Goal: Task Accomplishment & Management: Use online tool/utility

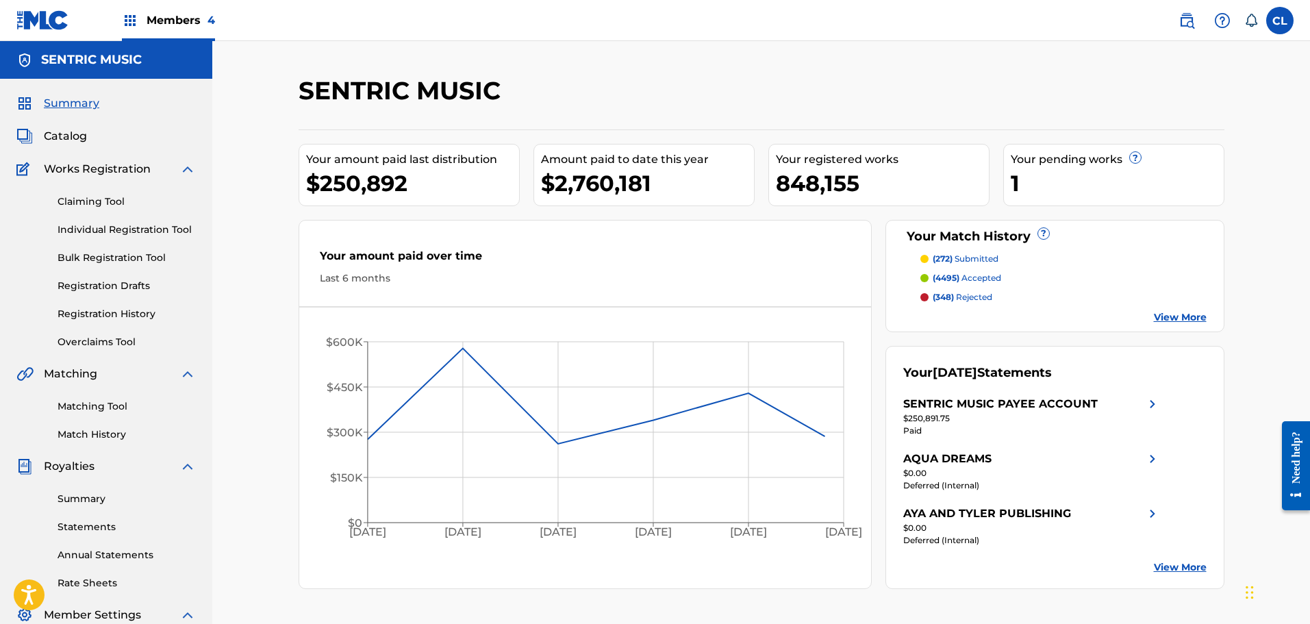
click at [84, 411] on link "Matching Tool" at bounding box center [127, 406] width 138 height 14
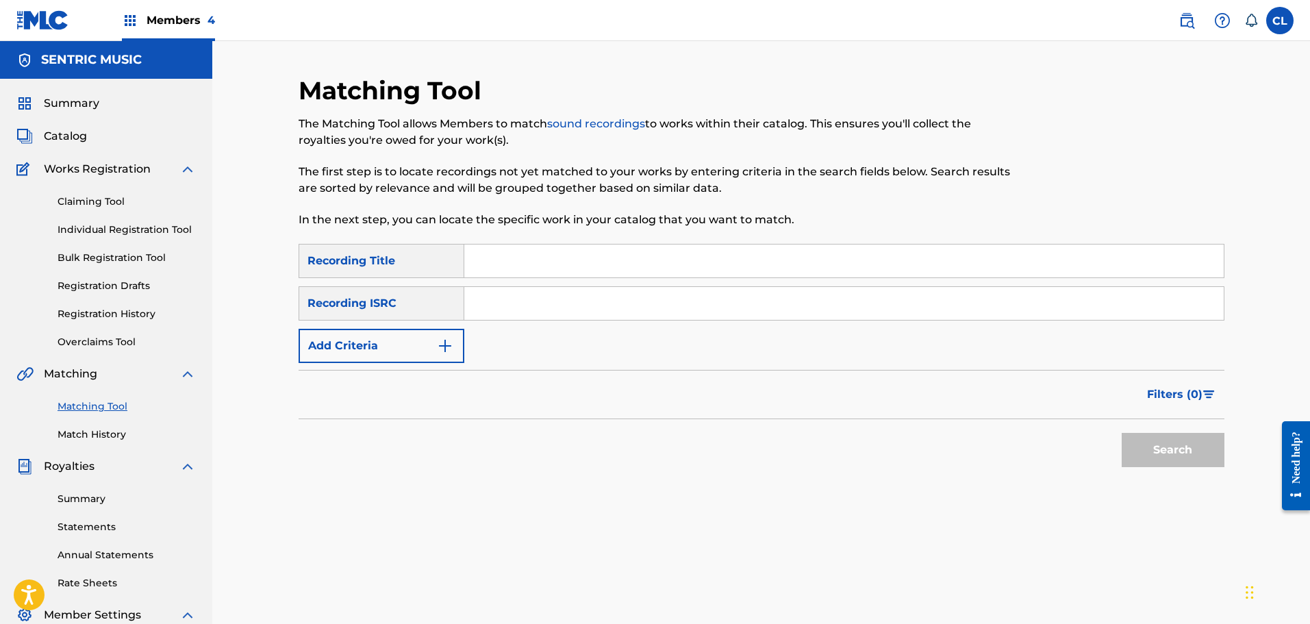
drag, startPoint x: 570, startPoint y: 268, endPoint x: 587, endPoint y: 279, distance: 20.3
click at [587, 279] on div "SearchWithCriteria489d5655-91f6-4b43-a9b3-15ed5c524d28 Recording Title SearchWi…" at bounding box center [762, 303] width 926 height 119
paste input "[DEMOGRAPHIC_DATA]"
type input "[DEMOGRAPHIC_DATA]"
click at [442, 333] on button "Add Criteria" at bounding box center [382, 346] width 166 height 34
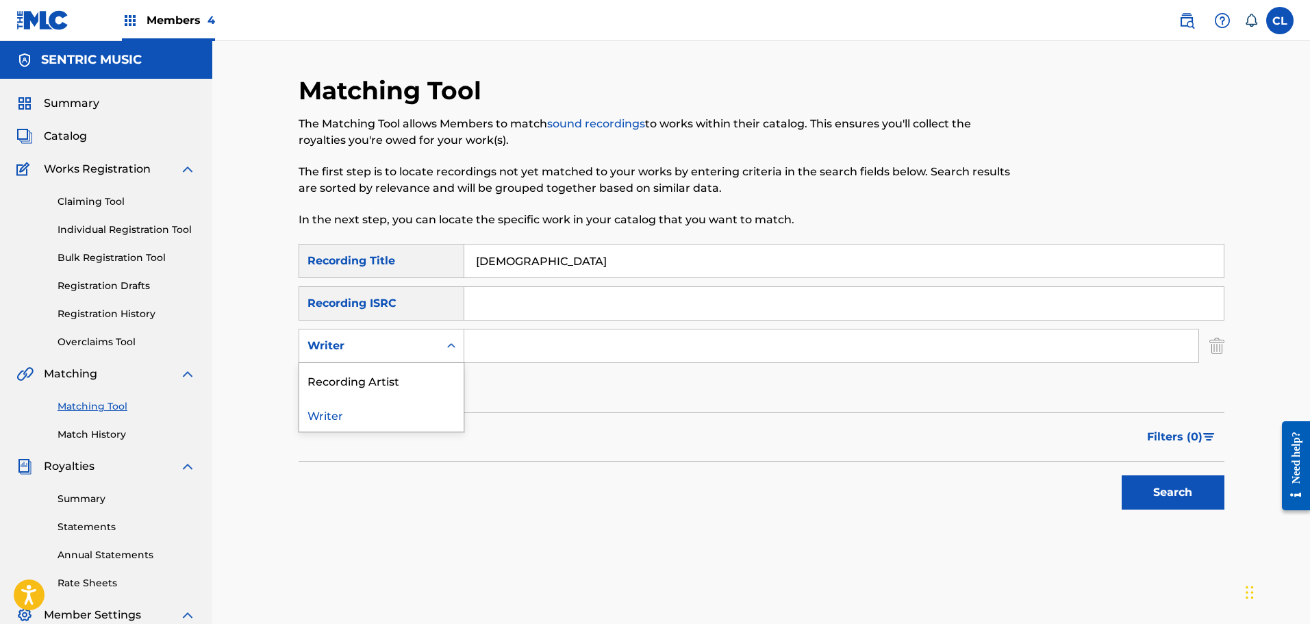
click at [435, 349] on div "Writer" at bounding box center [369, 346] width 140 height 26
click at [427, 379] on div "Recording Artist" at bounding box center [381, 380] width 164 height 34
click at [515, 343] on input "Search Form" at bounding box center [831, 345] width 734 height 33
type input "rola"
click at [1122, 475] on button "Search" at bounding box center [1173, 492] width 103 height 34
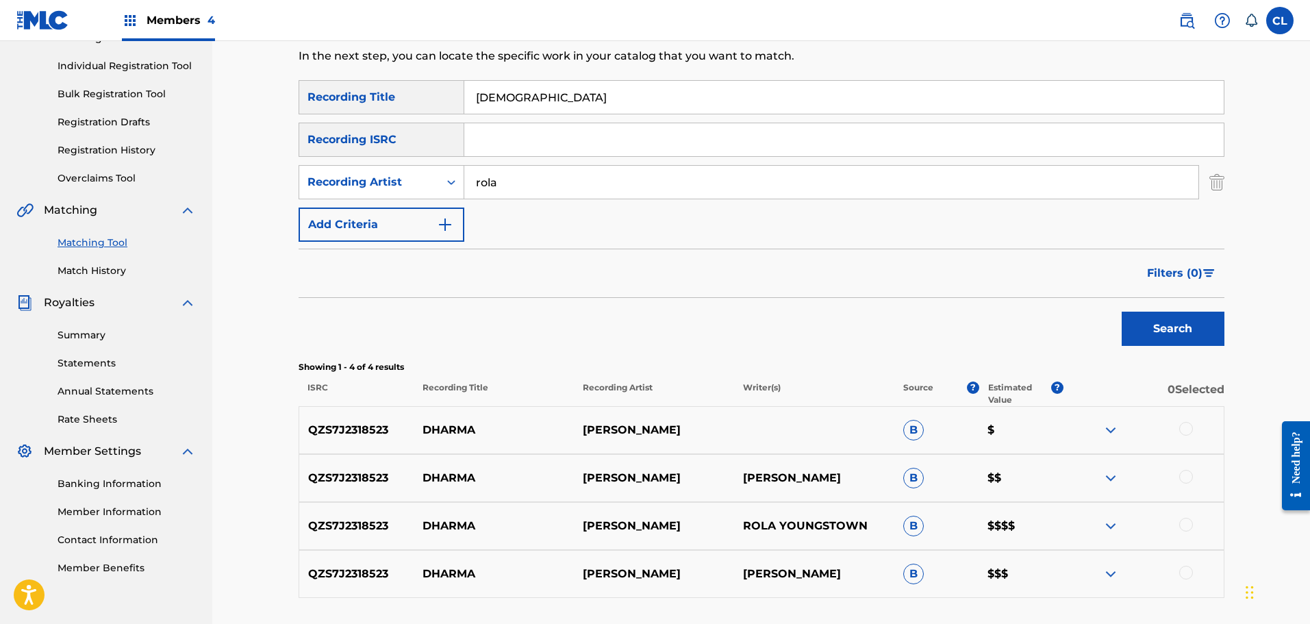
scroll to position [205, 0]
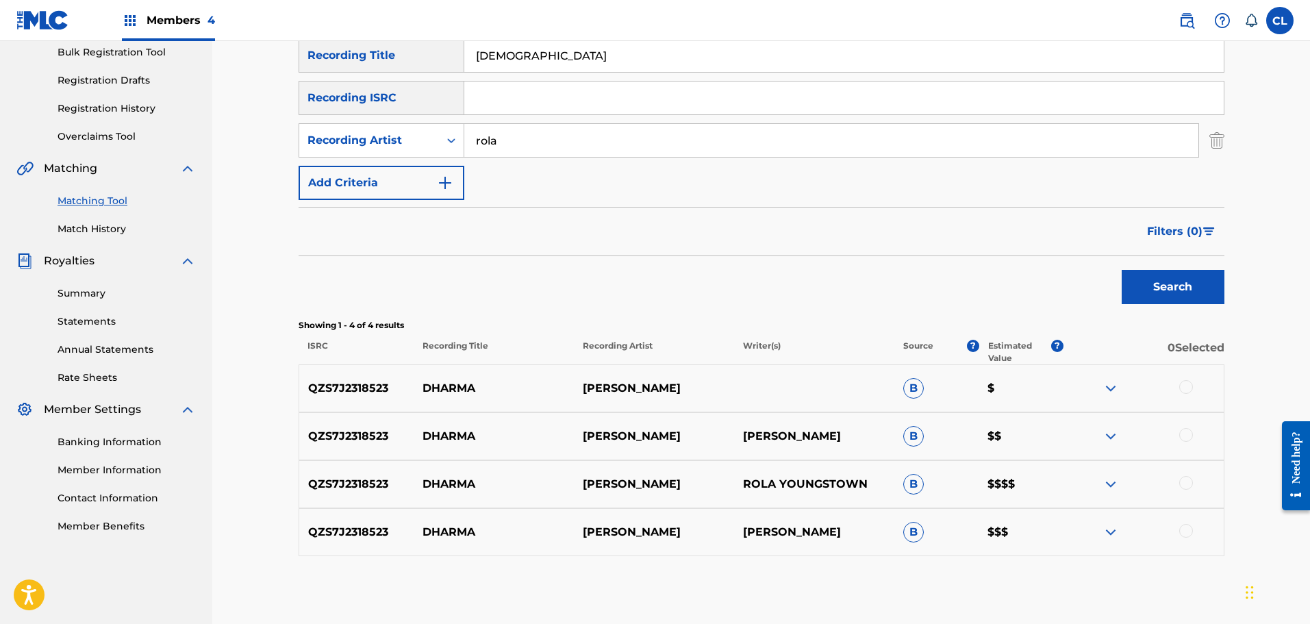
click at [1197, 529] on div at bounding box center [1144, 532] width 160 height 16
drag, startPoint x: 1190, startPoint y: 532, endPoint x: 1190, endPoint y: 521, distance: 11.0
click at [1190, 529] on div at bounding box center [1186, 531] width 14 height 14
click at [1186, 475] on div "QZS7J2318523 DHARMA [PERSON_NAME] ROLA YOUNGSTOWN B $$$$" at bounding box center [762, 484] width 926 height 48
click at [1186, 482] on div at bounding box center [1186, 483] width 14 height 14
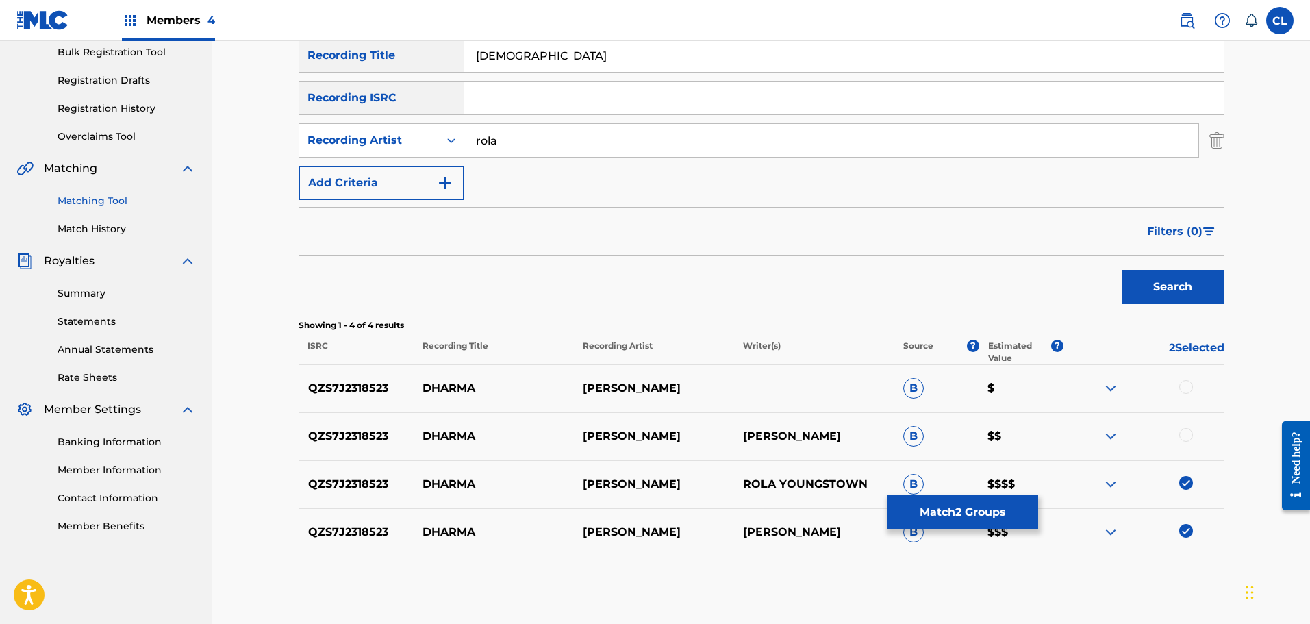
click at [1185, 433] on div at bounding box center [1186, 435] width 14 height 14
click at [1188, 384] on div at bounding box center [1186, 387] width 14 height 14
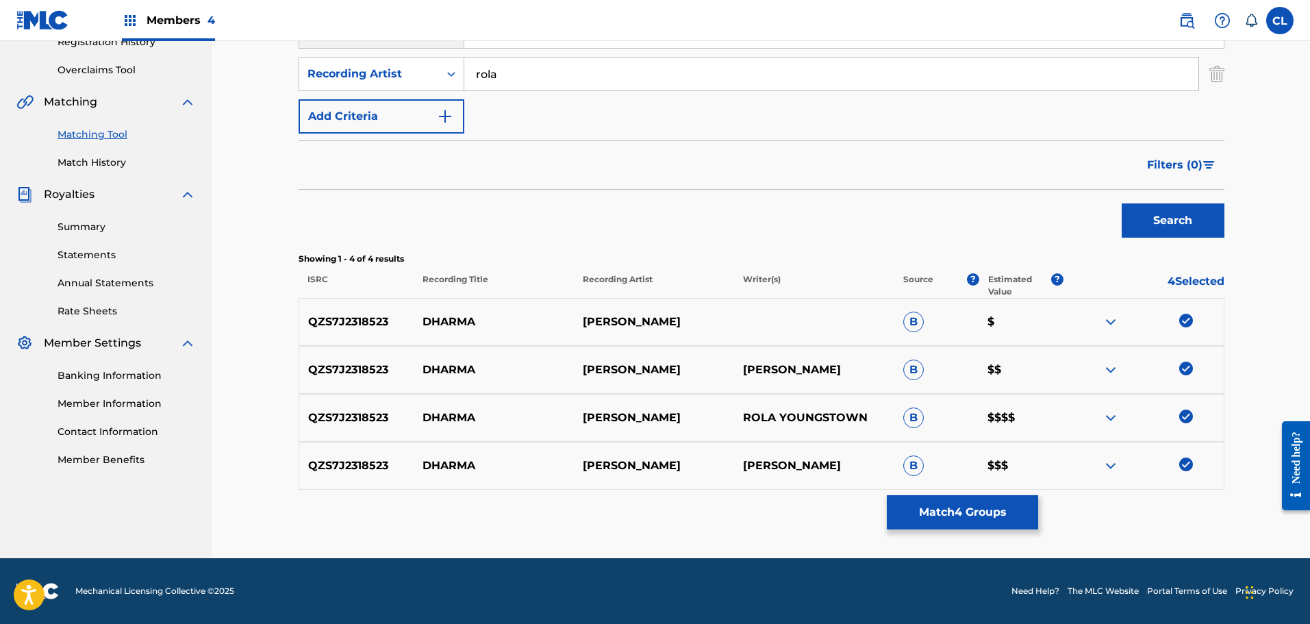
click at [976, 506] on button "Match 4 Groups" at bounding box center [962, 512] width 151 height 34
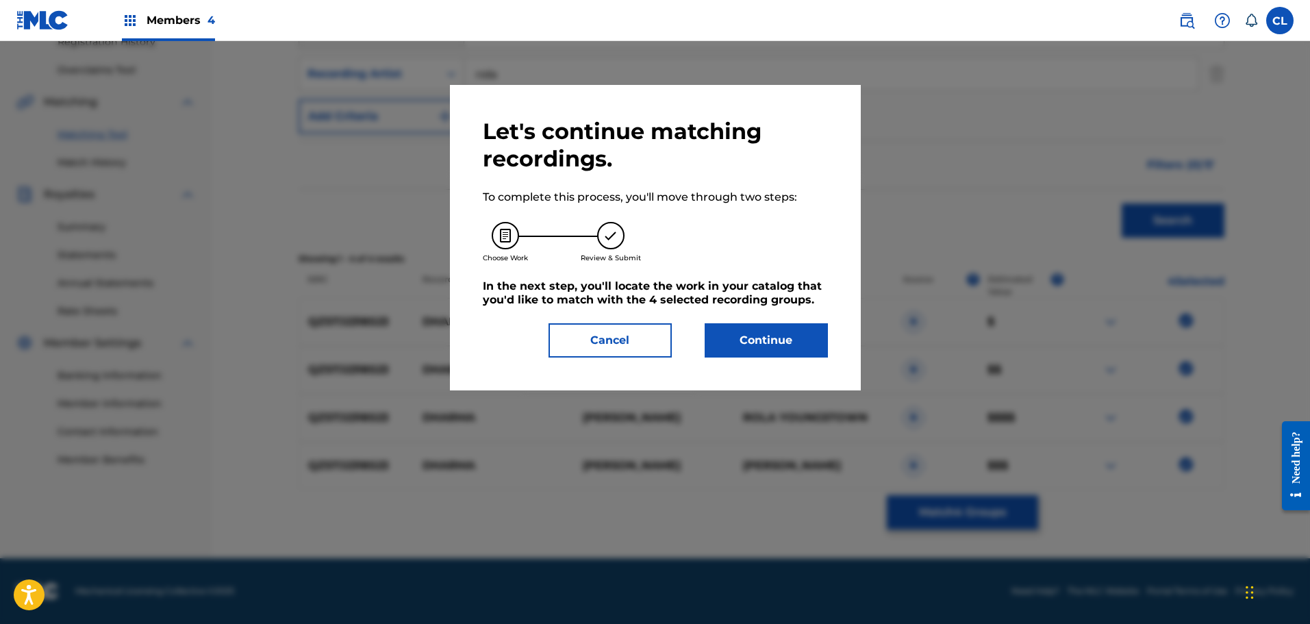
click at [775, 345] on button "Continue" at bounding box center [766, 340] width 123 height 34
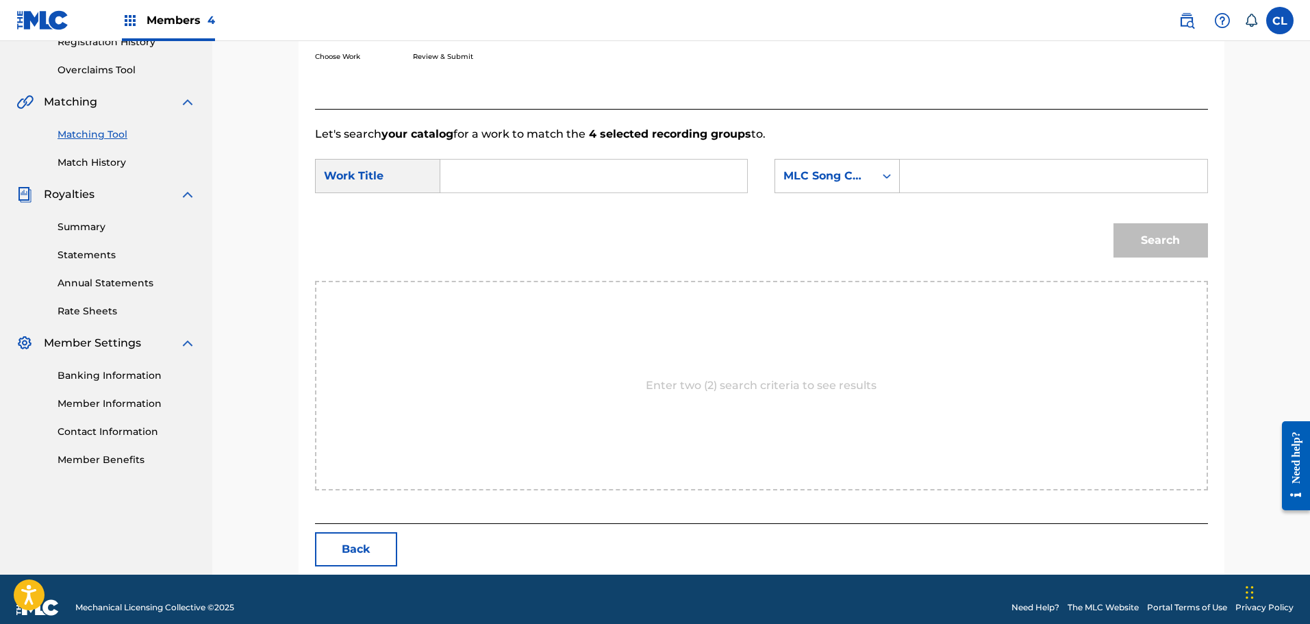
click at [935, 173] on input "Search Form" at bounding box center [1054, 176] width 284 height 33
paste input "DS4YKW"
type input "DS4YKW"
click at [585, 171] on input "Search Form" at bounding box center [594, 176] width 284 height 33
type input "[DEMOGRAPHIC_DATA]"
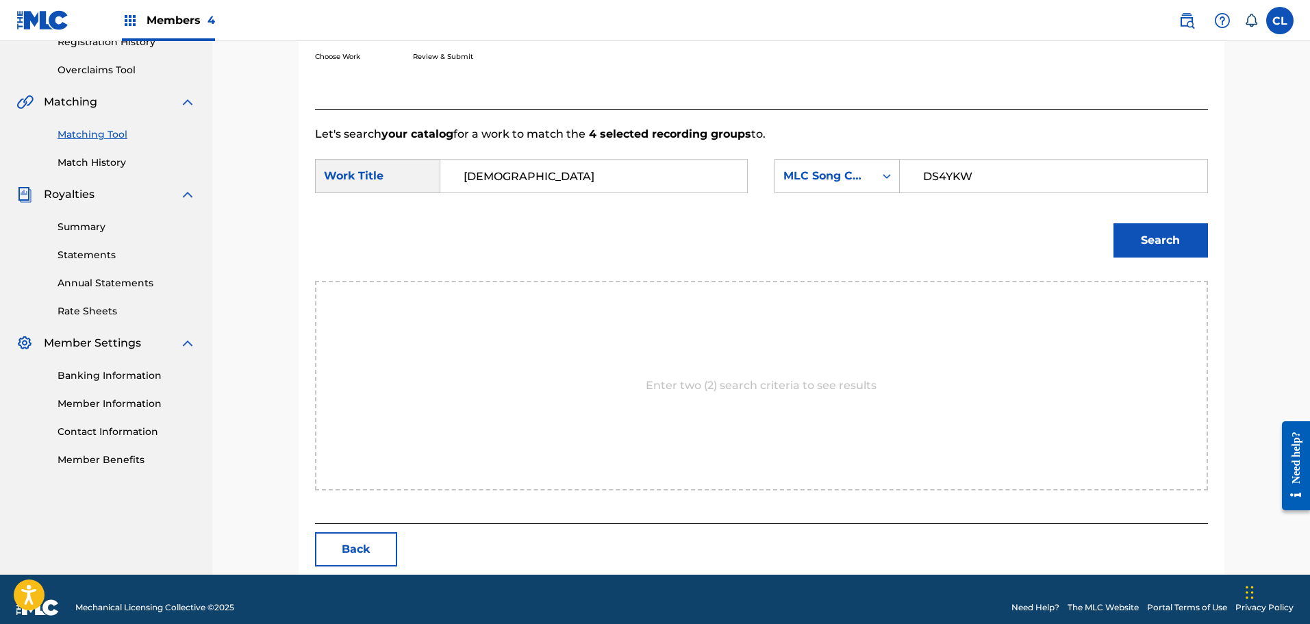
click at [1114, 223] on button "Search" at bounding box center [1161, 240] width 95 height 34
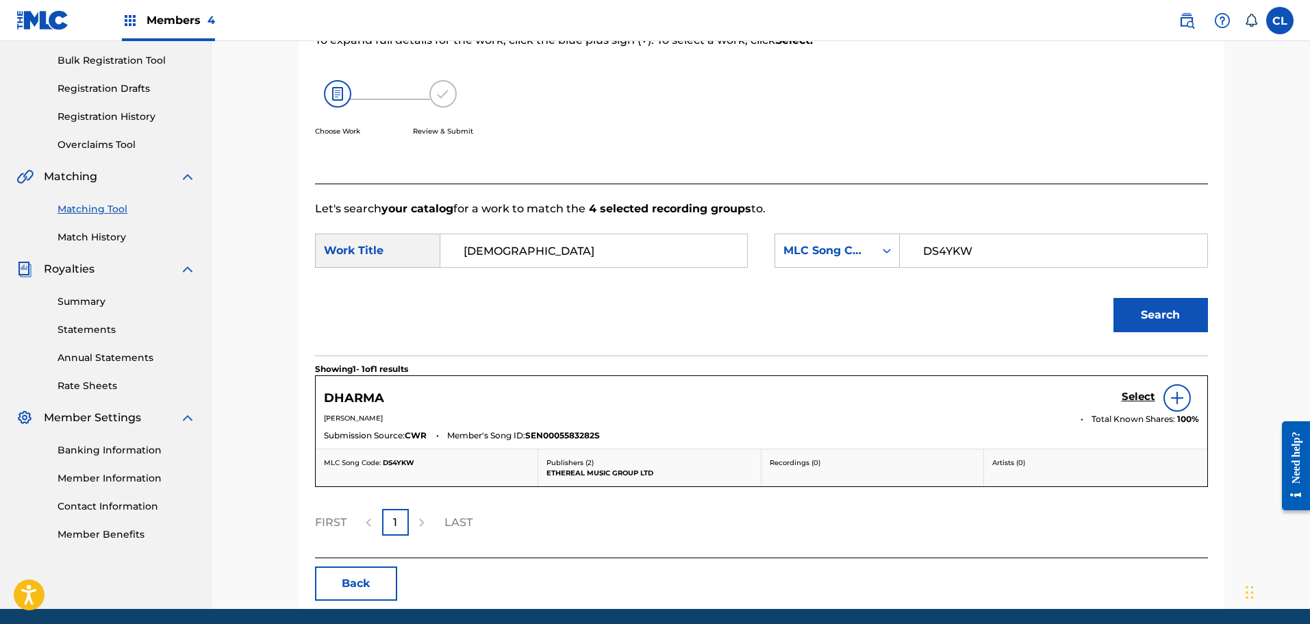
click at [1130, 397] on h5 "Select" at bounding box center [1139, 396] width 34 height 13
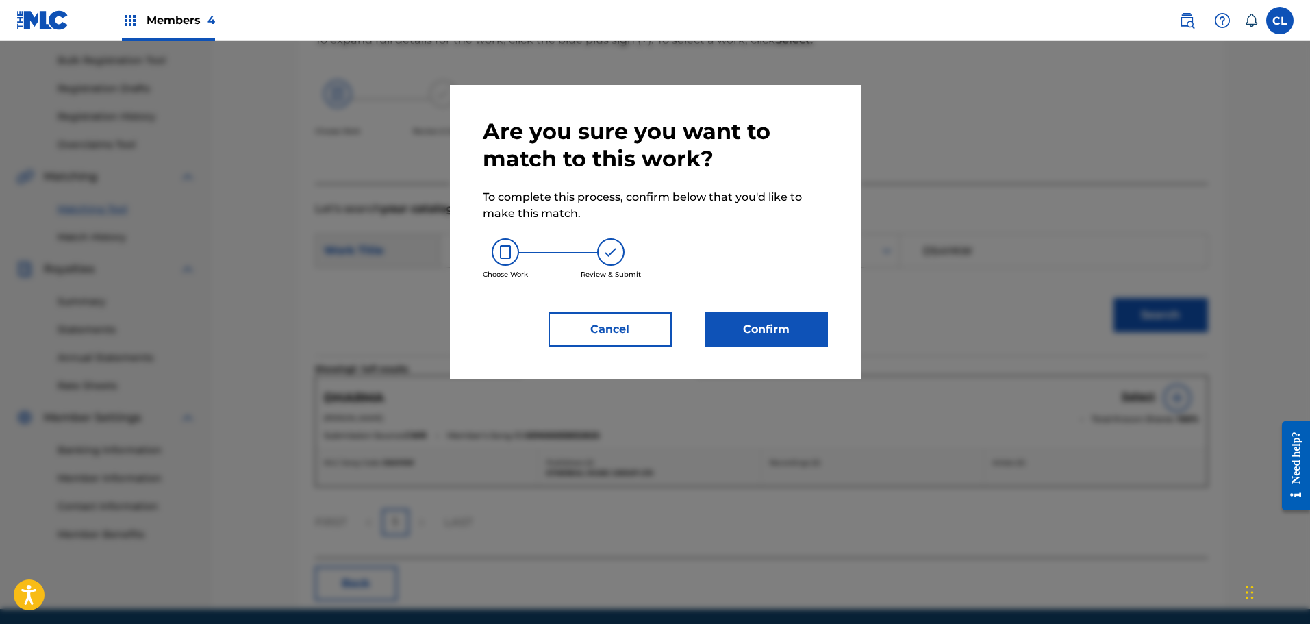
click at [779, 334] on button "Confirm" at bounding box center [766, 329] width 123 height 34
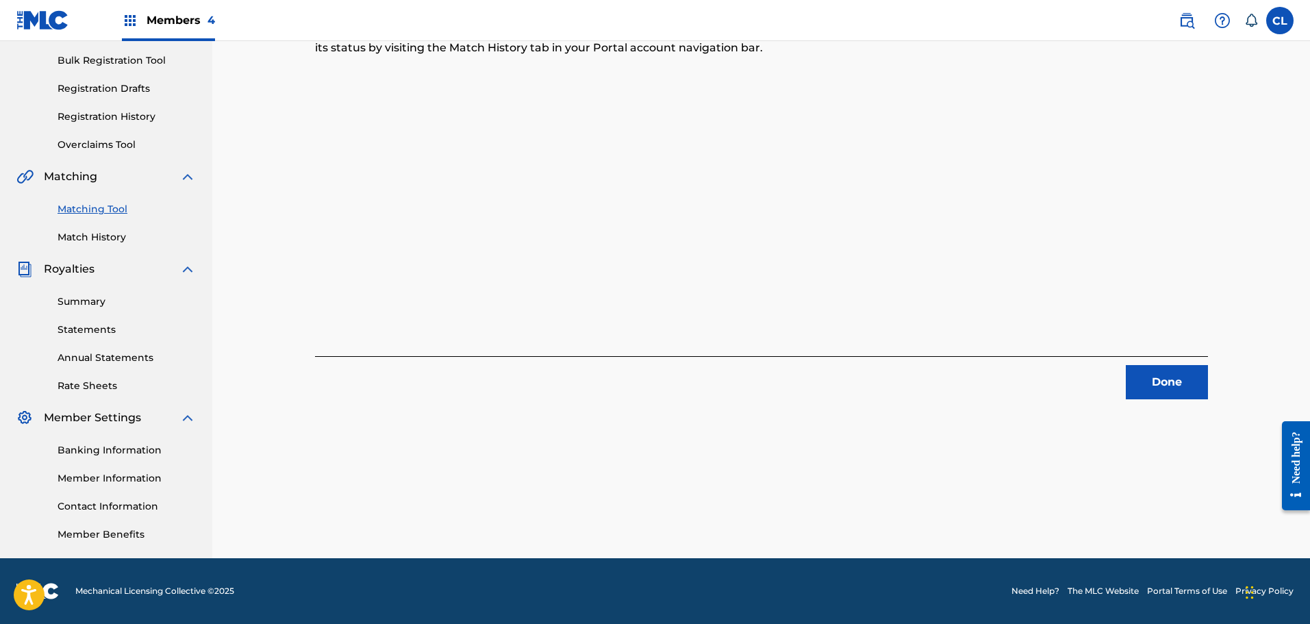
click at [1167, 369] on button "Done" at bounding box center [1167, 382] width 82 height 34
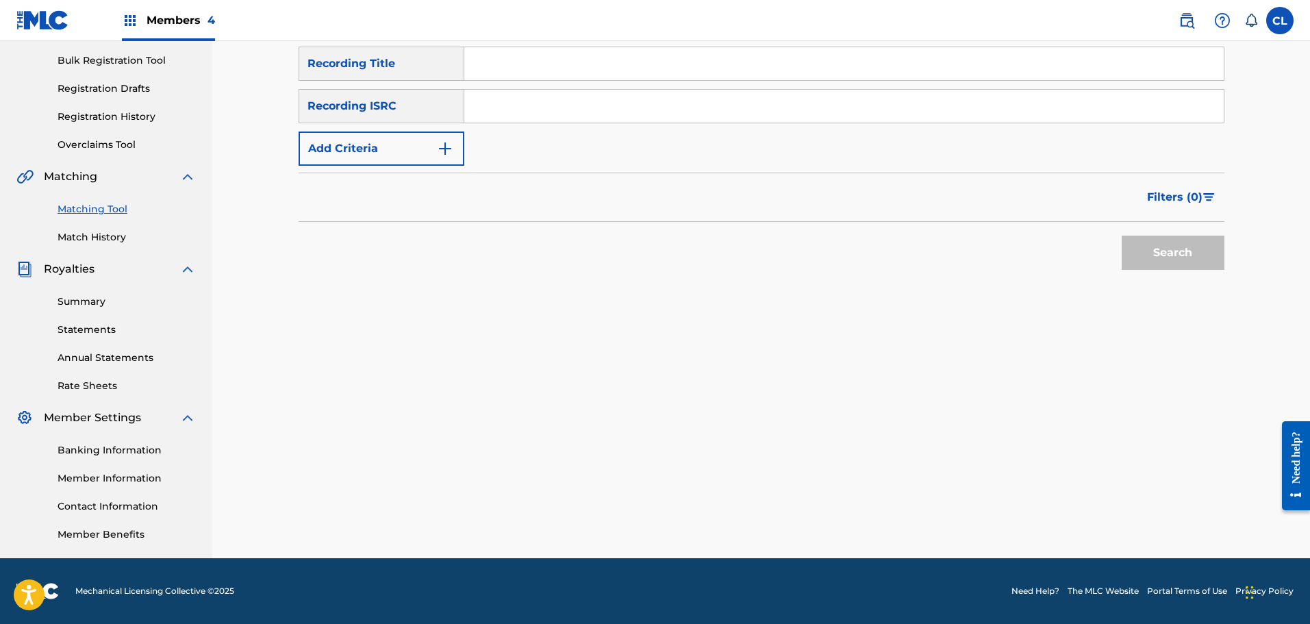
click at [553, 63] on input "Search Form" at bounding box center [844, 63] width 760 height 33
paste input "Dissociate"
type input "Dissociate"
click at [407, 125] on div "SearchWithCriteria489d5655-91f6-4b43-a9b3-15ed5c524d28 Recording Title Dissocia…" at bounding box center [762, 106] width 926 height 119
click at [412, 140] on button "Add Criteria" at bounding box center [382, 149] width 166 height 34
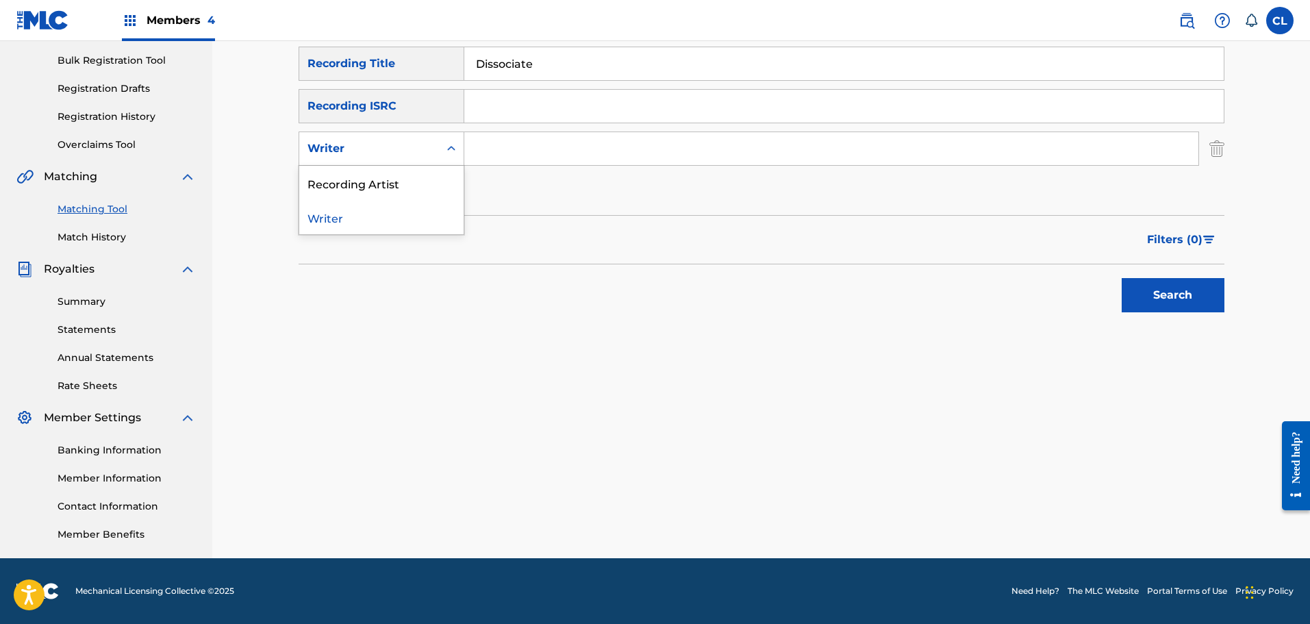
click at [421, 147] on div "Writer" at bounding box center [369, 148] width 123 height 16
drag, startPoint x: 421, startPoint y: 184, endPoint x: 443, endPoint y: 178, distance: 22.8
click at [425, 184] on div "Recording Artist" at bounding box center [381, 183] width 164 height 34
click at [533, 151] on input "Search Form" at bounding box center [831, 148] width 734 height 33
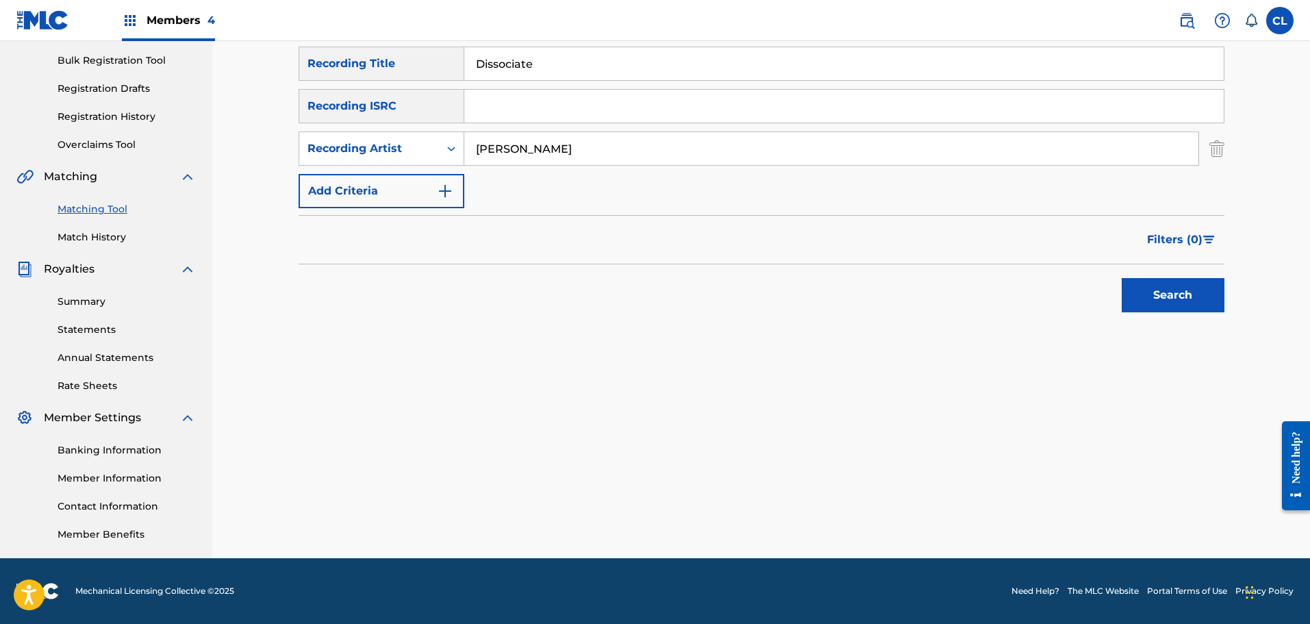
type input "[PERSON_NAME]"
click at [1122, 278] on button "Search" at bounding box center [1173, 295] width 103 height 34
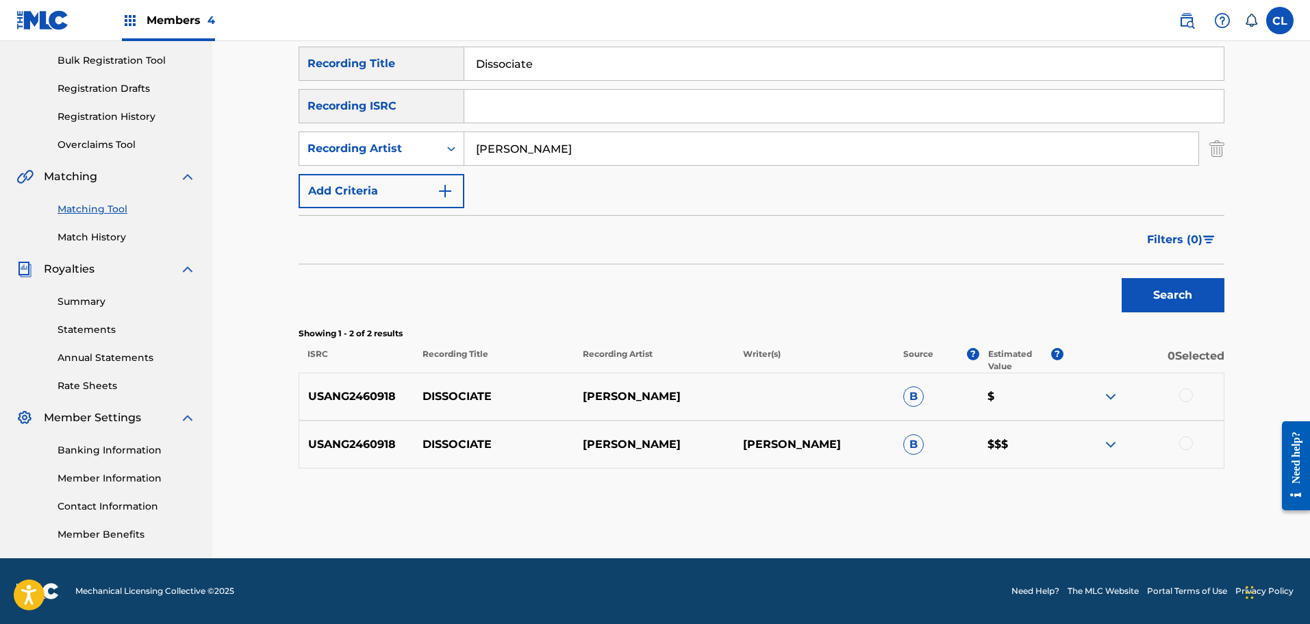
click at [1182, 395] on div at bounding box center [1186, 395] width 14 height 14
click at [1188, 445] on div at bounding box center [1186, 443] width 14 height 14
click at [977, 501] on button "Match 2 Groups" at bounding box center [962, 512] width 151 height 34
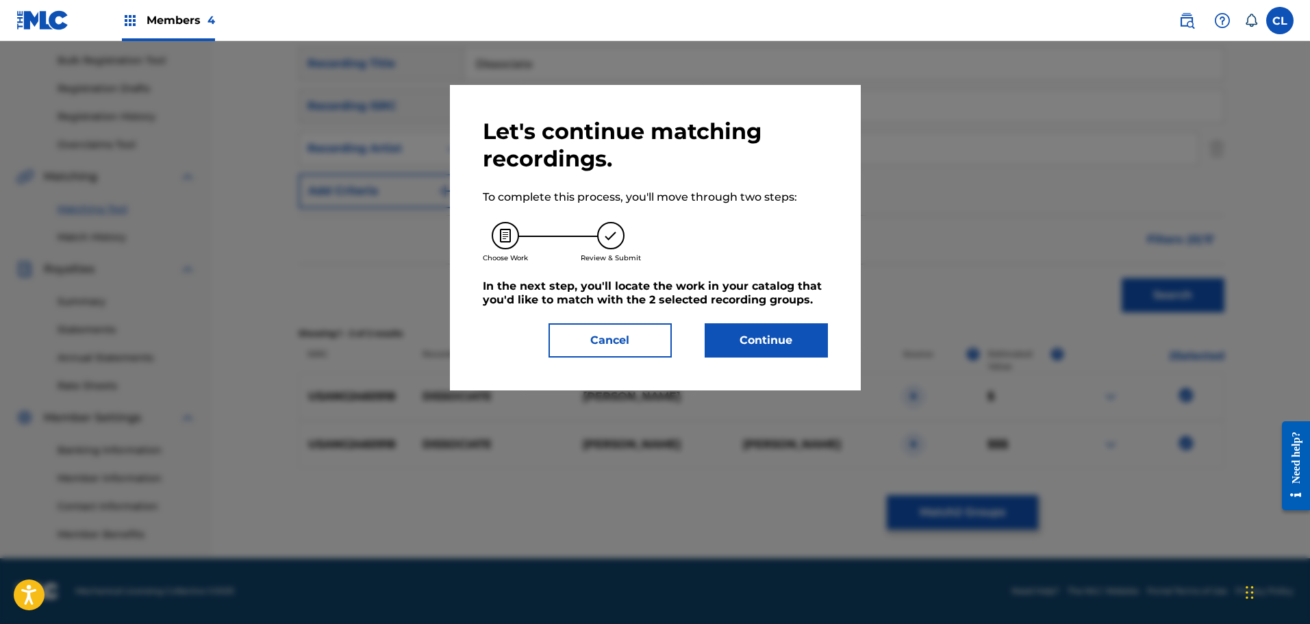
click at [769, 343] on button "Continue" at bounding box center [766, 340] width 123 height 34
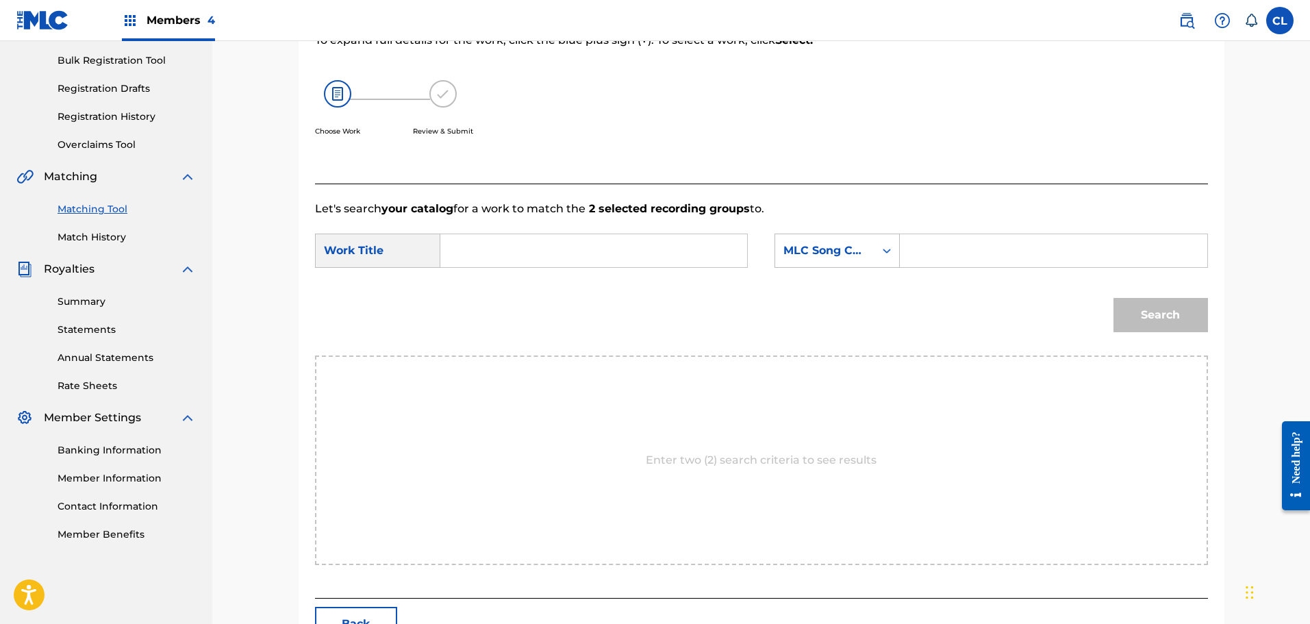
click at [1010, 232] on form "SearchWithCriteria4f1ef4f0-5ae3-4c24-b401-f31c8662dc66 Work Title SearchWithCri…" at bounding box center [761, 286] width 893 height 138
click at [999, 249] on input "Search Form" at bounding box center [1054, 250] width 284 height 33
paste input "DS4WC6"
type input "DS4WC6"
click at [557, 247] on input "Search Form" at bounding box center [594, 250] width 284 height 33
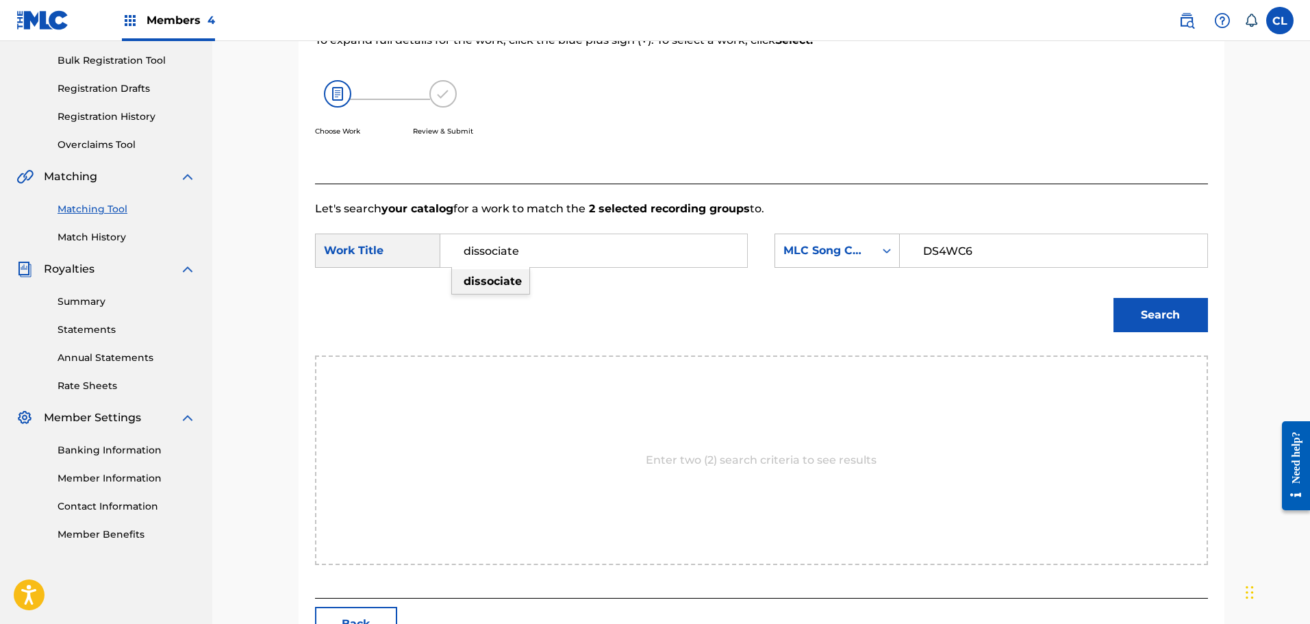
type input "dissociate"
click at [498, 284] on strong "dissociate" at bounding box center [493, 281] width 58 height 13
click at [368, 617] on button "Back" at bounding box center [356, 624] width 82 height 34
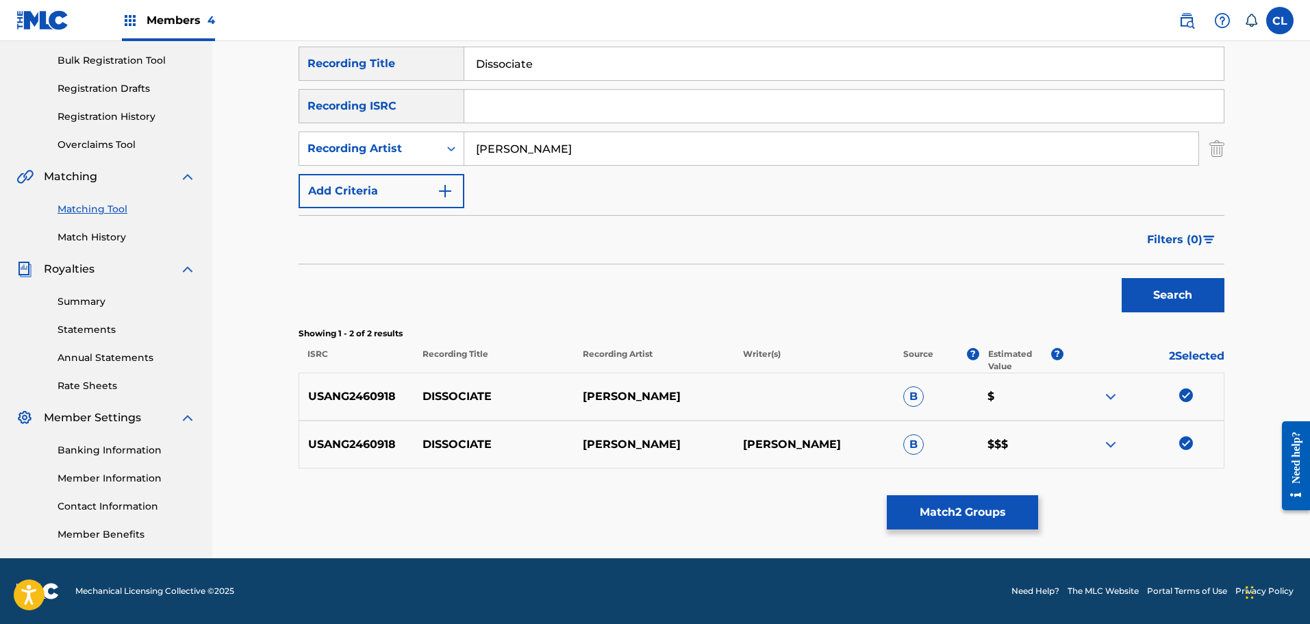
click at [1023, 512] on button "Match 2 Groups" at bounding box center [962, 512] width 151 height 34
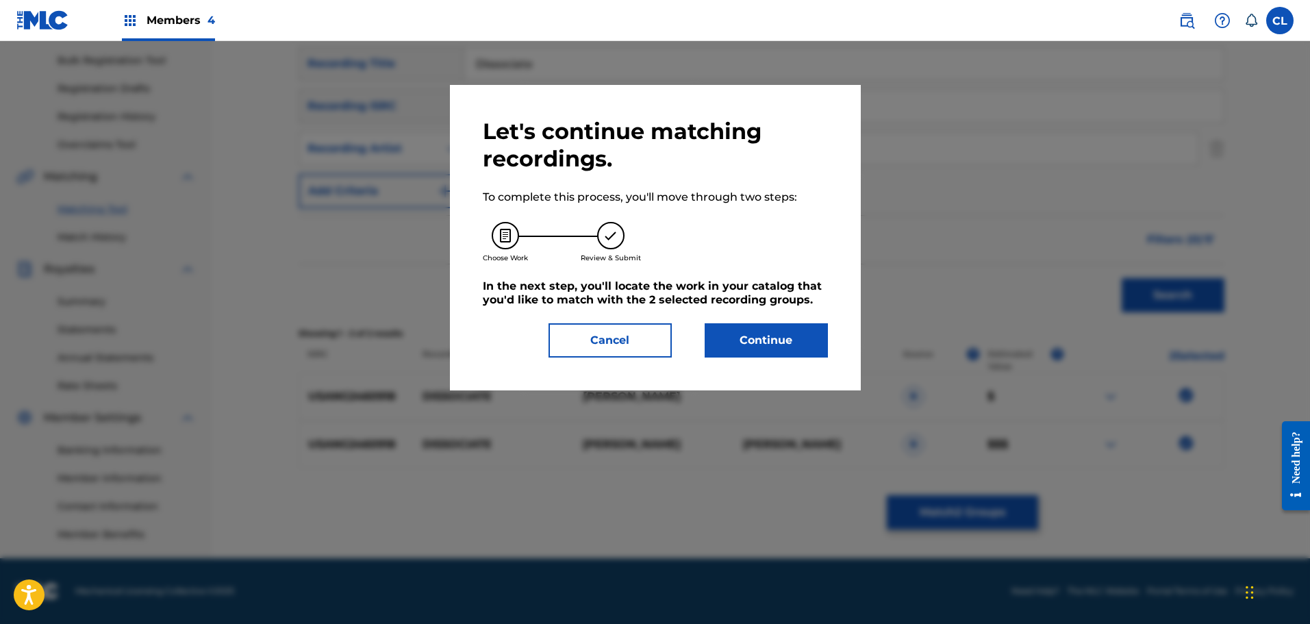
click at [782, 342] on button "Continue" at bounding box center [766, 340] width 123 height 34
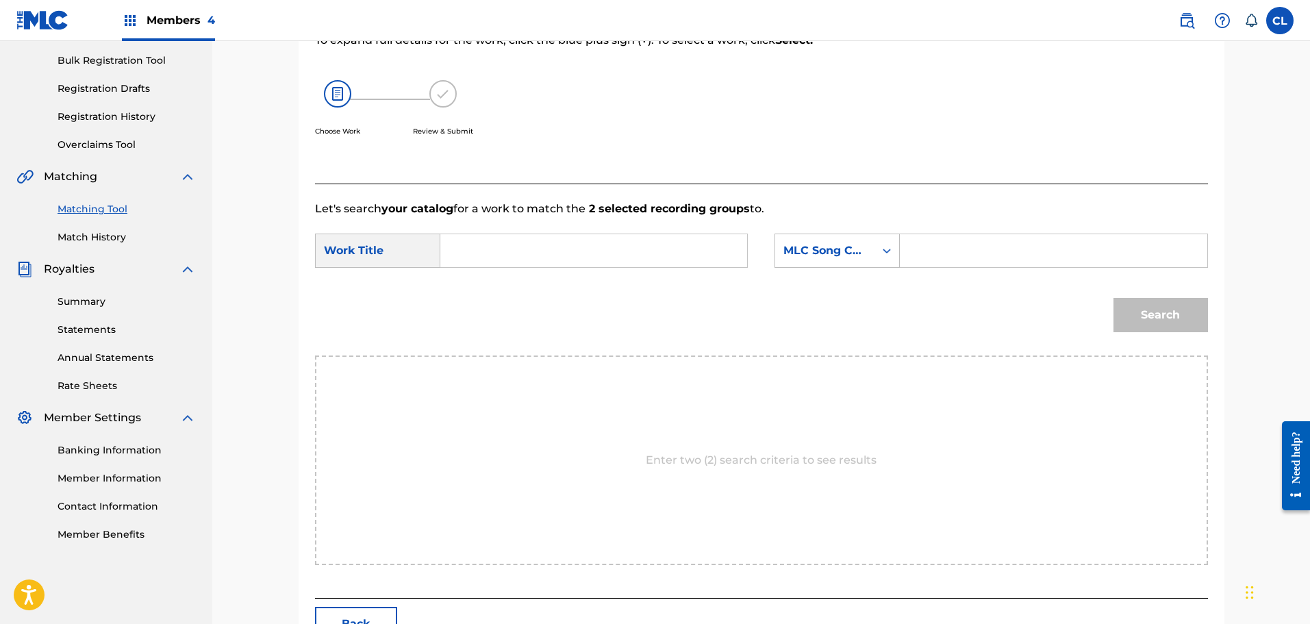
click at [1012, 251] on input "Search Form" at bounding box center [1054, 250] width 284 height 33
paste input "DS4WC6"
type input "DS4WC6"
click at [602, 253] on input "Search Form" at bounding box center [594, 250] width 284 height 33
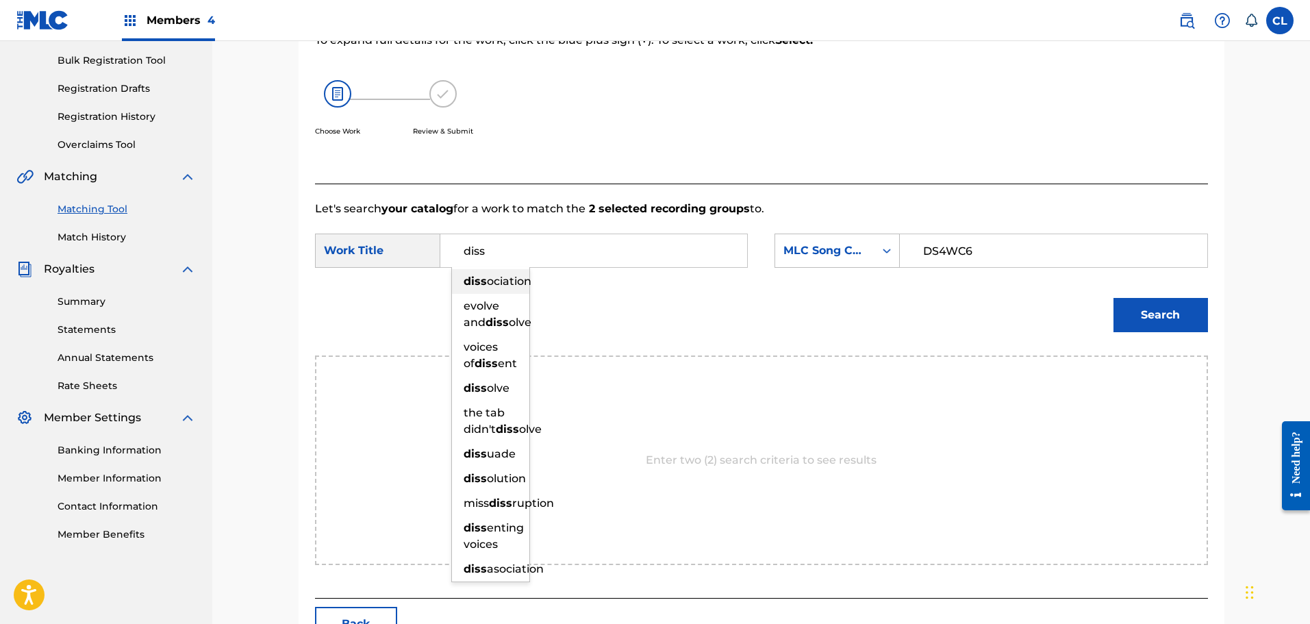
click at [507, 282] on span "ociation" at bounding box center [509, 281] width 45 height 13
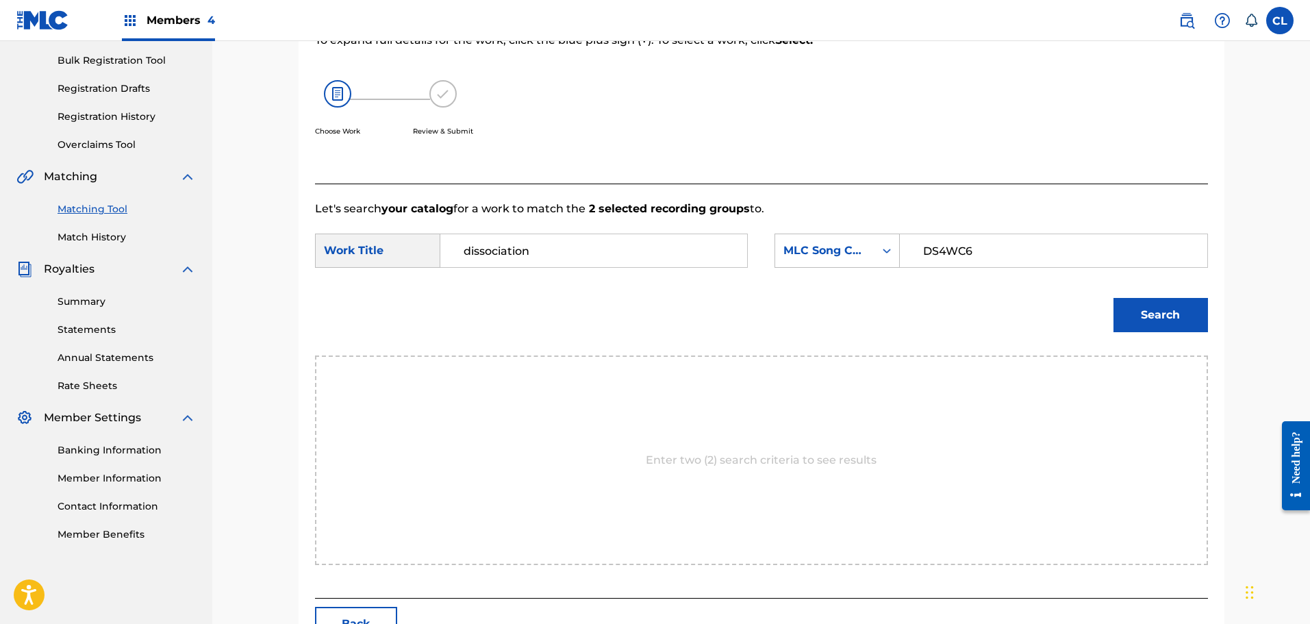
click at [559, 250] on input "dissociation" at bounding box center [594, 250] width 284 height 33
type input "dissociate"
click at [1186, 327] on button "Search" at bounding box center [1161, 315] width 95 height 34
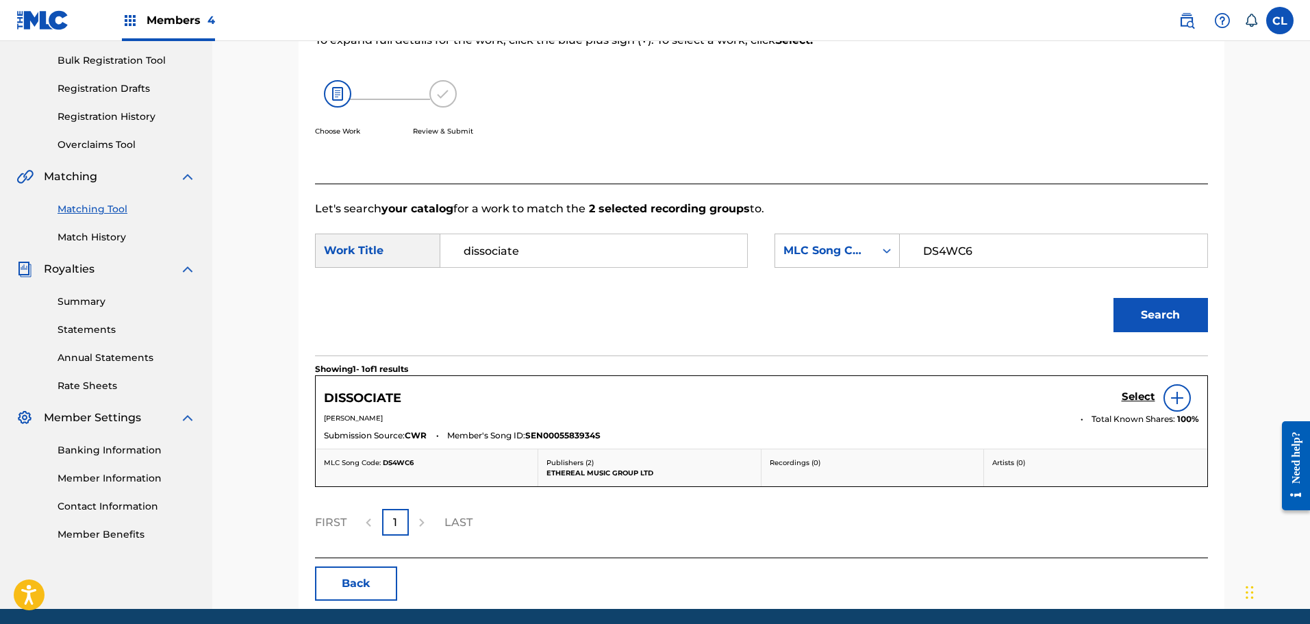
click at [1139, 396] on h5 "Select" at bounding box center [1139, 396] width 34 height 13
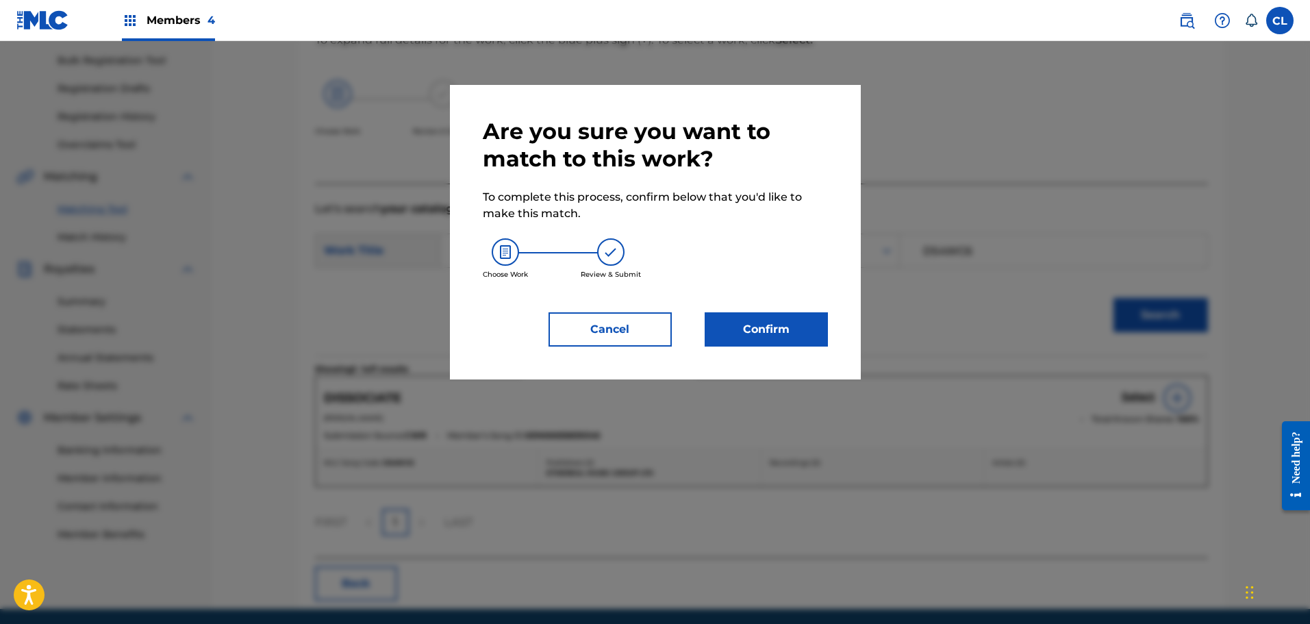
click at [736, 326] on button "Confirm" at bounding box center [766, 329] width 123 height 34
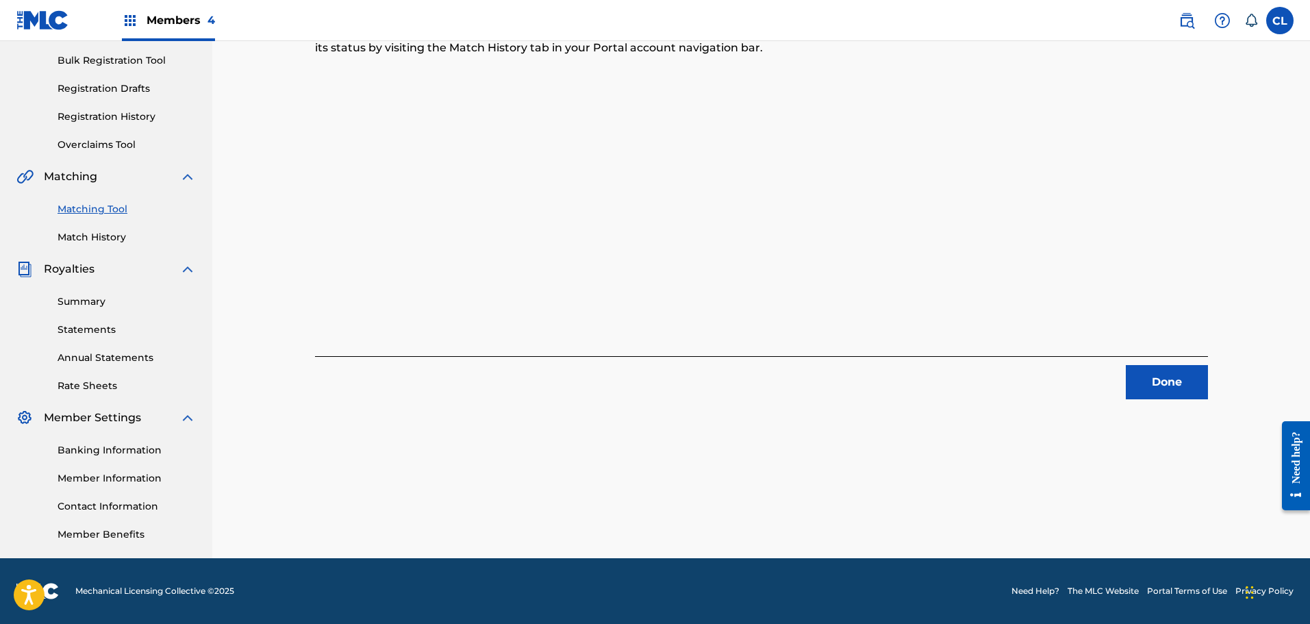
click at [1181, 380] on button "Done" at bounding box center [1167, 382] width 82 height 34
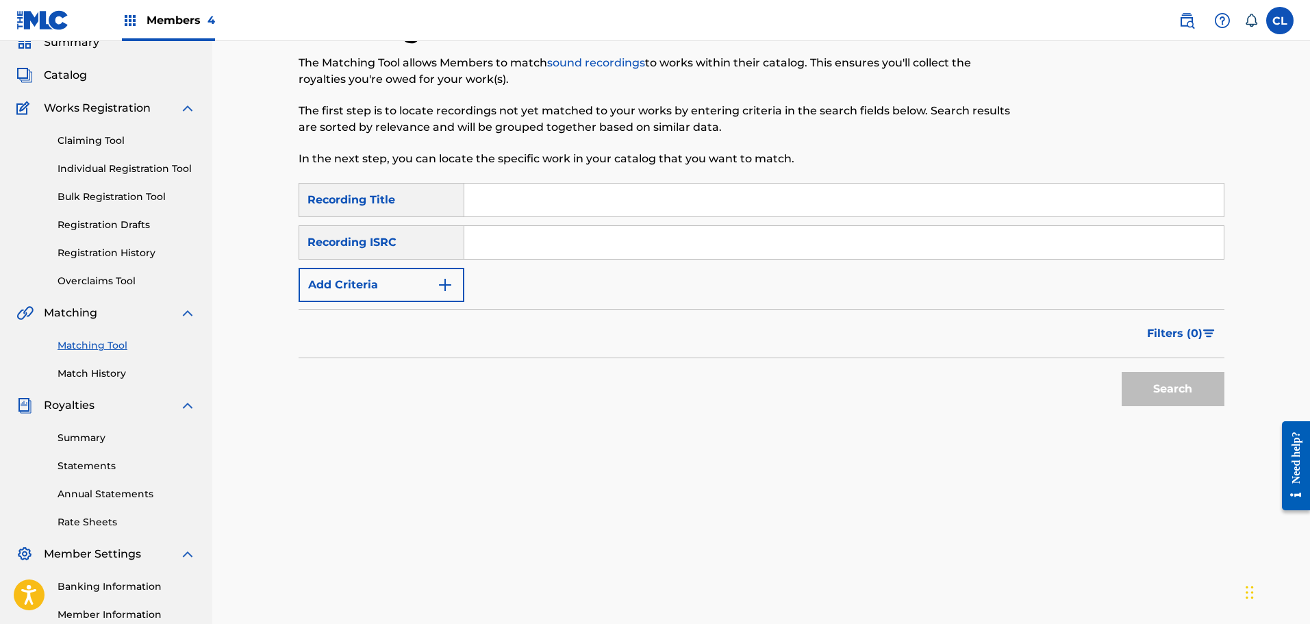
scroll to position [60, 0]
click at [516, 202] on input "Search Form" at bounding box center [844, 200] width 760 height 33
paste input "Dreaming by the Fire"
type input "Dreaming by the Fire"
click at [435, 282] on button "Add Criteria" at bounding box center [382, 285] width 166 height 34
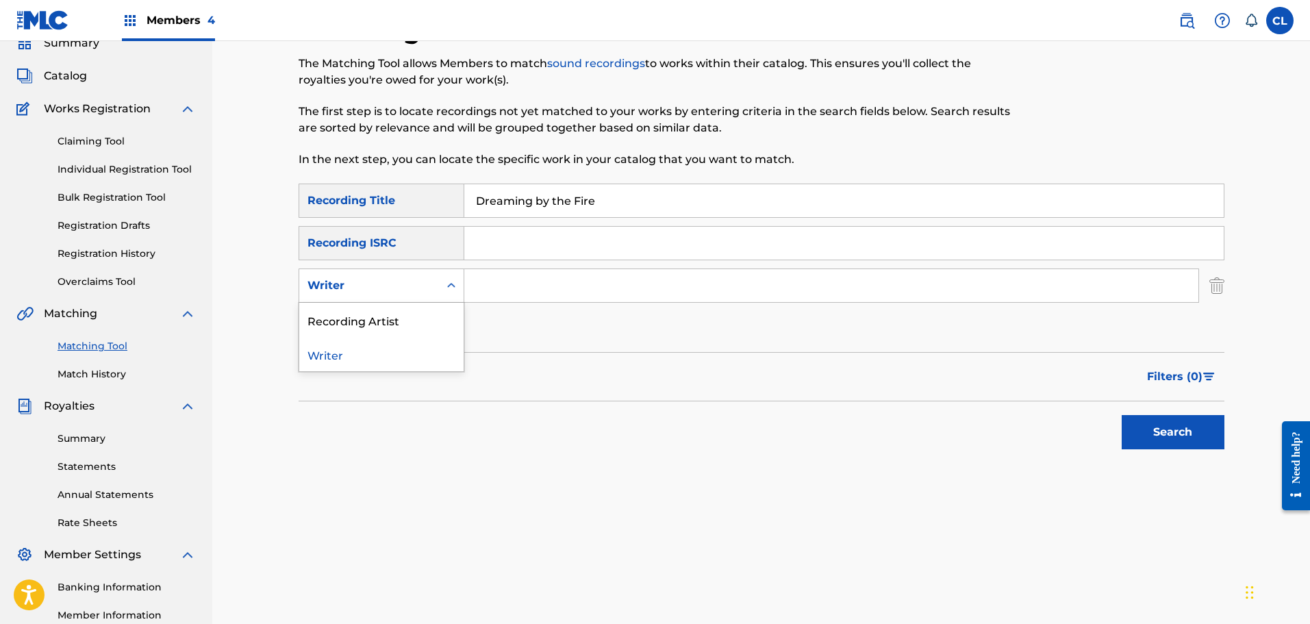
click at [410, 281] on div "Writer" at bounding box center [369, 285] width 123 height 16
click at [398, 318] on div "Recording Artist" at bounding box center [381, 320] width 164 height 34
click at [502, 290] on input "Search Form" at bounding box center [831, 285] width 734 height 33
type input "[PERSON_NAME]"
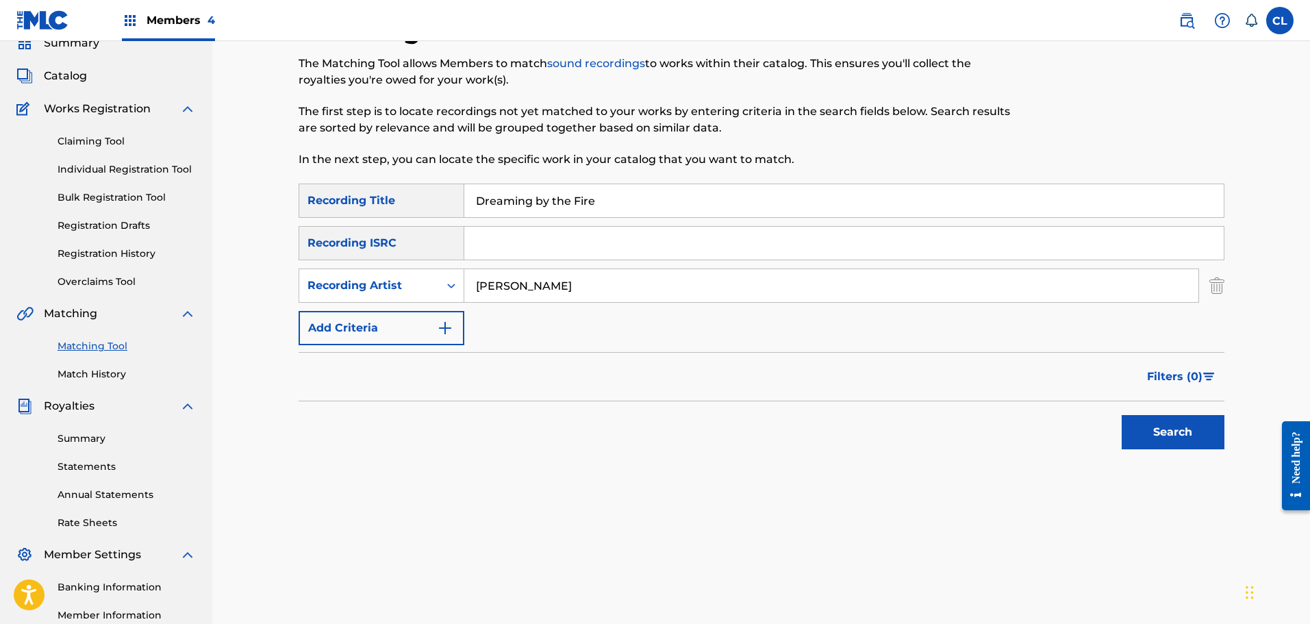
click at [1165, 427] on button "Search" at bounding box center [1173, 432] width 103 height 34
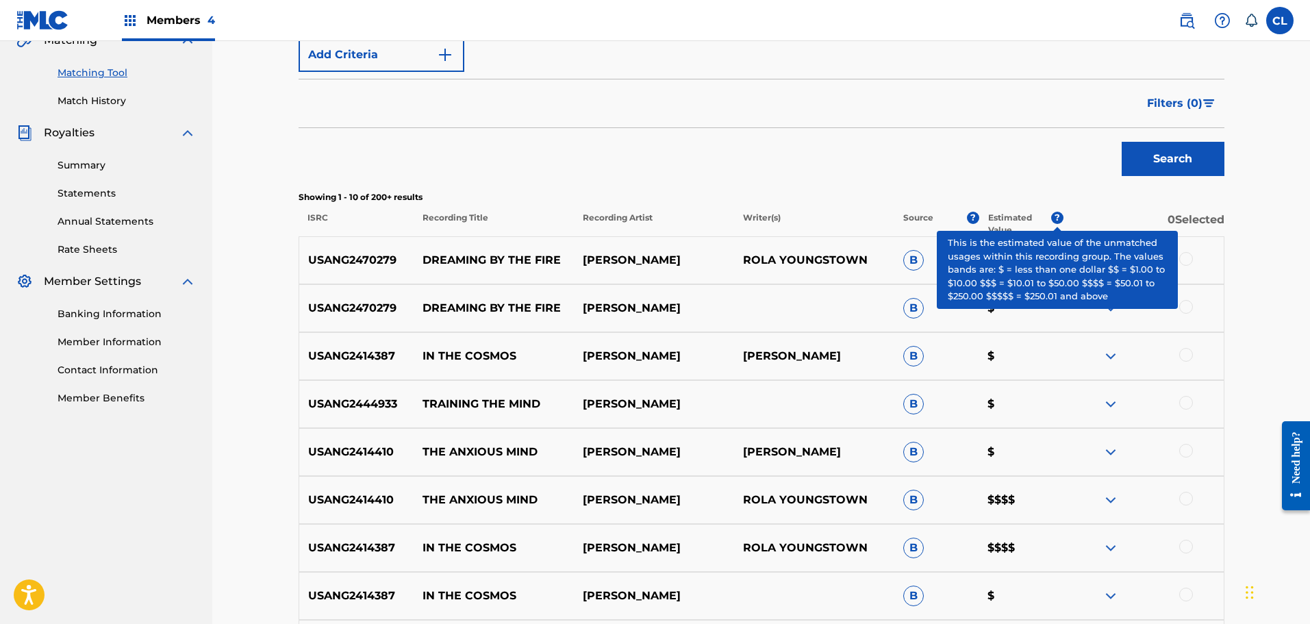
scroll to position [334, 0]
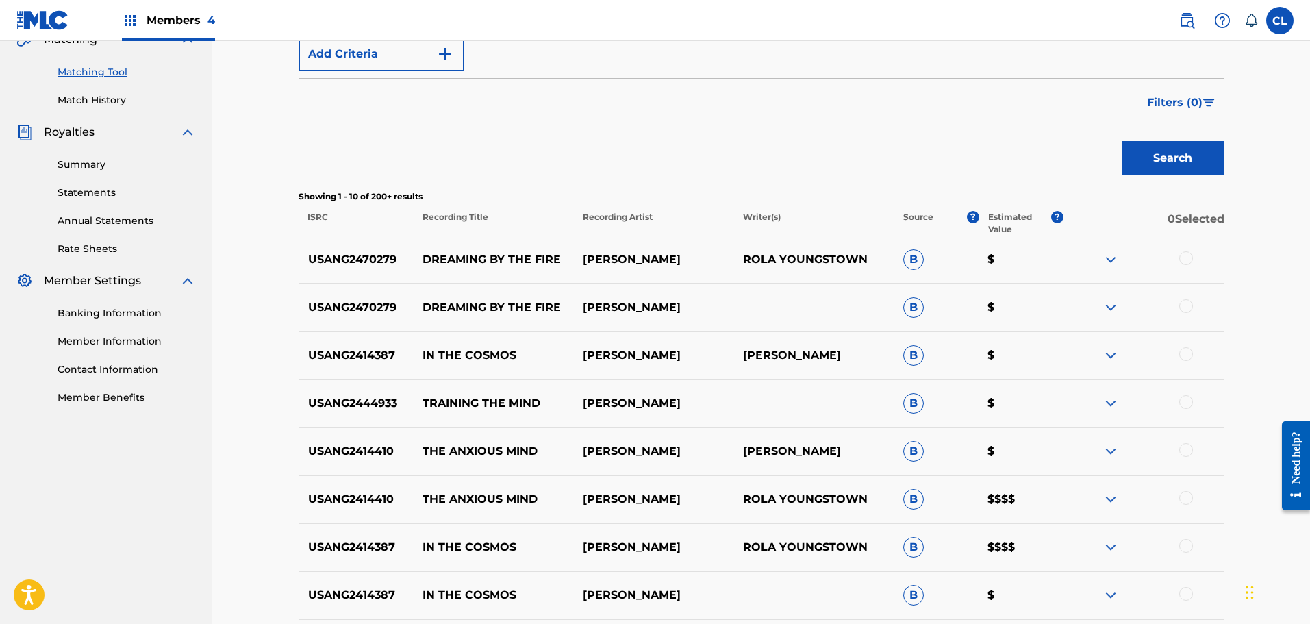
click at [1186, 305] on div at bounding box center [1186, 306] width 14 height 14
click at [1186, 260] on div at bounding box center [1186, 258] width 14 height 14
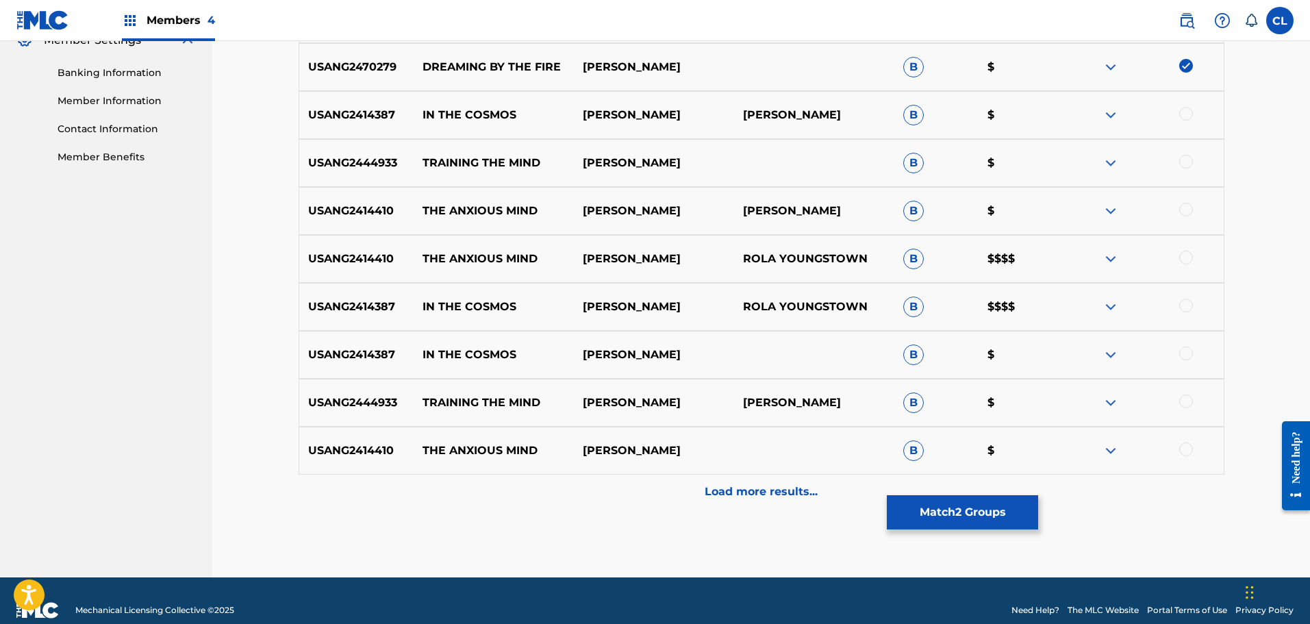
scroll to position [594, 0]
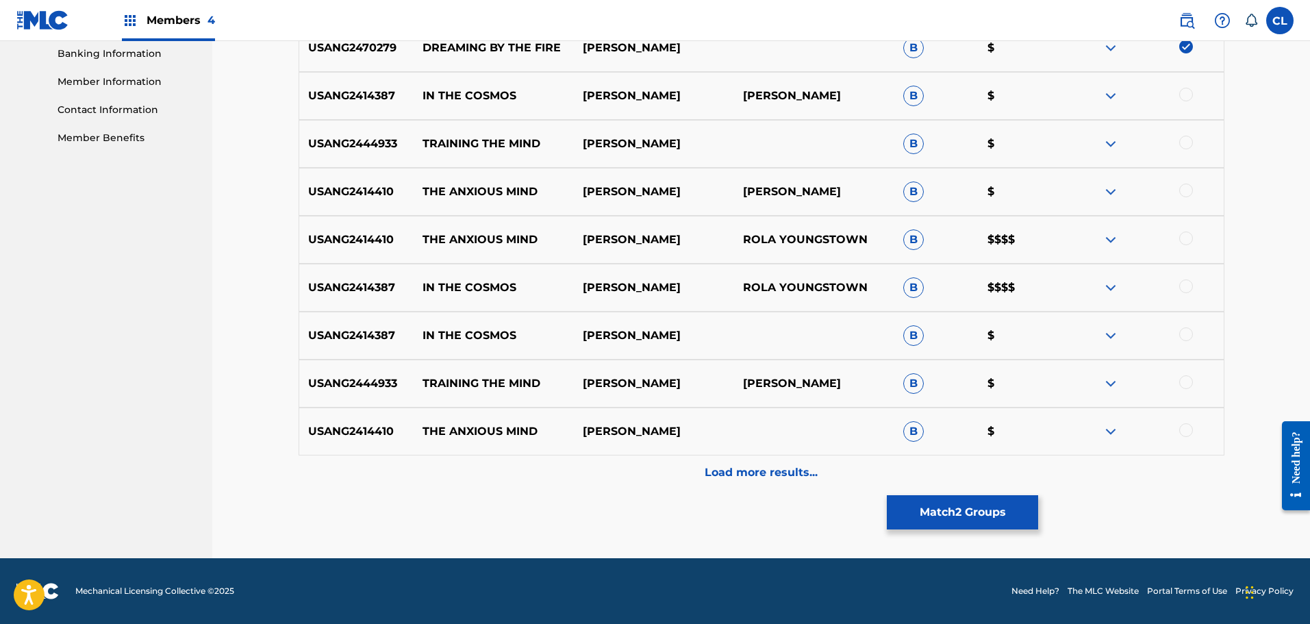
click at [945, 514] on button "Match 2 Groups" at bounding box center [962, 512] width 151 height 34
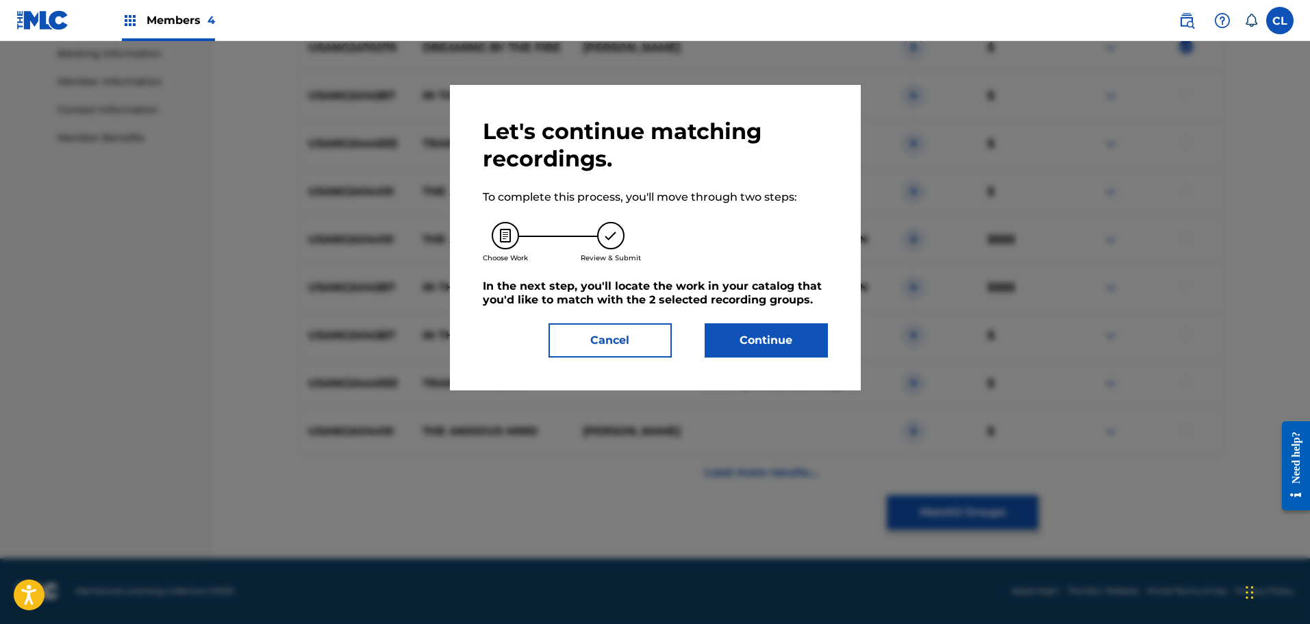
click at [776, 313] on div "Let's continue matching recordings. To complete this process, you'll move throu…" at bounding box center [655, 238] width 345 height 240
click at [787, 337] on button "Continue" at bounding box center [766, 340] width 123 height 34
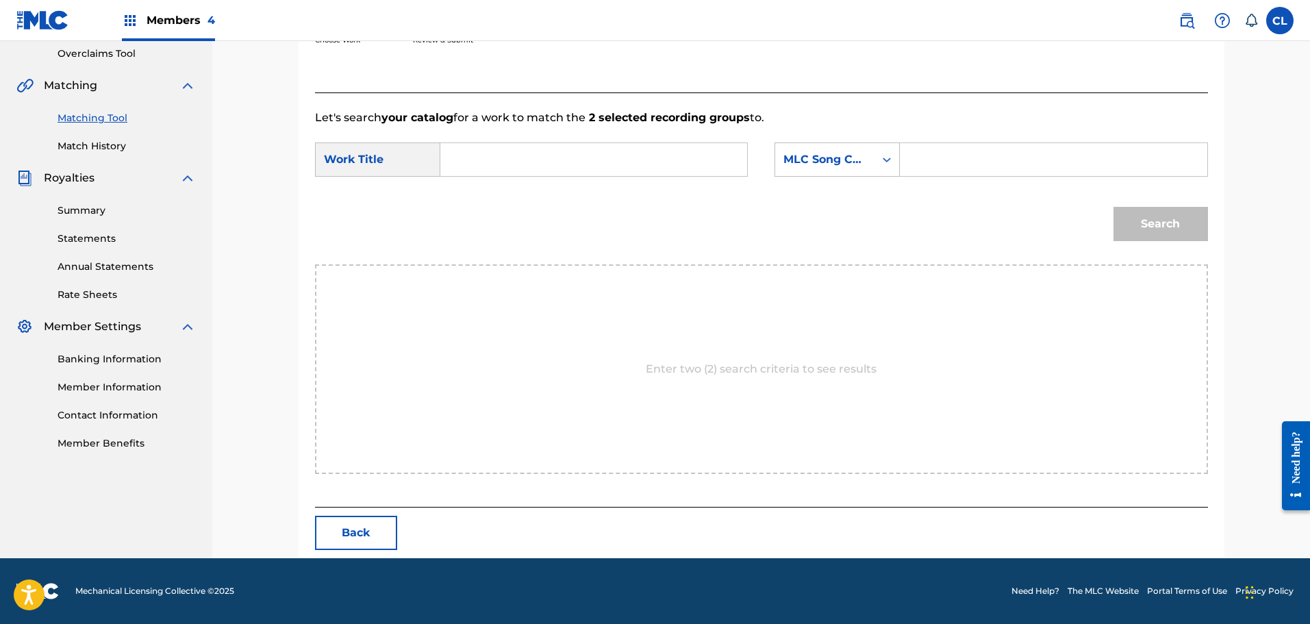
scroll to position [288, 0]
click at [601, 157] on input "Search Form" at bounding box center [594, 159] width 284 height 33
click at [919, 161] on input "Search Form" at bounding box center [1054, 159] width 284 height 33
click at [987, 158] on input "Search Form" at bounding box center [1054, 159] width 284 height 33
paste input "DS43RX"
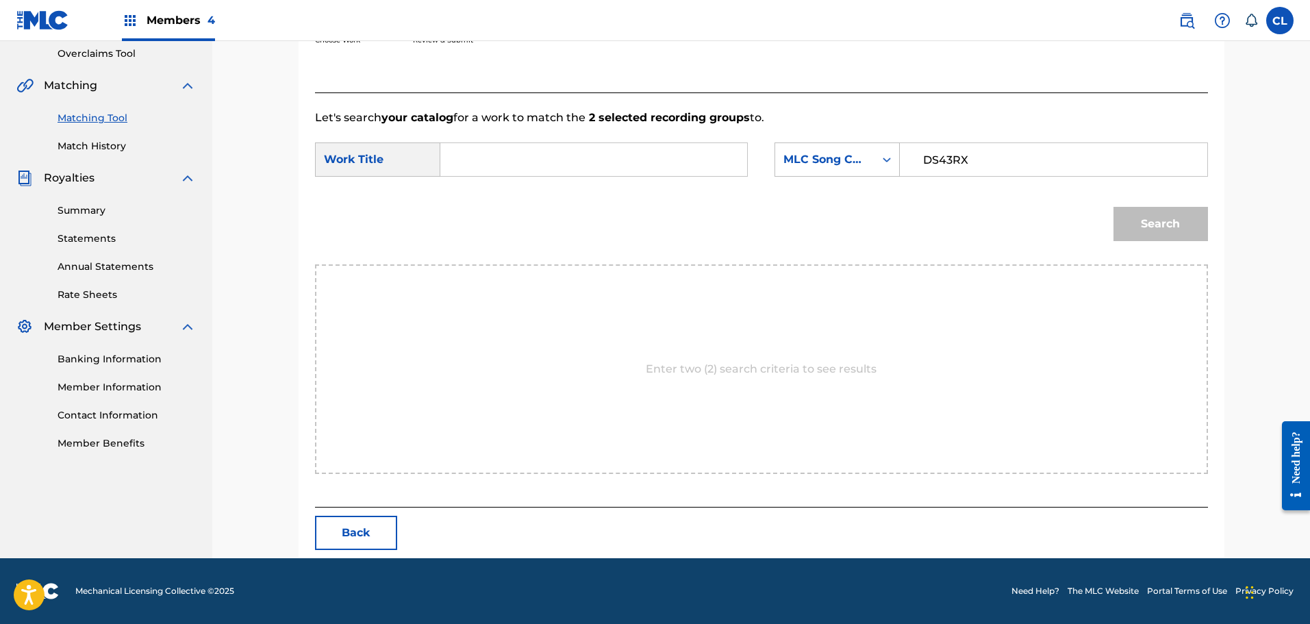
type input "DS43RX"
click at [608, 146] on input "Search Form" at bounding box center [594, 159] width 284 height 33
click at [490, 160] on input "Search Form" at bounding box center [594, 159] width 284 height 33
paste input "Dreaming by the Fire"
type input "Dreaming by the Fire"
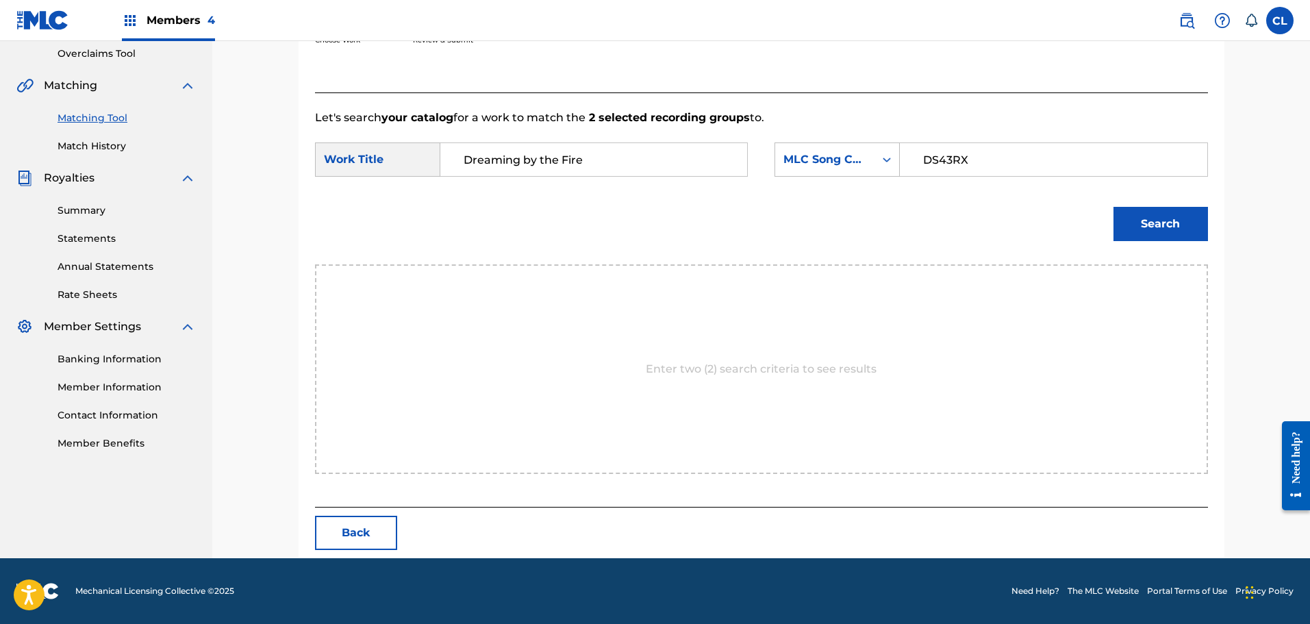
click at [1158, 216] on button "Search" at bounding box center [1161, 224] width 95 height 34
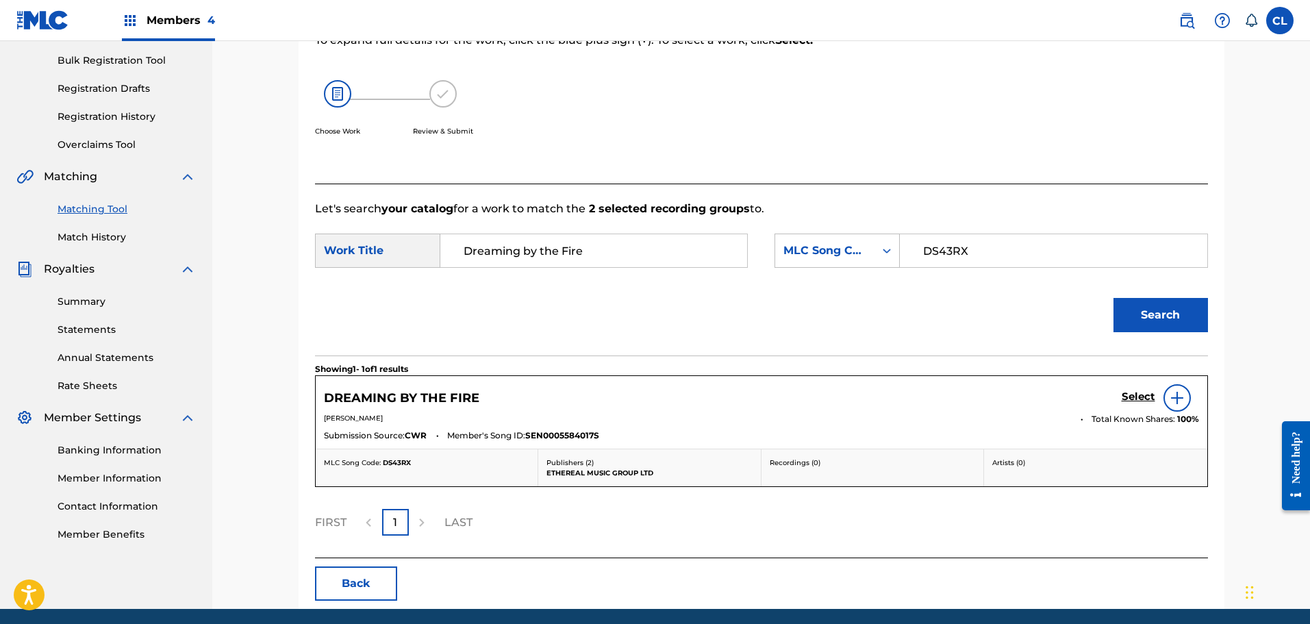
scroll to position [248, 0]
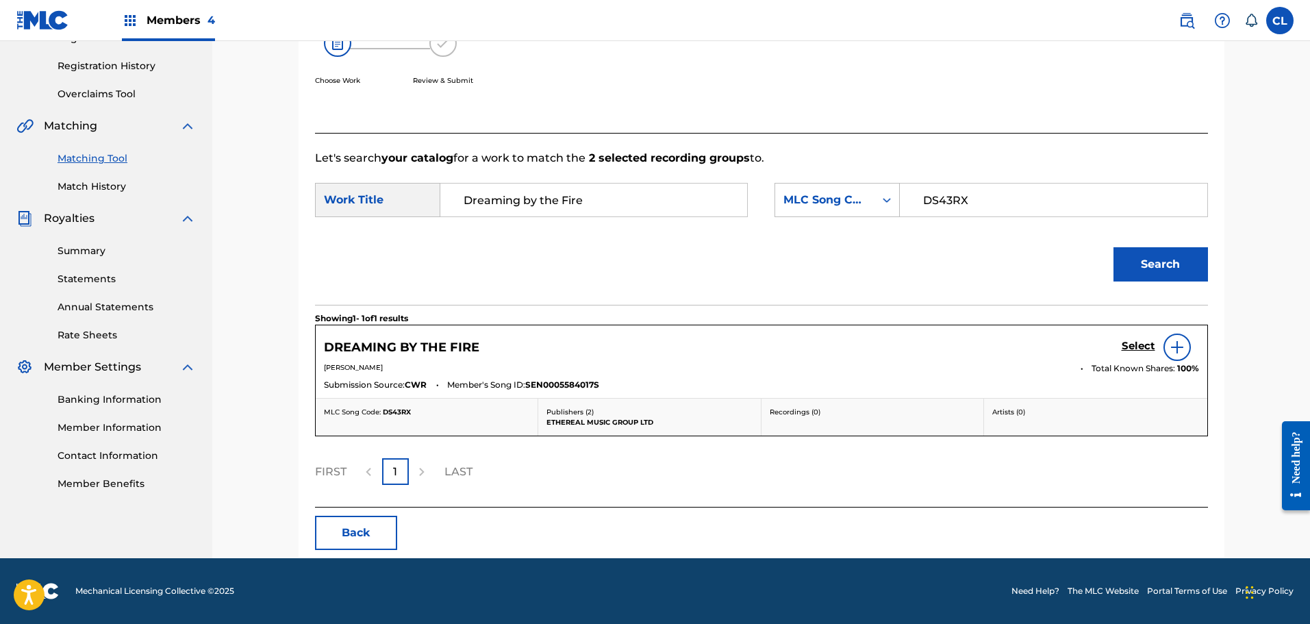
click at [1146, 341] on h5 "Select" at bounding box center [1139, 346] width 34 height 13
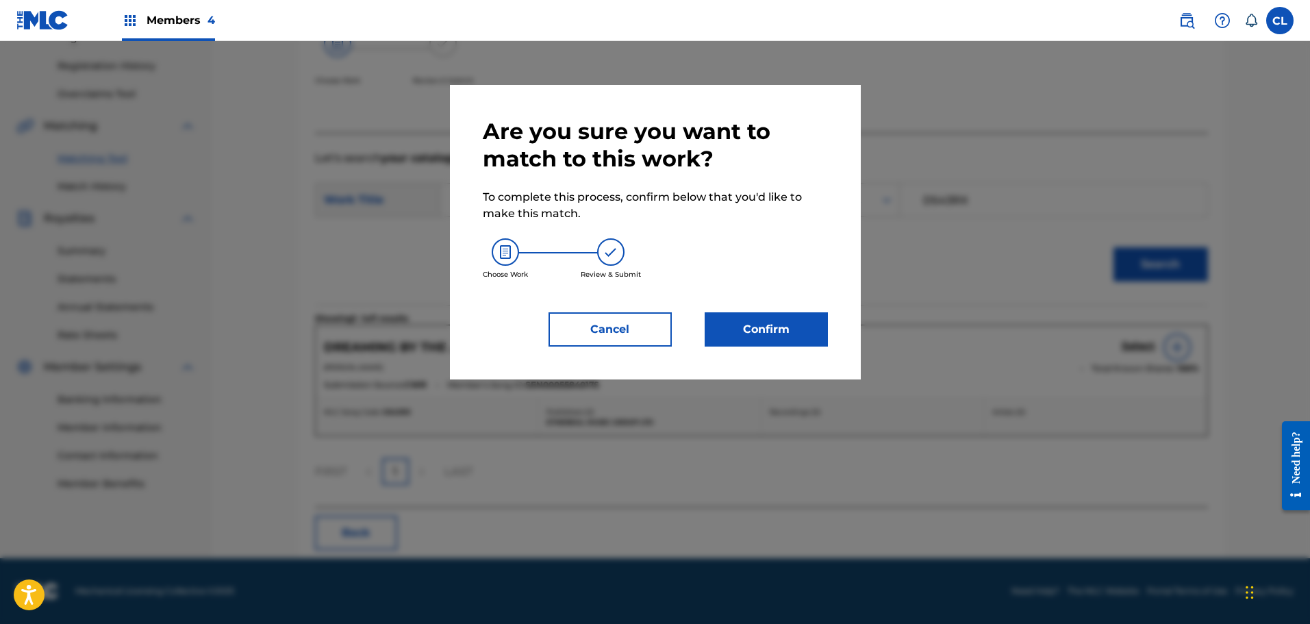
click at [758, 329] on button "Confirm" at bounding box center [766, 329] width 123 height 34
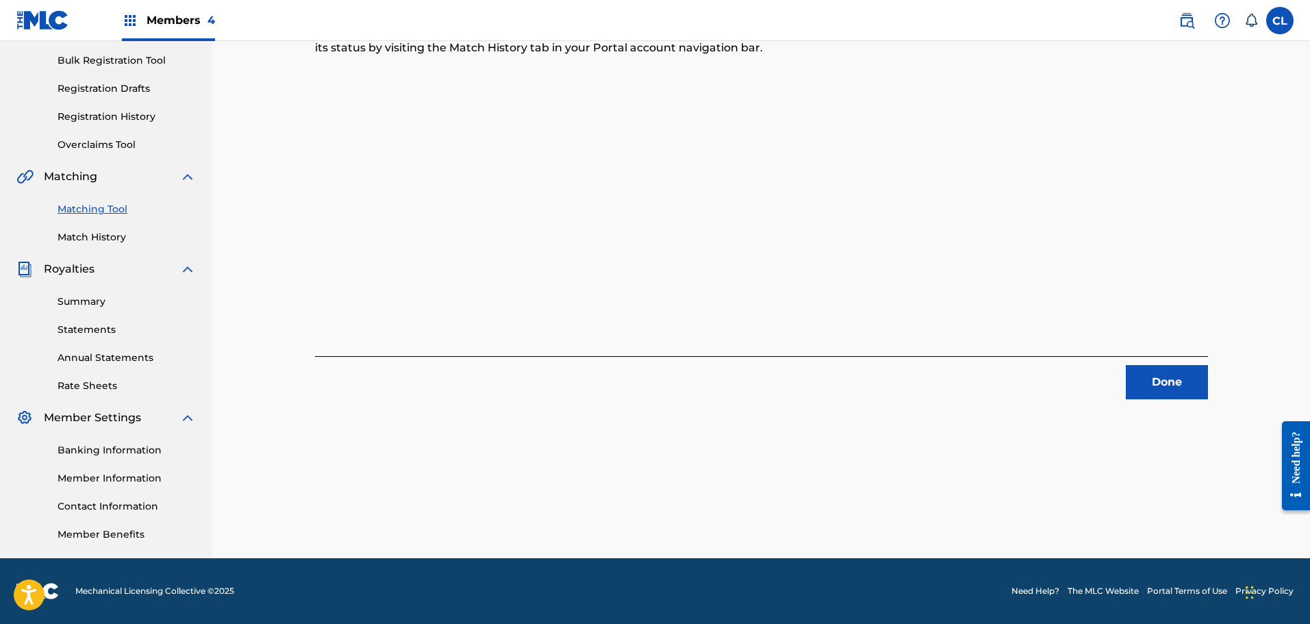
click at [1171, 379] on button "Done" at bounding box center [1167, 382] width 82 height 34
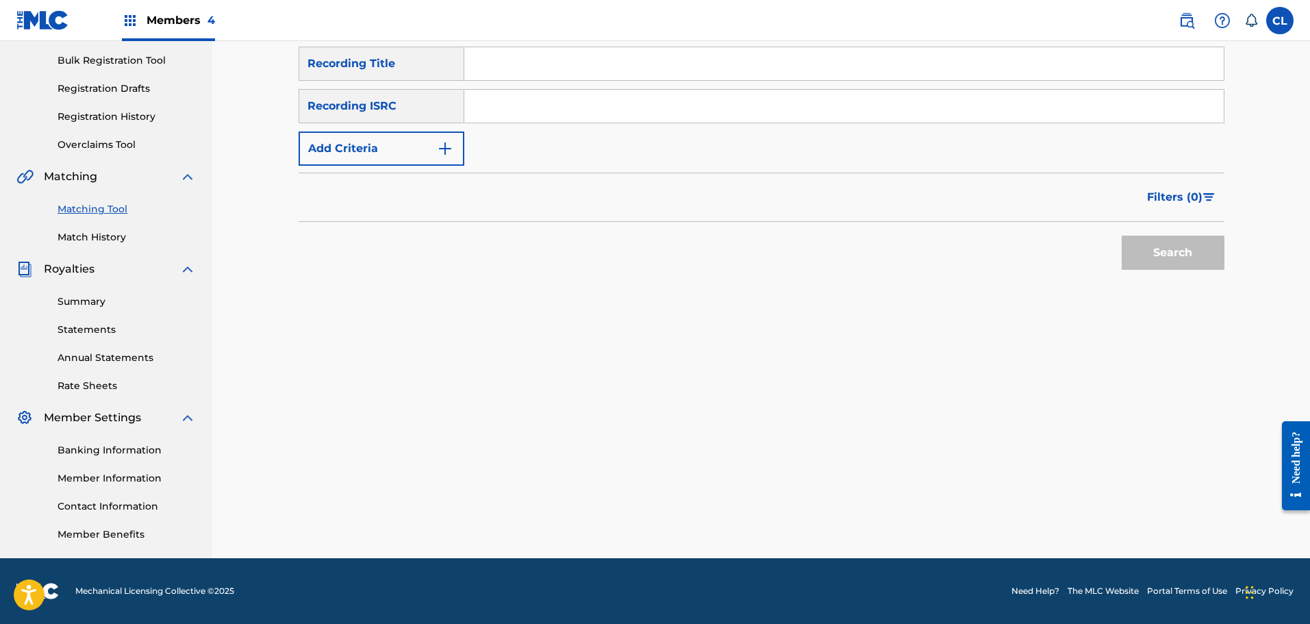
click at [518, 62] on input "Search Form" at bounding box center [844, 63] width 760 height 33
paste input "Dreams of Paradise"
type input "Dreams of Paradise"
click at [438, 143] on img "Search Form" at bounding box center [445, 148] width 16 height 16
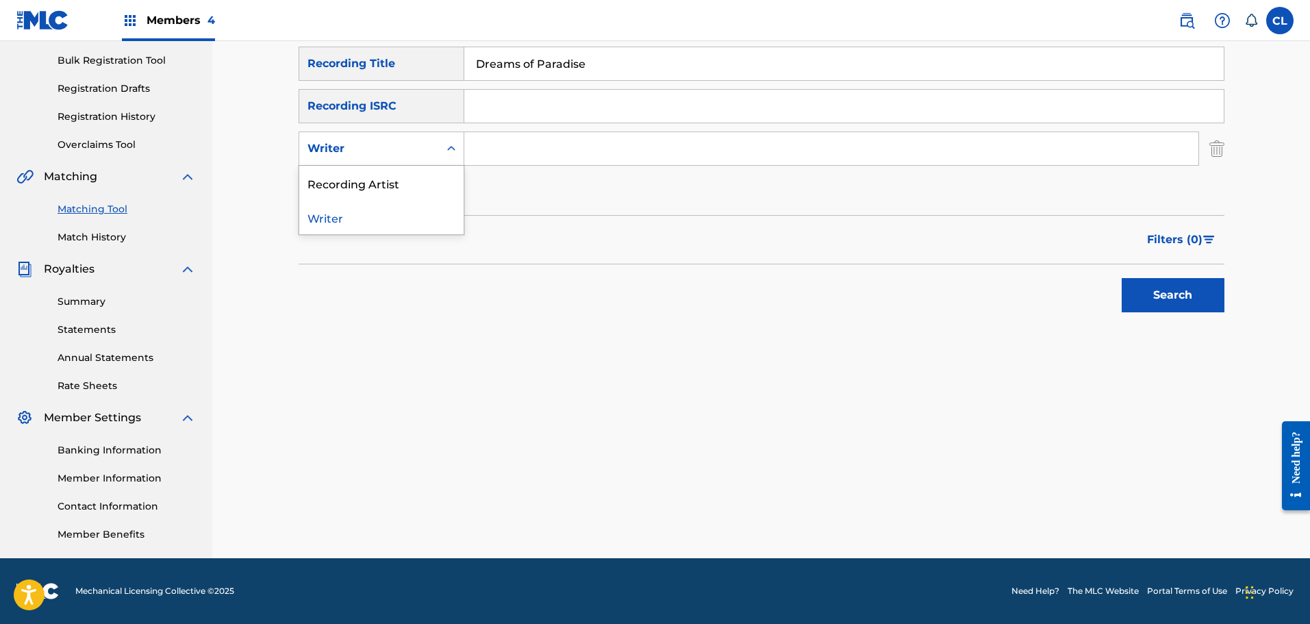
click at [423, 160] on div "Writer" at bounding box center [369, 149] width 140 height 26
click at [412, 184] on div "Recording Artist" at bounding box center [381, 183] width 164 height 34
click at [510, 156] on input "Search Form" at bounding box center [831, 148] width 734 height 33
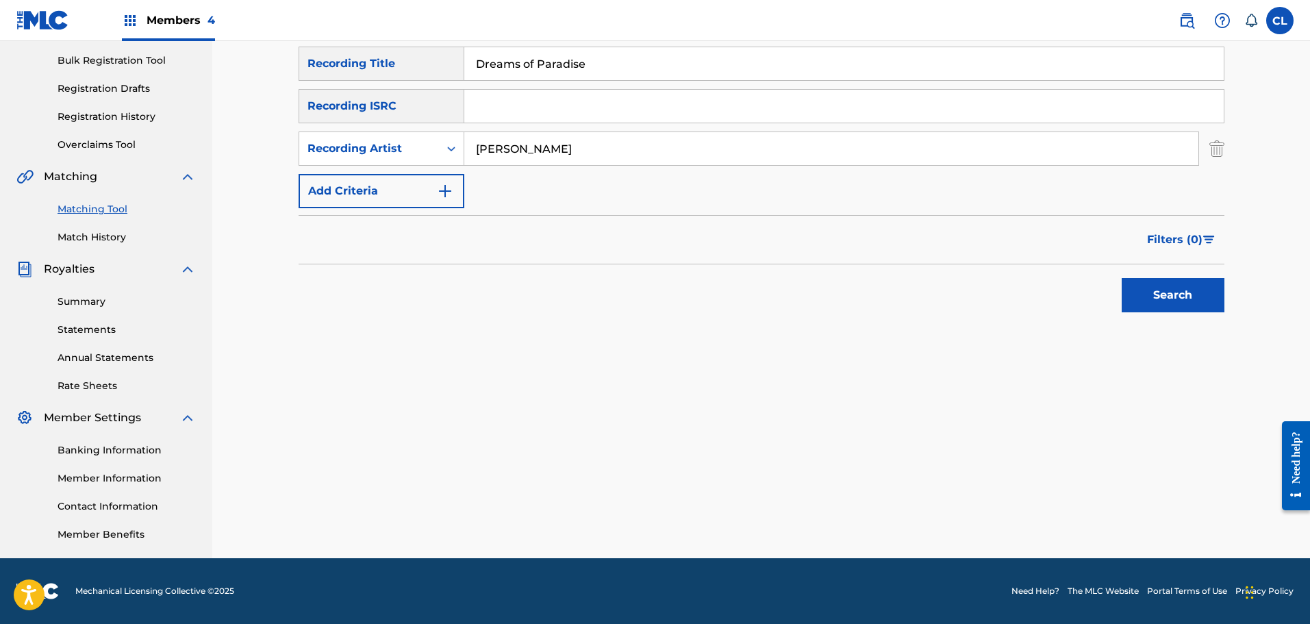
type input "[PERSON_NAME]"
click at [1122, 278] on button "Search" at bounding box center [1173, 295] width 103 height 34
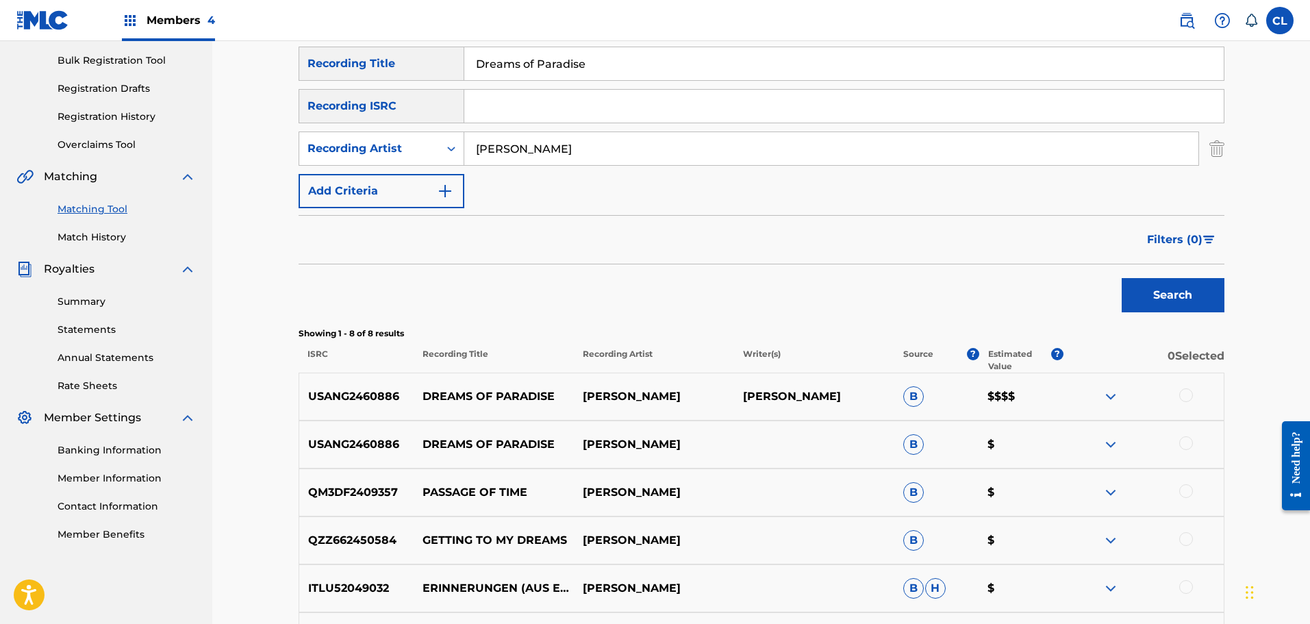
click at [1184, 392] on div at bounding box center [1186, 395] width 14 height 14
click at [1190, 436] on div "USANG2460886 DREAMS OF PARADISE [PERSON_NAME] B $" at bounding box center [762, 445] width 926 height 48
click at [1186, 447] on div at bounding box center [1186, 443] width 14 height 14
click at [961, 510] on button "Match 2 Groups" at bounding box center [962, 512] width 151 height 34
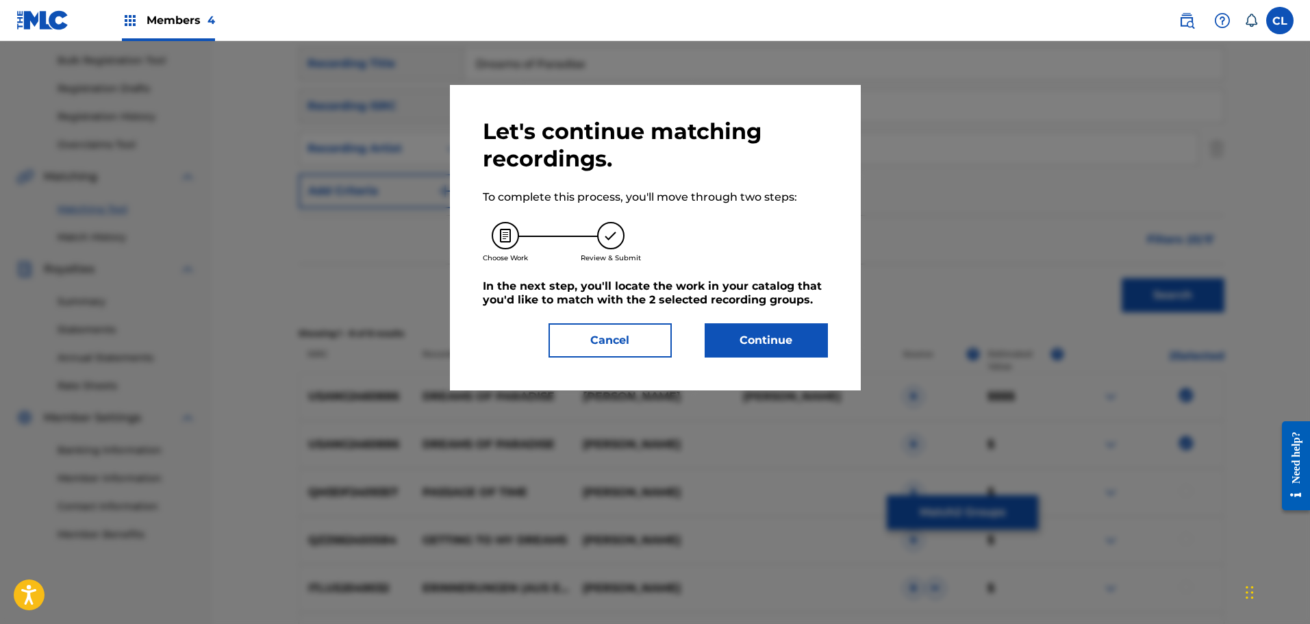
click at [751, 345] on button "Continue" at bounding box center [766, 340] width 123 height 34
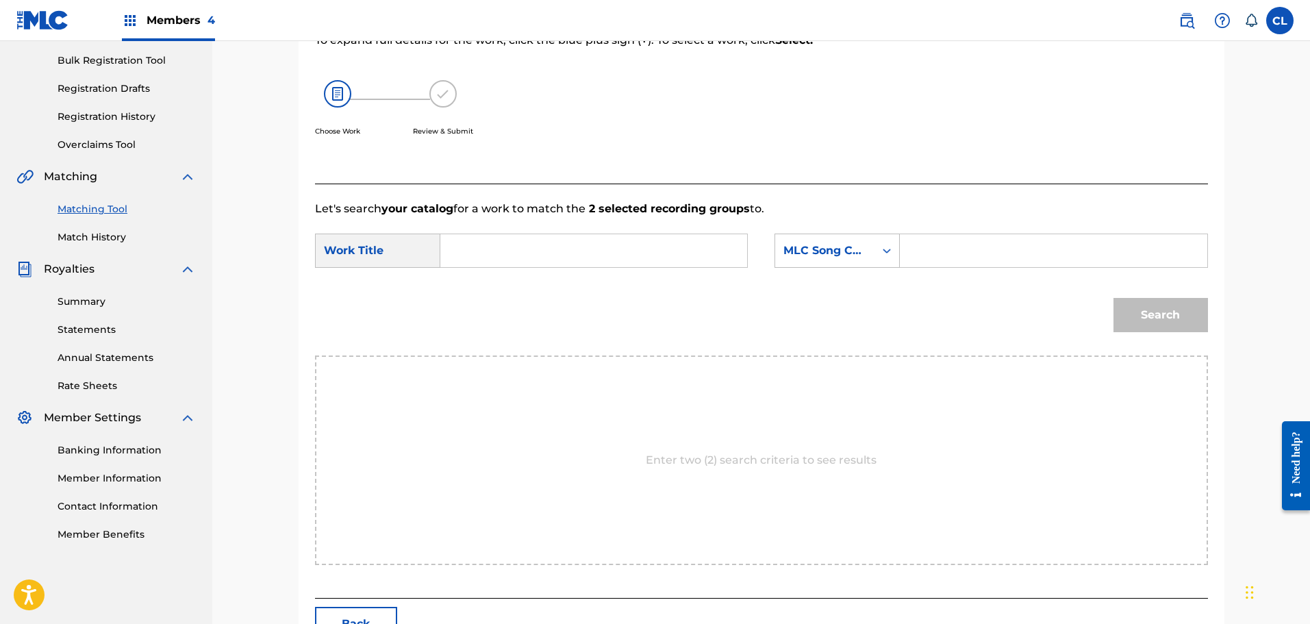
click at [983, 247] on input "Search Form" at bounding box center [1054, 250] width 284 height 33
paste input "DS43RS"
type input "DS43RS"
click at [535, 257] on input "Search Form" at bounding box center [594, 250] width 284 height 33
paste input "Dreams of Paradise"
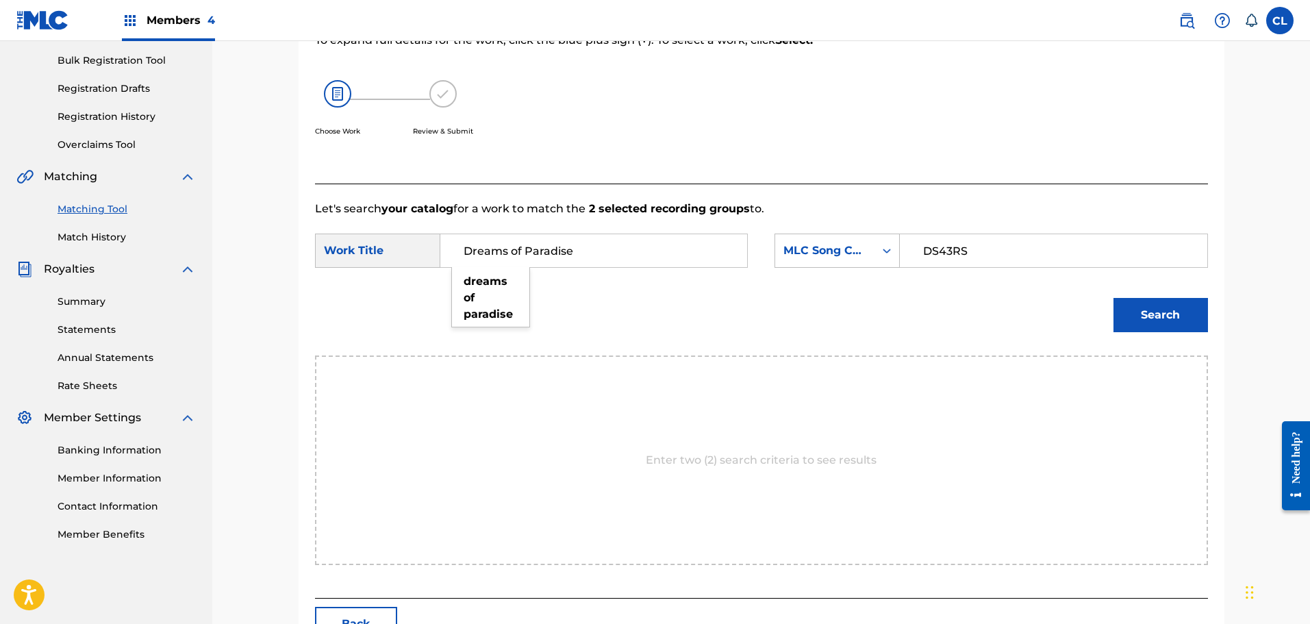
type input "Dreams of Paradise"
click at [1164, 318] on button "Search" at bounding box center [1161, 315] width 95 height 34
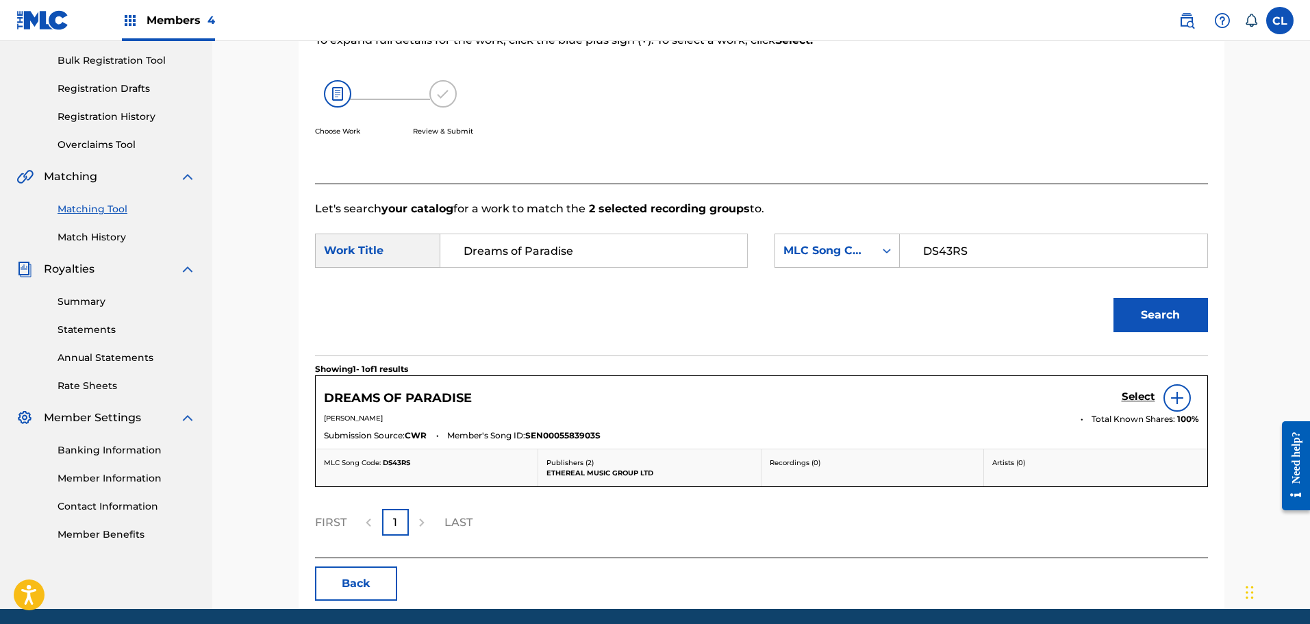
click at [1131, 399] on h5 "Select" at bounding box center [1139, 396] width 34 height 13
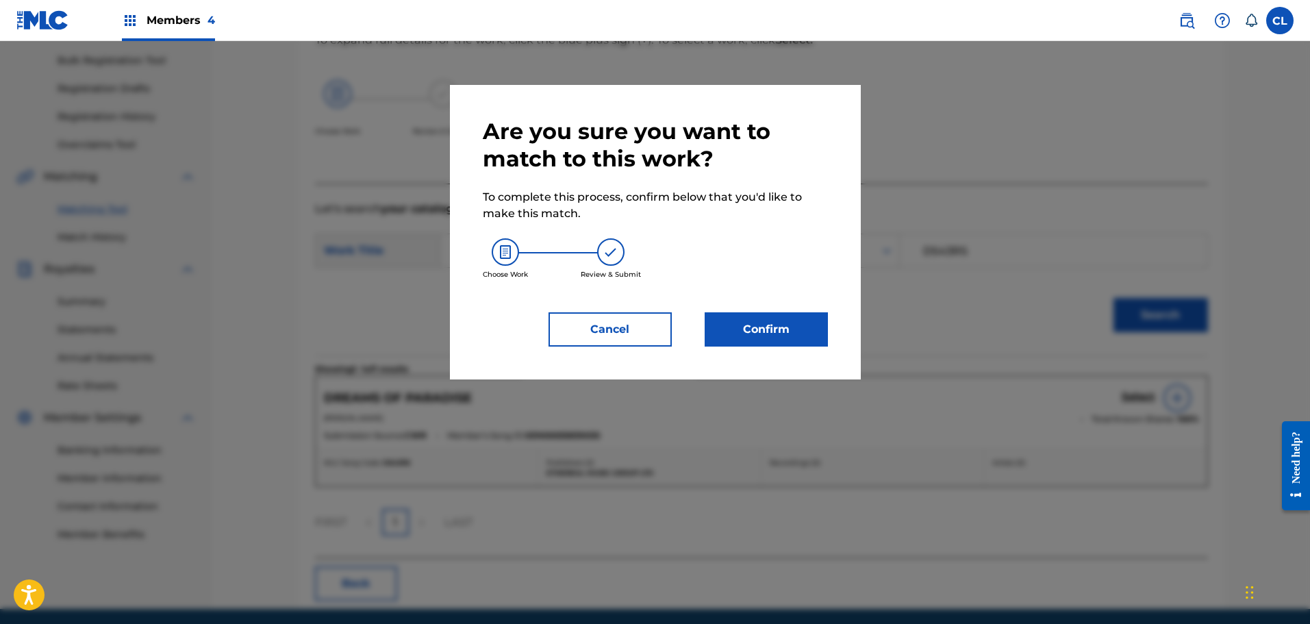
click at [774, 336] on button "Confirm" at bounding box center [766, 329] width 123 height 34
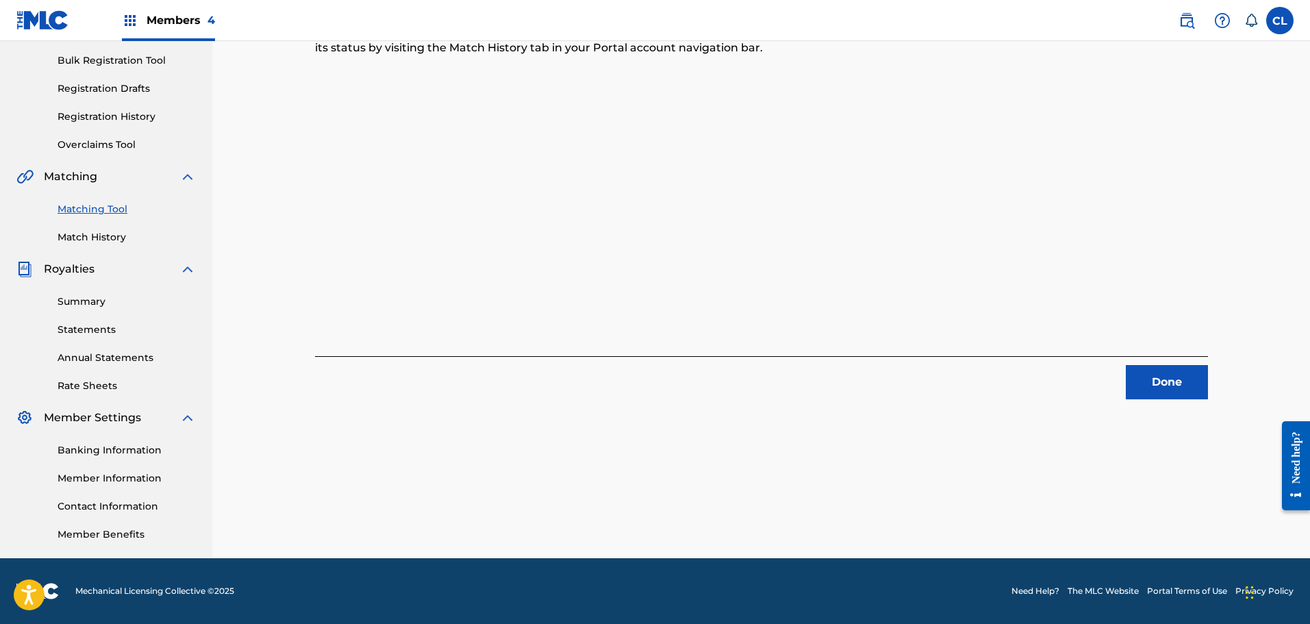
click at [1164, 371] on button "Done" at bounding box center [1167, 382] width 82 height 34
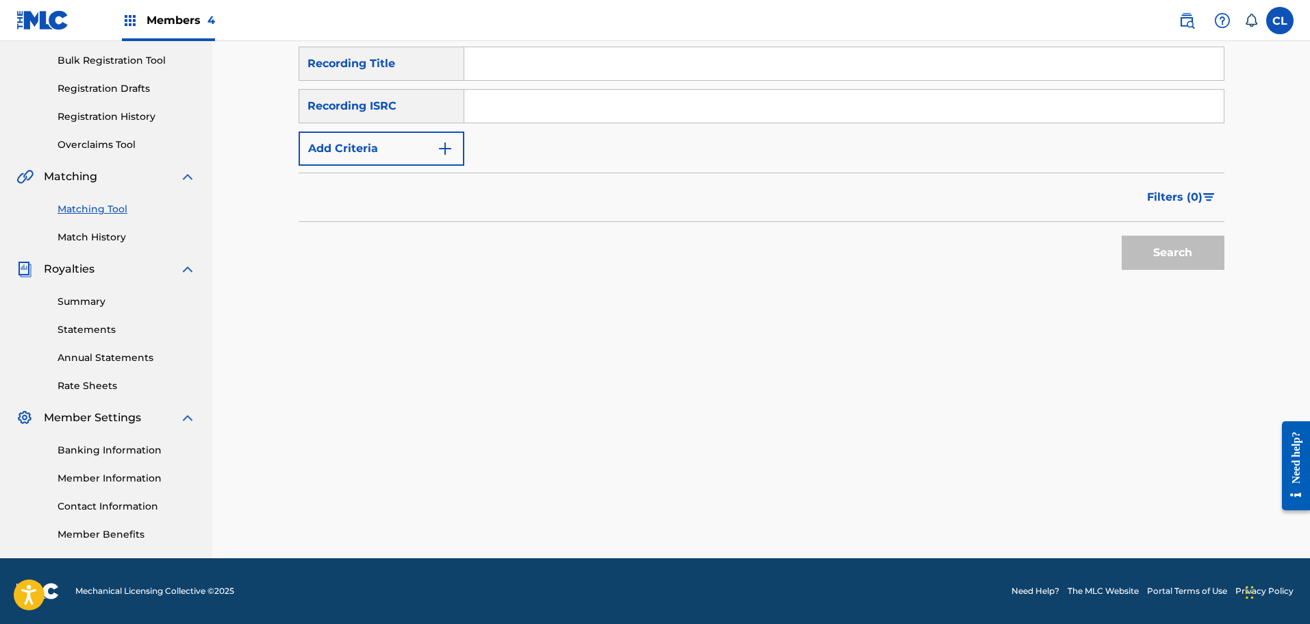
click at [512, 68] on input "Search Form" at bounding box center [844, 63] width 760 height 33
paste input "Drifting"
type input "Drifting"
click at [409, 156] on button "Add Criteria" at bounding box center [382, 149] width 166 height 34
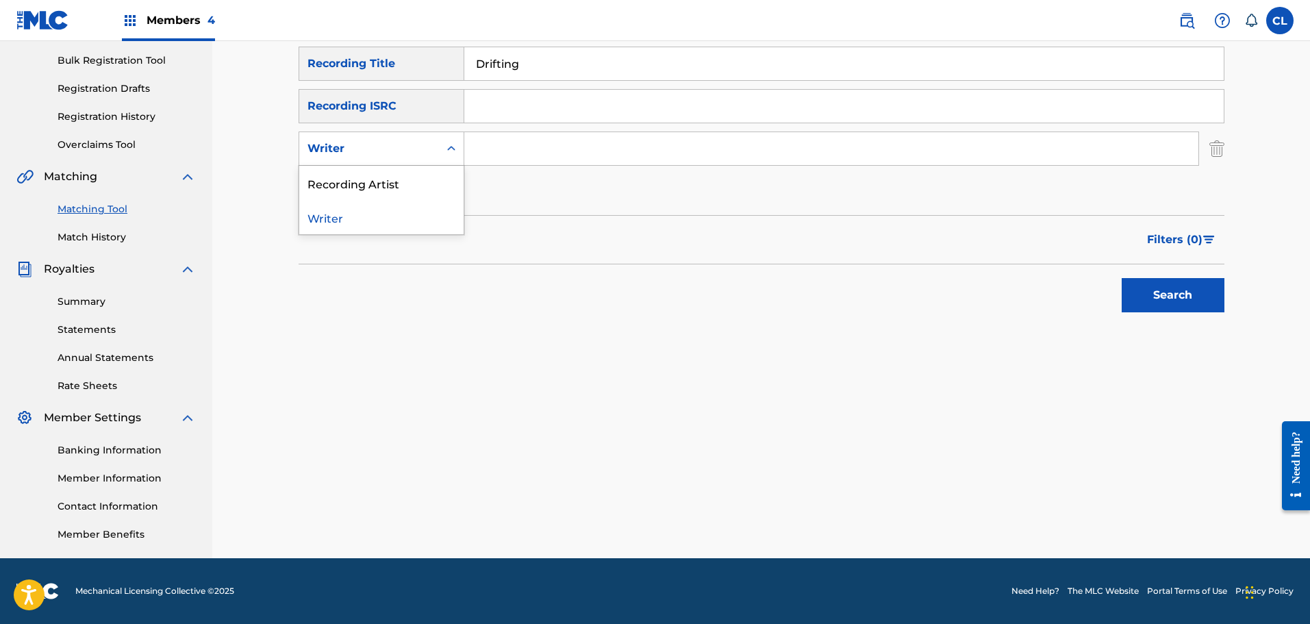
drag, startPoint x: 406, startPoint y: 138, endPoint x: 401, endPoint y: 170, distance: 32.0
click at [407, 140] on div "Writer" at bounding box center [369, 149] width 140 height 26
click at [402, 187] on div "Recording Artist" at bounding box center [381, 183] width 164 height 34
click at [514, 152] on input "Search Form" at bounding box center [831, 148] width 734 height 33
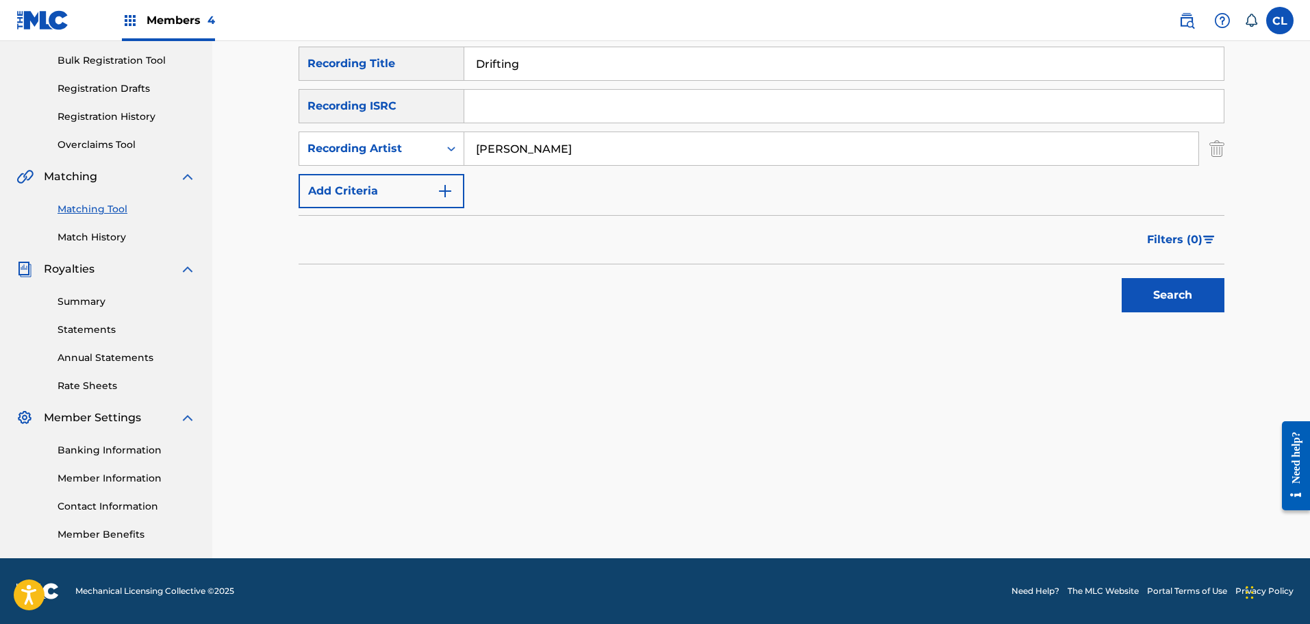
type input "[PERSON_NAME]"
click at [1122, 278] on button "Search" at bounding box center [1173, 295] width 103 height 34
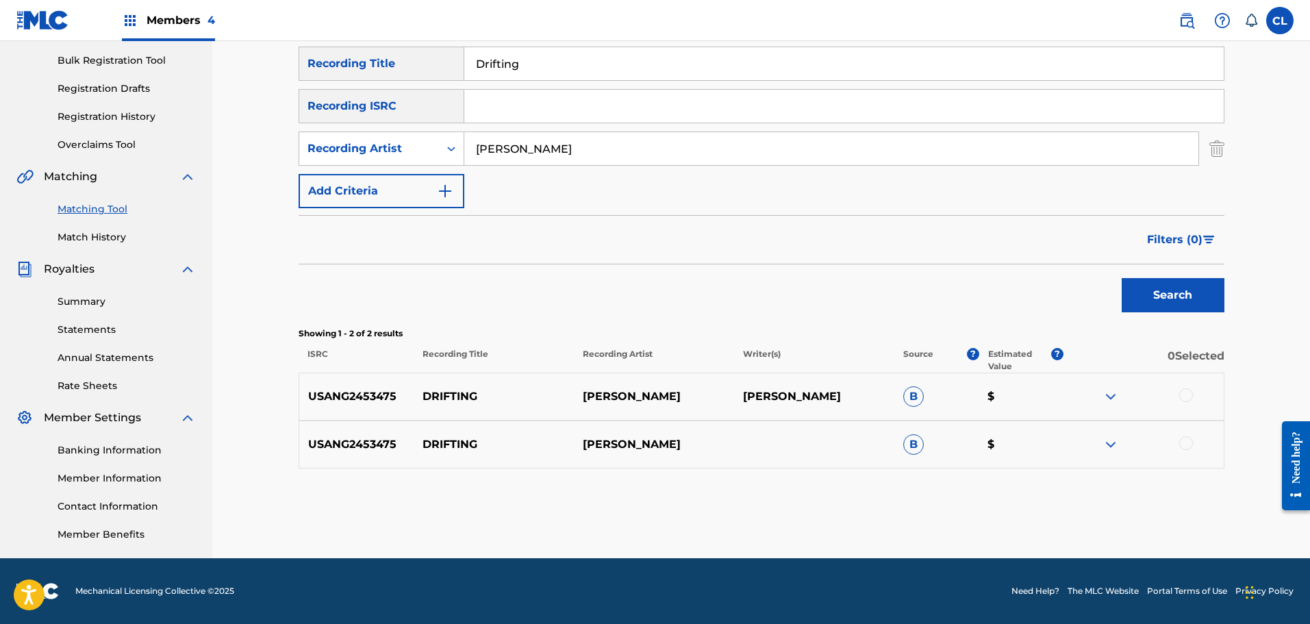
click at [1186, 398] on div at bounding box center [1186, 395] width 14 height 14
click at [1184, 445] on div at bounding box center [1186, 443] width 14 height 14
click at [975, 510] on button "Match 2 Groups" at bounding box center [962, 512] width 151 height 34
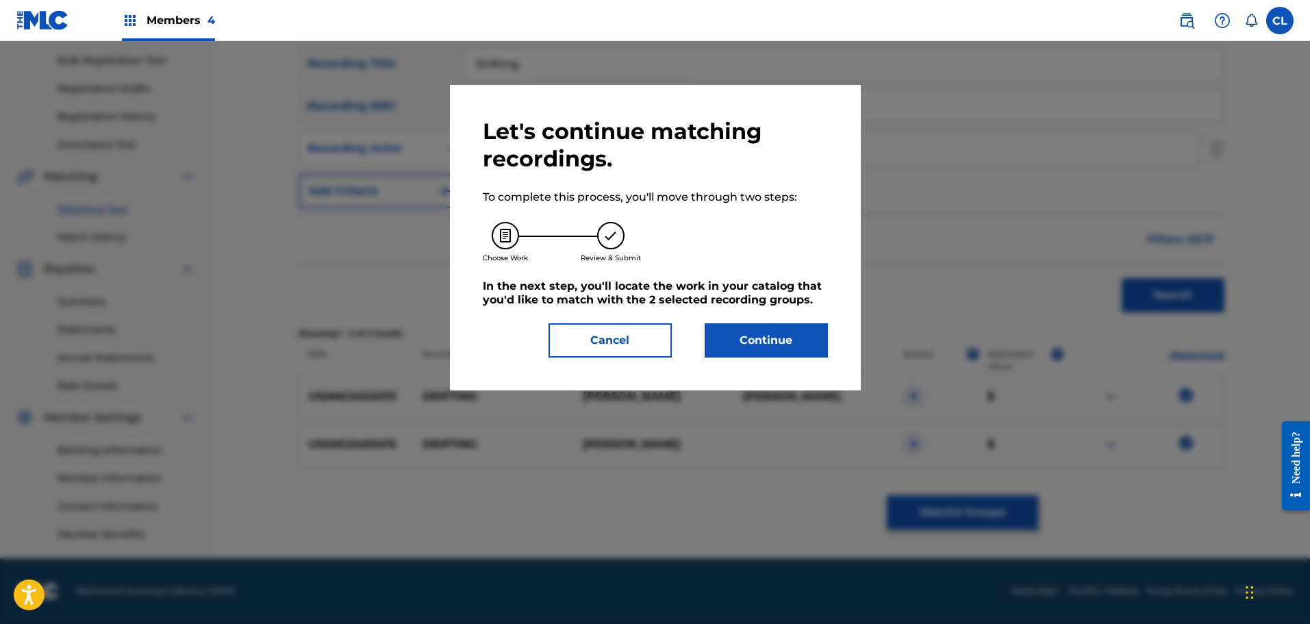
click at [770, 335] on button "Continue" at bounding box center [766, 340] width 123 height 34
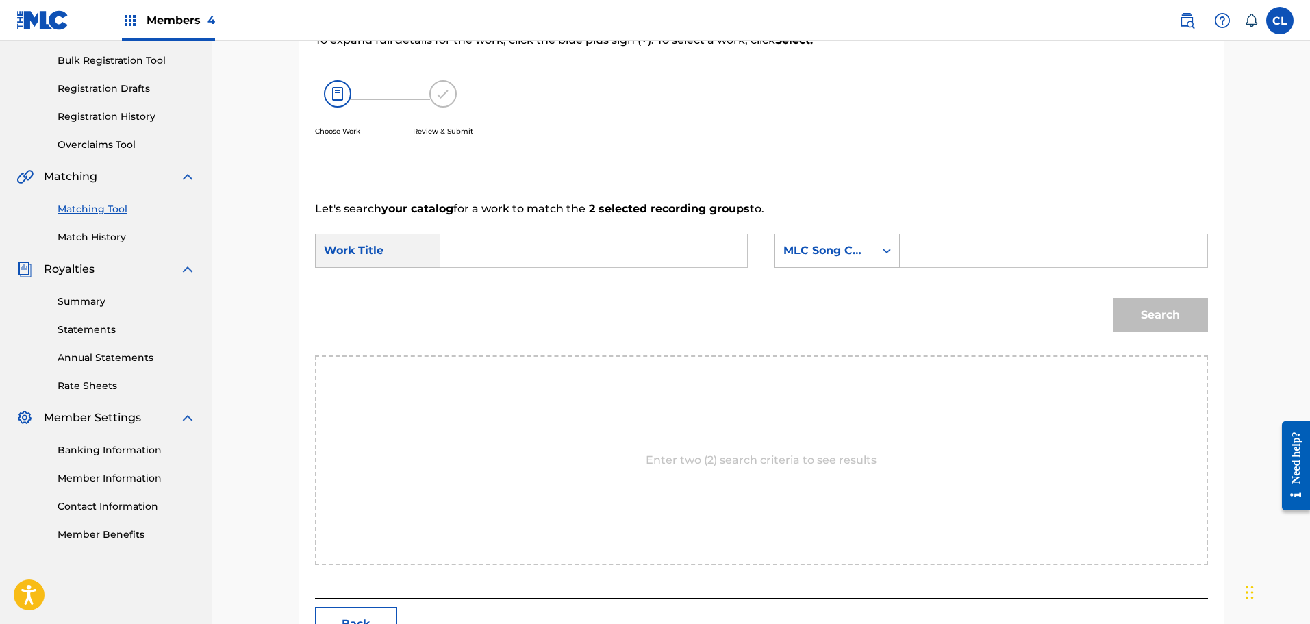
click at [1008, 247] on input "Search Form" at bounding box center [1054, 250] width 284 height 33
paste input "DS4RAU"
type input "DS4RAU"
click at [516, 236] on input "Search Form" at bounding box center [594, 250] width 284 height 33
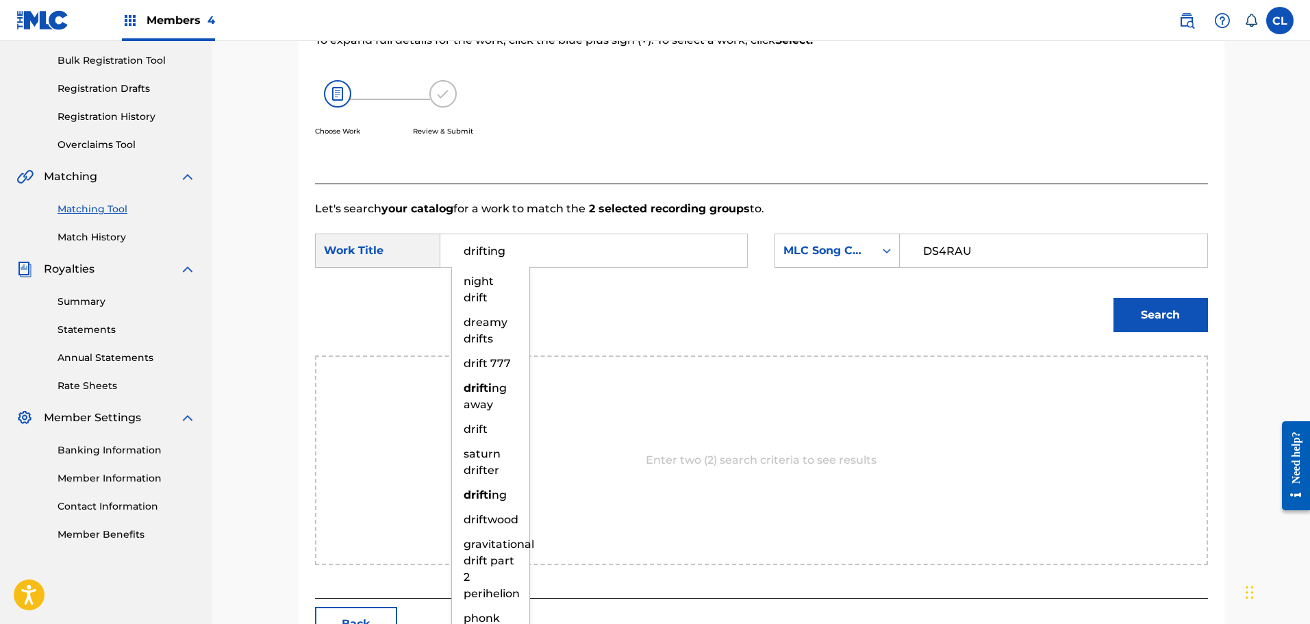
type input "drifting"
click at [1114, 298] on button "Search" at bounding box center [1161, 315] width 95 height 34
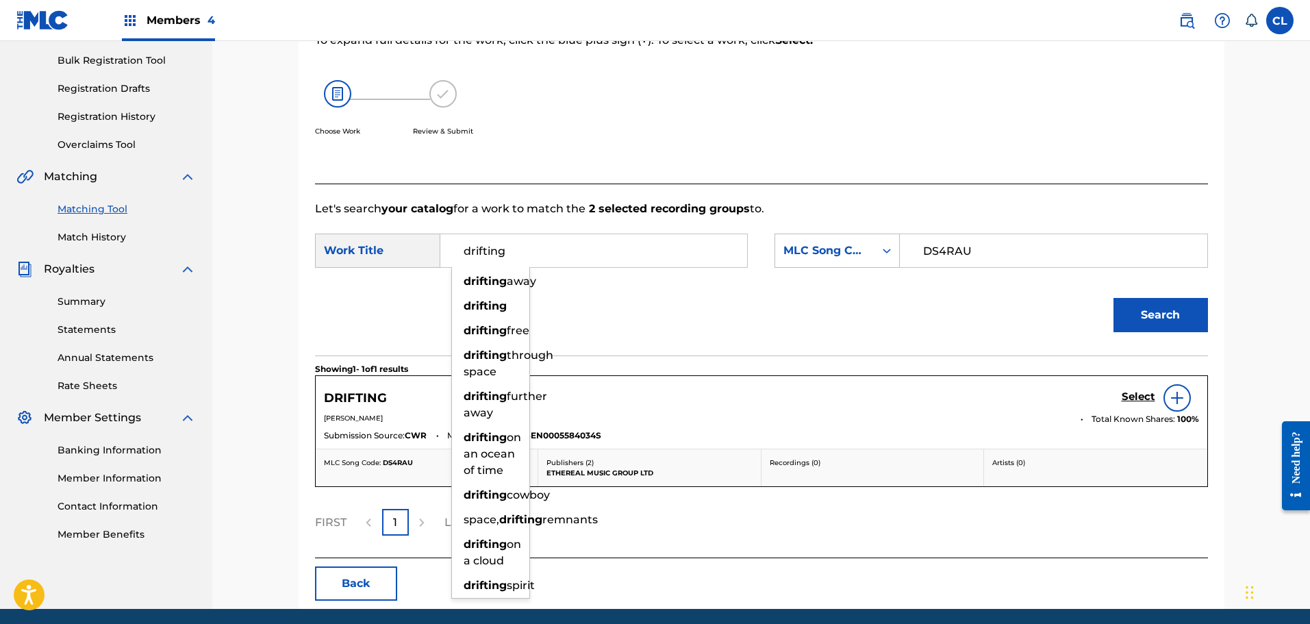
click at [1140, 403] on h5 "Select" at bounding box center [1139, 396] width 34 height 13
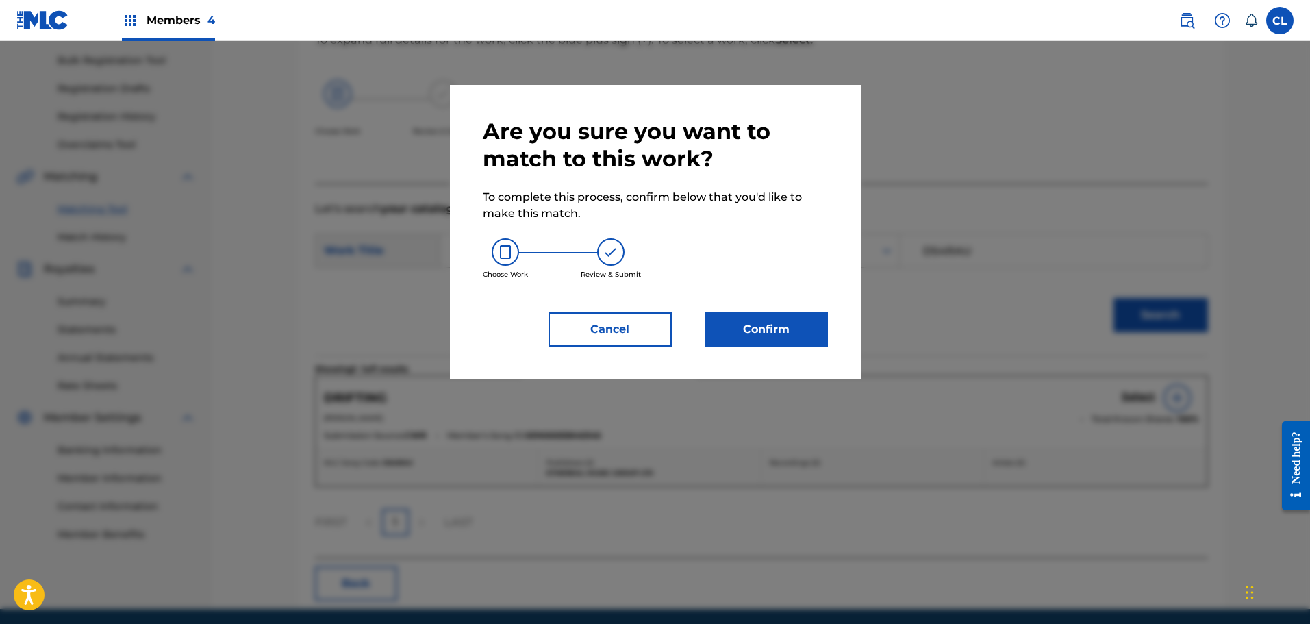
click at [747, 336] on button "Confirm" at bounding box center [766, 329] width 123 height 34
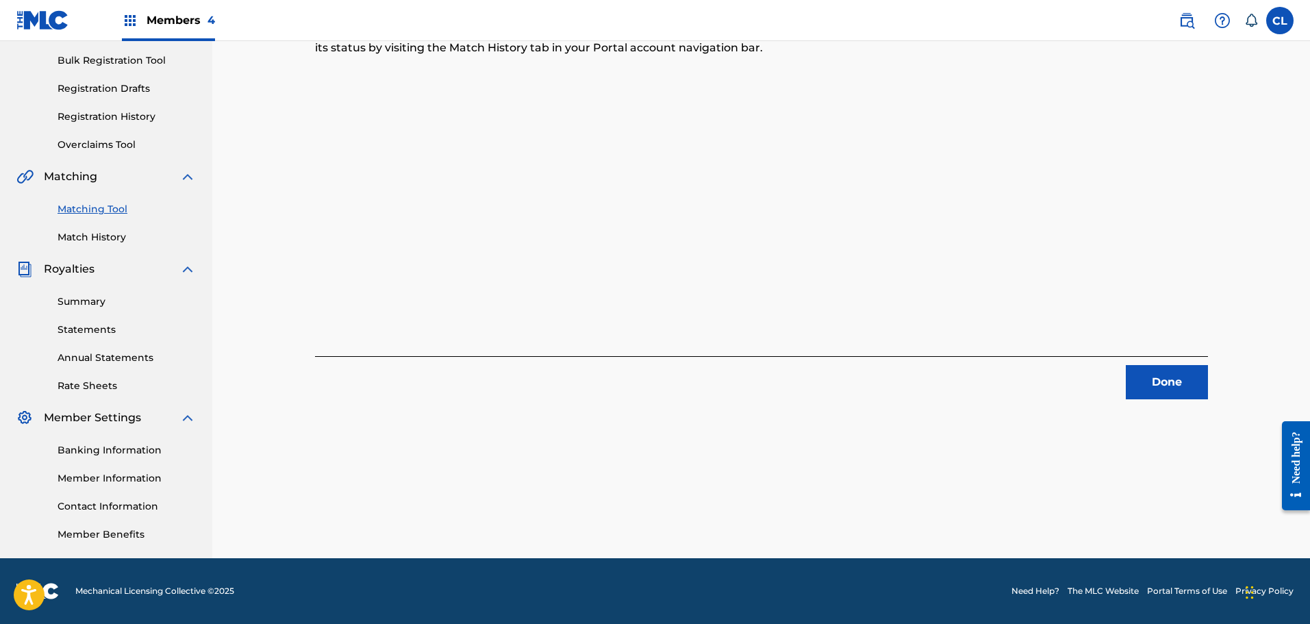
click at [1201, 380] on button "Done" at bounding box center [1167, 382] width 82 height 34
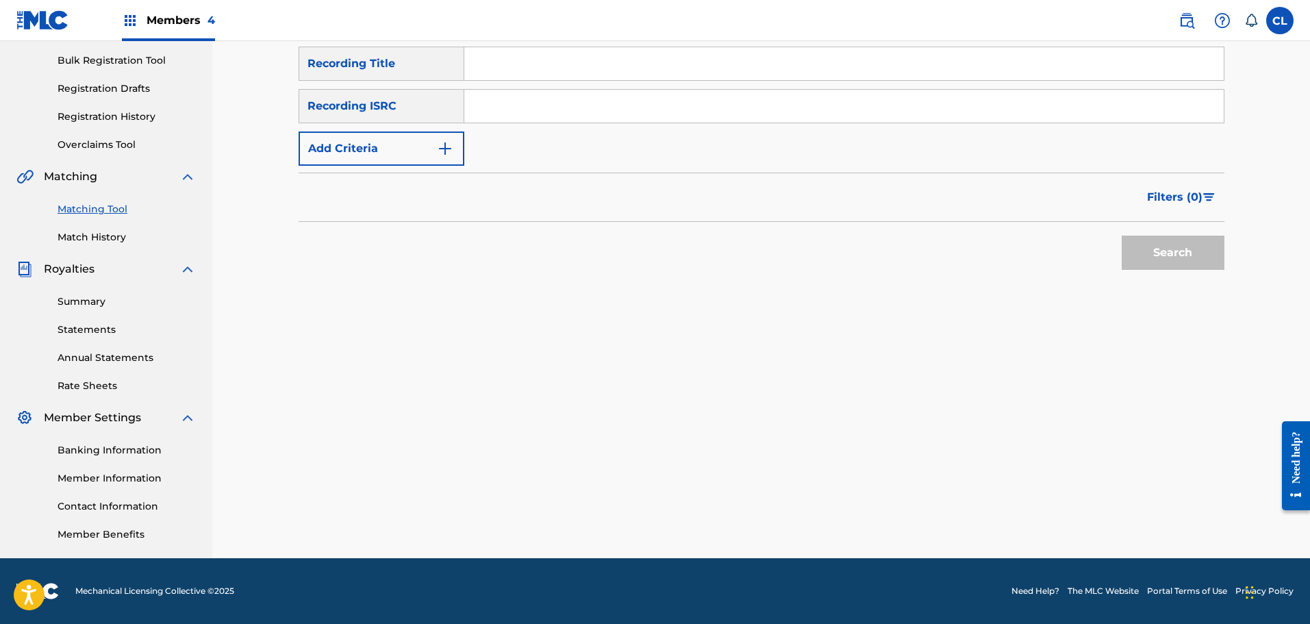
click at [505, 66] on input "Search Form" at bounding box center [844, 63] width 760 height 33
paste input "Embrace"
type input "Embrace"
click at [405, 150] on button "Add Criteria" at bounding box center [382, 149] width 166 height 34
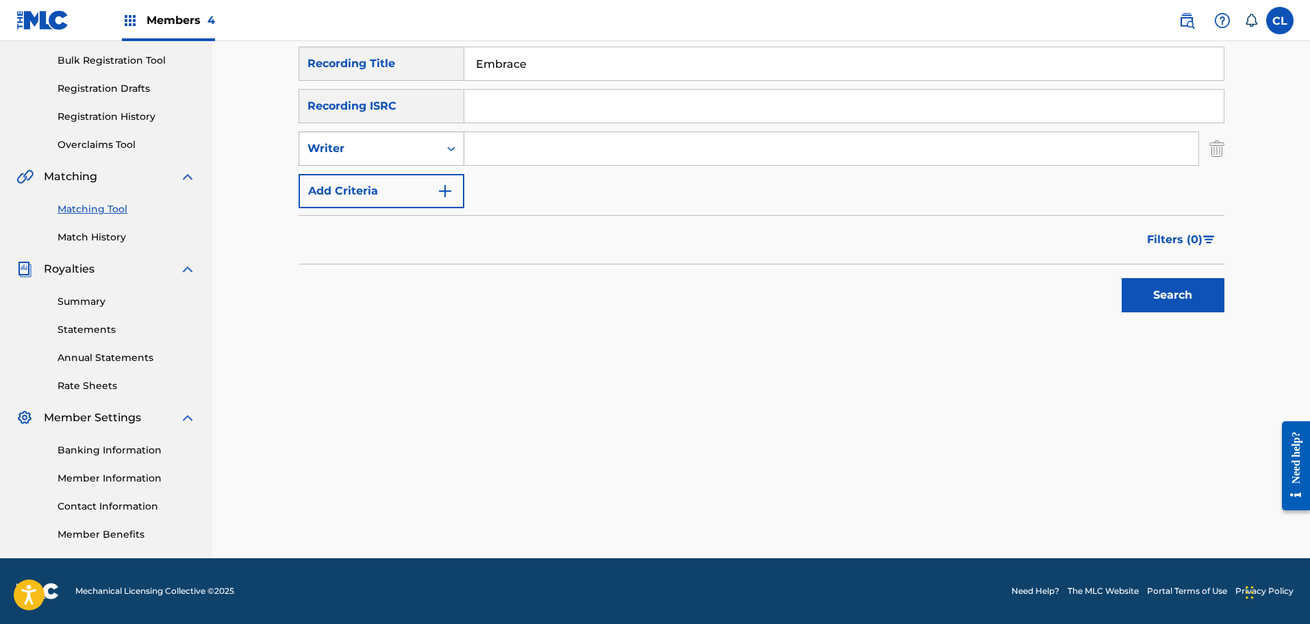
click at [401, 151] on div "Writer" at bounding box center [369, 148] width 123 height 16
click at [384, 186] on div "Recording Artist" at bounding box center [381, 183] width 164 height 34
click at [490, 145] on input "Search Form" at bounding box center [831, 148] width 734 height 33
type input "[PERSON_NAME]"
click at [1122, 278] on button "Search" at bounding box center [1173, 295] width 103 height 34
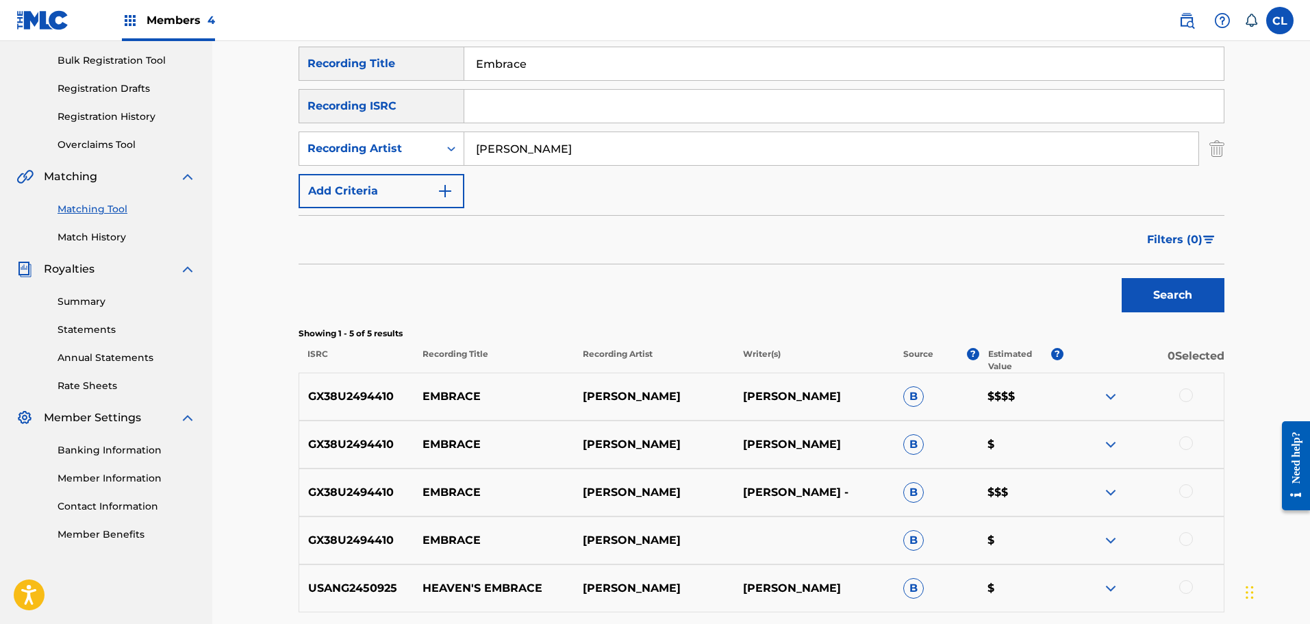
click at [1188, 392] on div at bounding box center [1186, 395] width 14 height 14
click at [1191, 442] on div at bounding box center [1186, 443] width 14 height 14
click at [1186, 490] on div at bounding box center [1186, 491] width 14 height 14
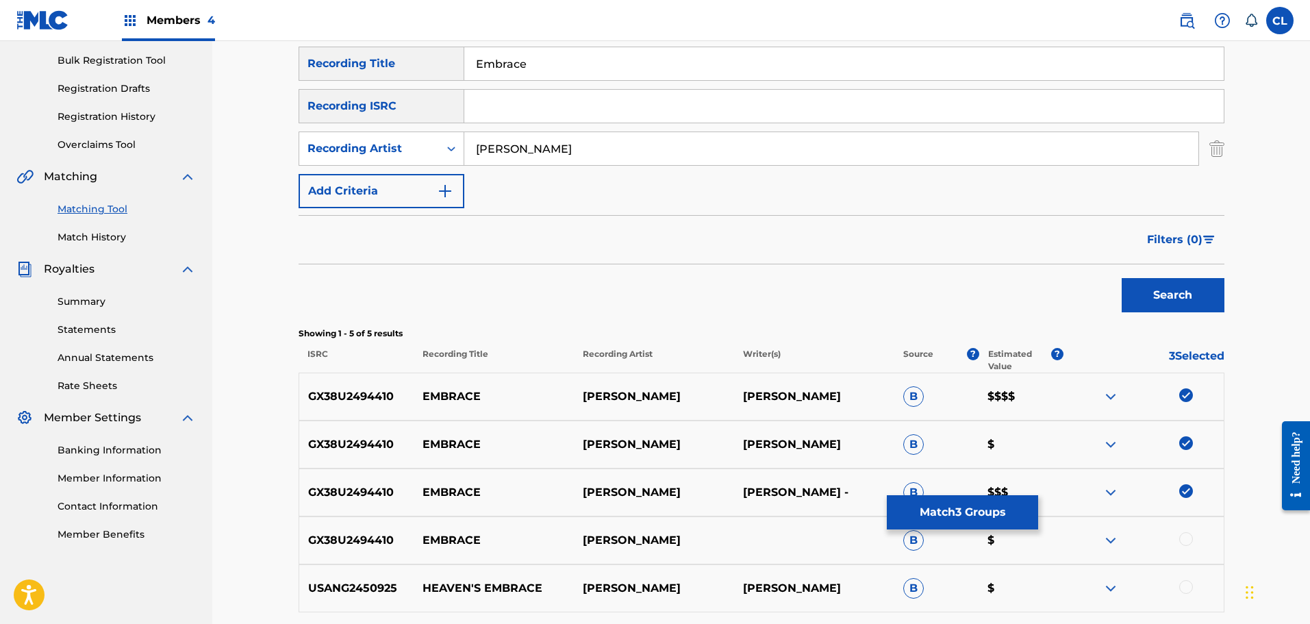
click at [1190, 545] on div at bounding box center [1186, 539] width 14 height 14
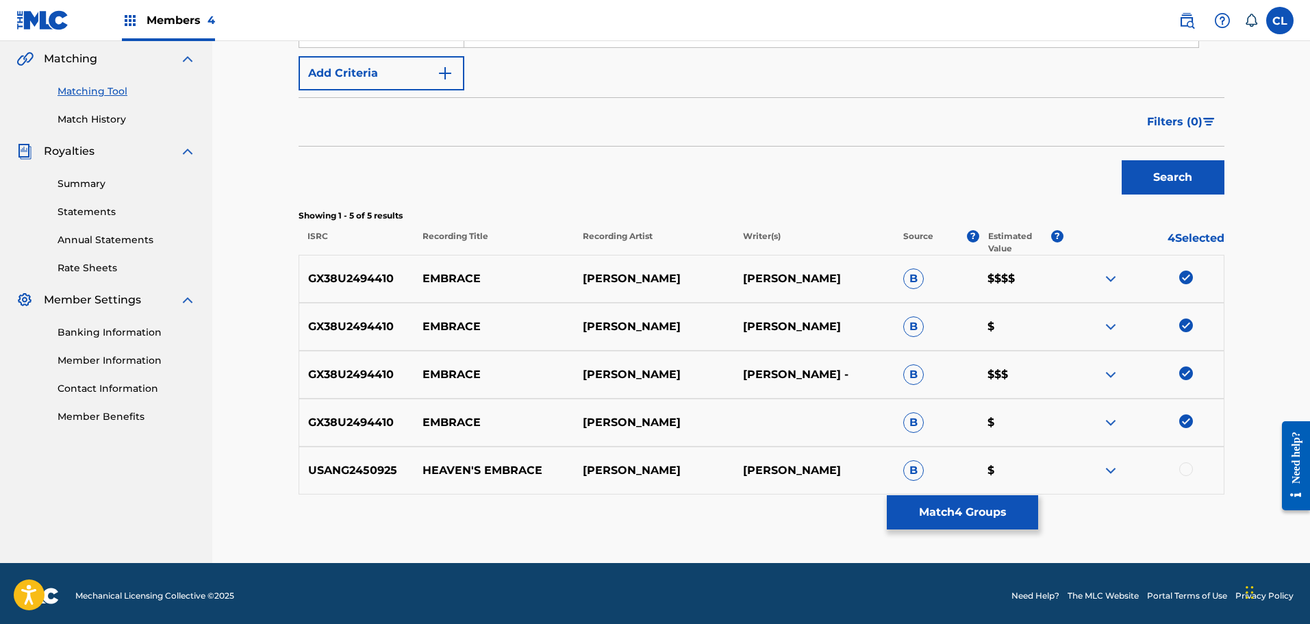
scroll to position [320, 0]
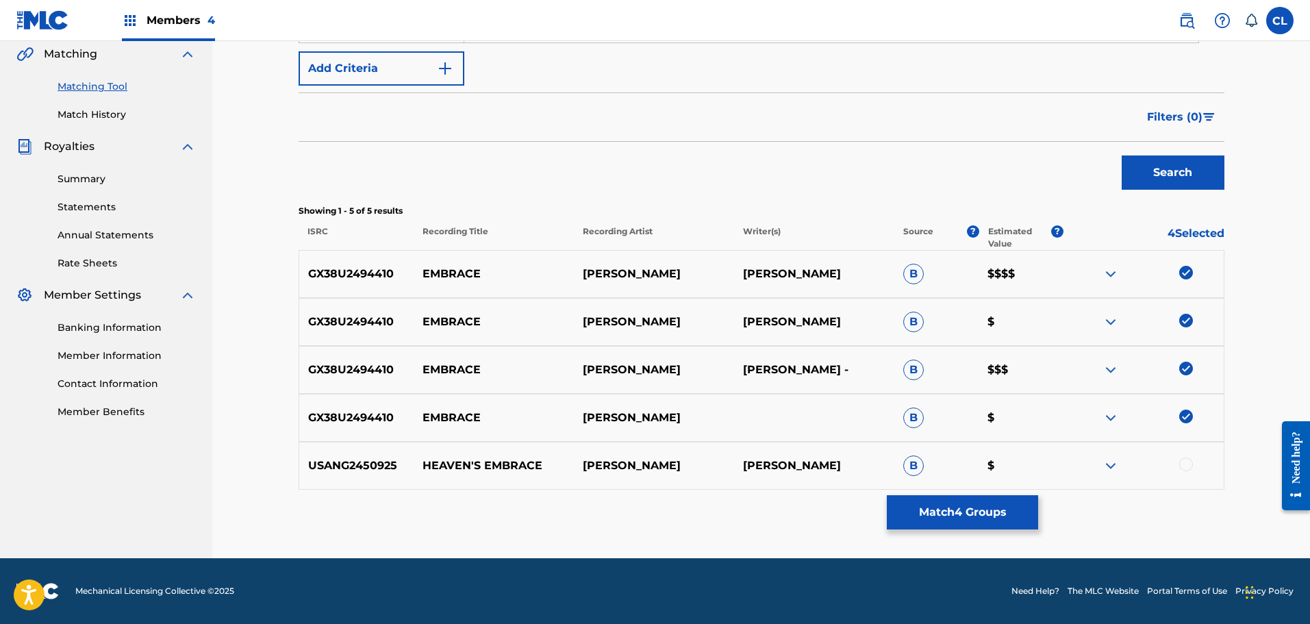
click at [958, 507] on button "Match 4 Groups" at bounding box center [962, 512] width 151 height 34
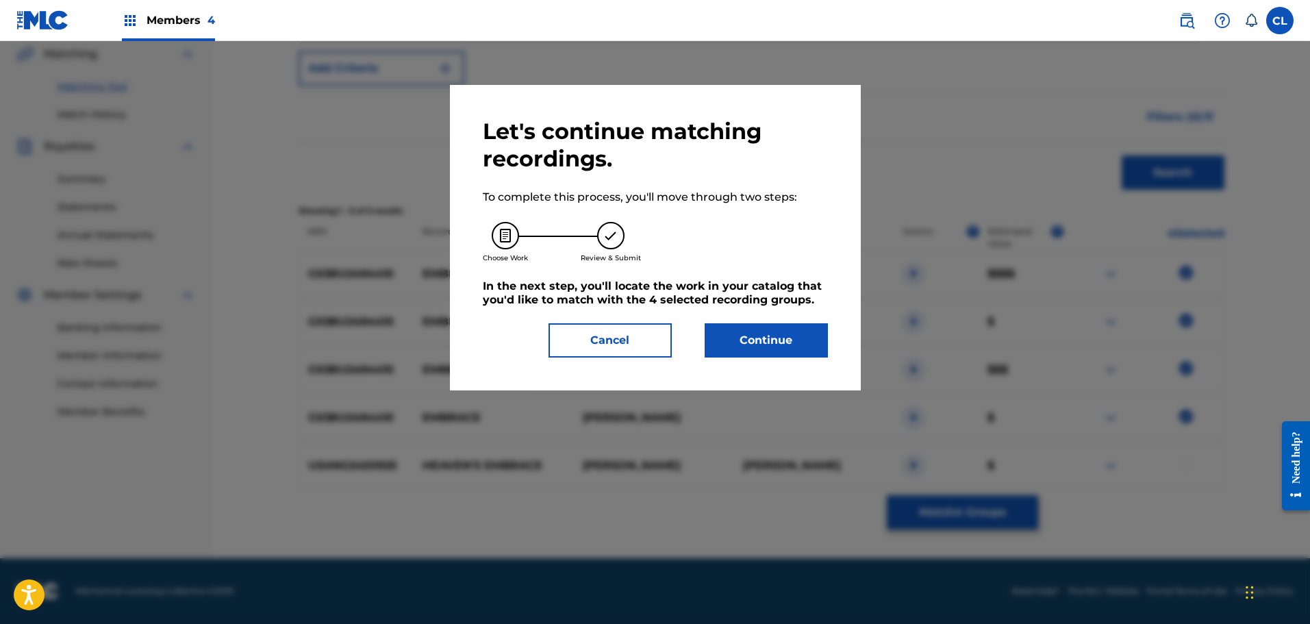
click at [786, 340] on button "Continue" at bounding box center [766, 340] width 123 height 34
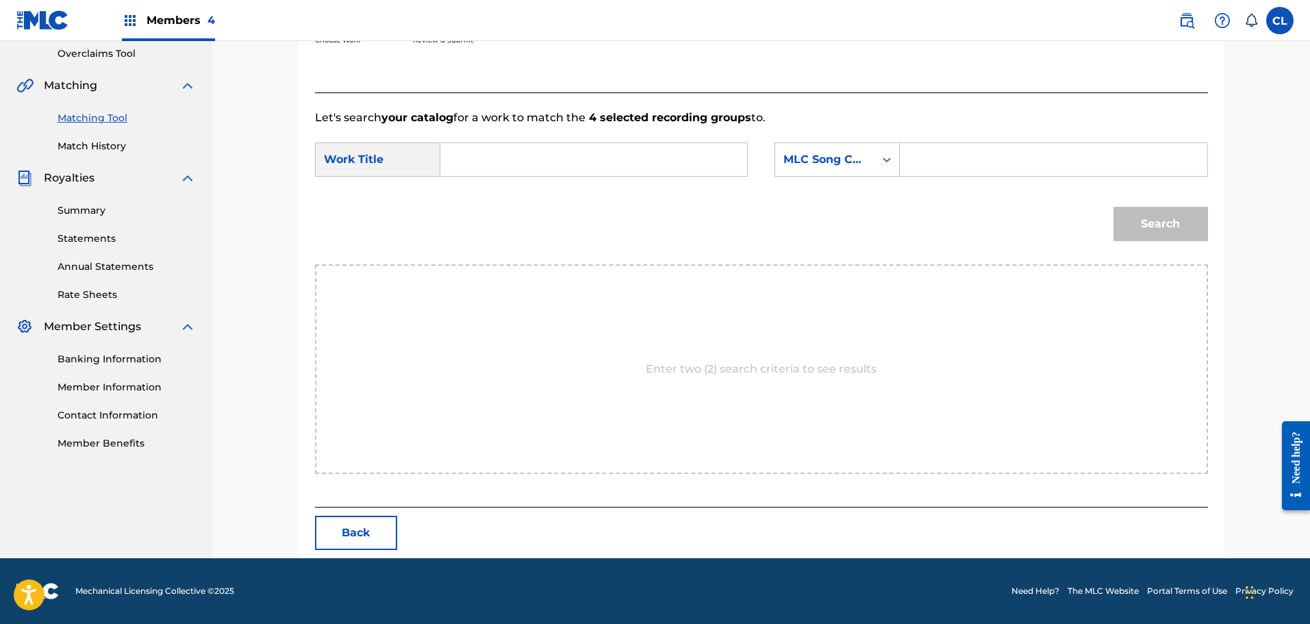
click at [947, 155] on input "Search Form" at bounding box center [1054, 159] width 284 height 33
paste input "ES3F8Y"
type input "ES3F8Y"
click at [574, 161] on input "Search Form" at bounding box center [594, 159] width 284 height 33
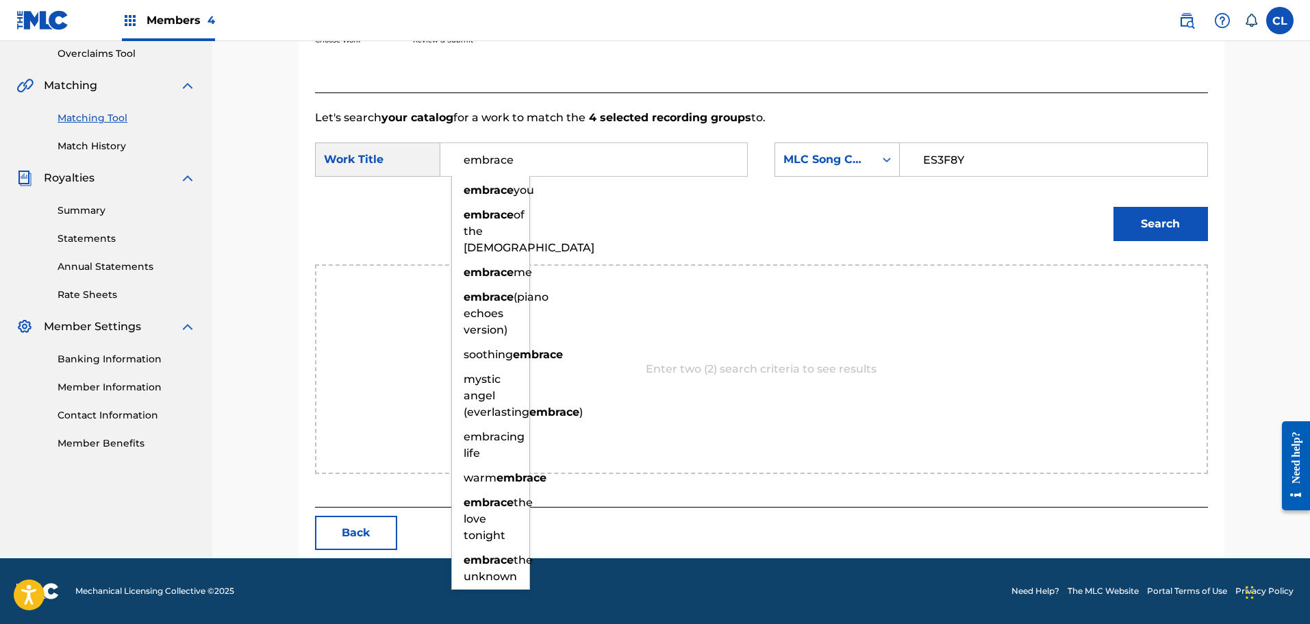
type input "embrace"
click at [1114, 207] on button "Search" at bounding box center [1161, 224] width 95 height 34
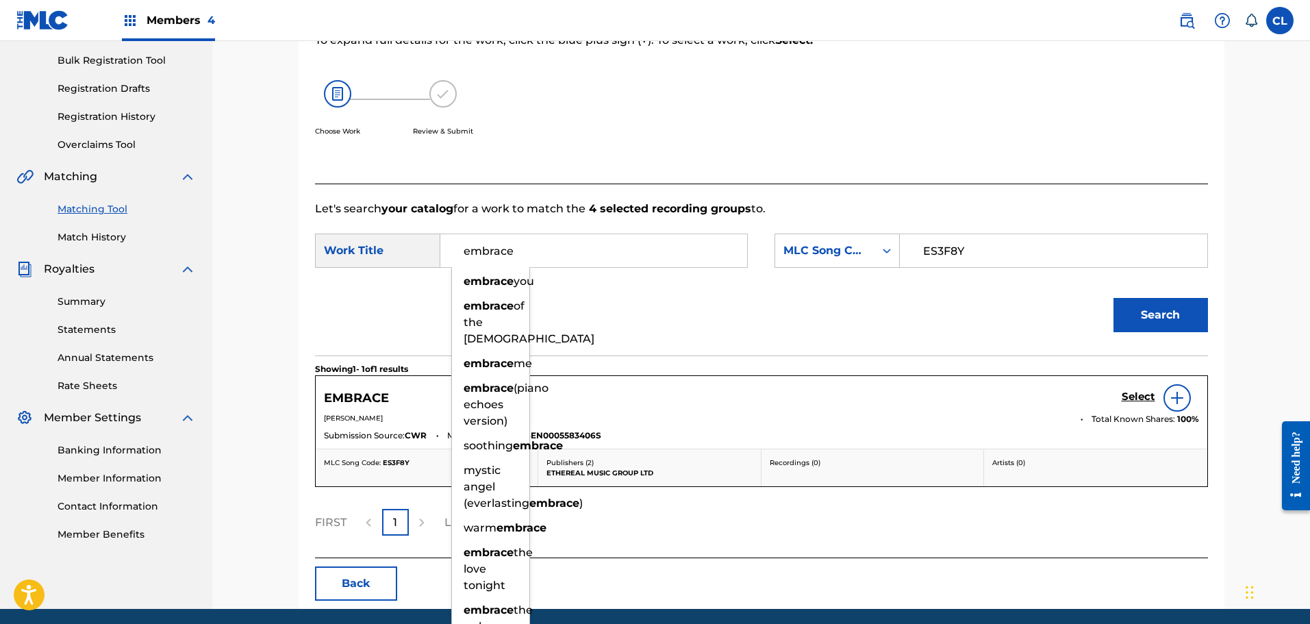
click at [1138, 400] on h5 "Select" at bounding box center [1139, 396] width 34 height 13
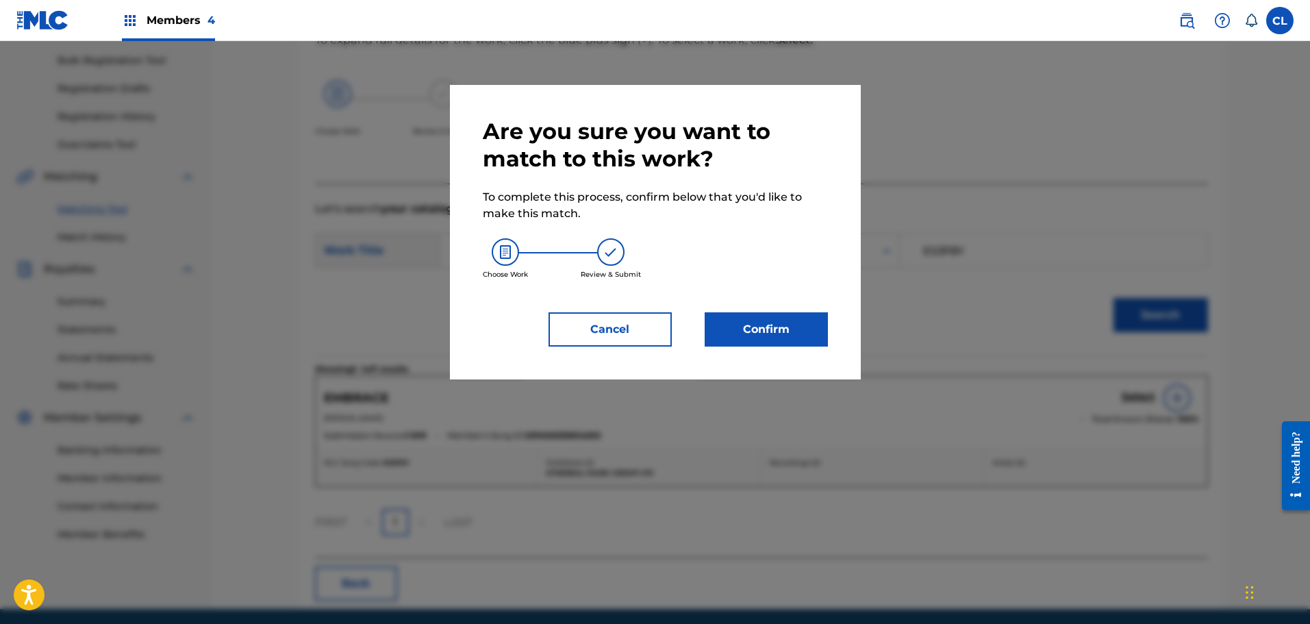
click at [754, 327] on button "Confirm" at bounding box center [766, 329] width 123 height 34
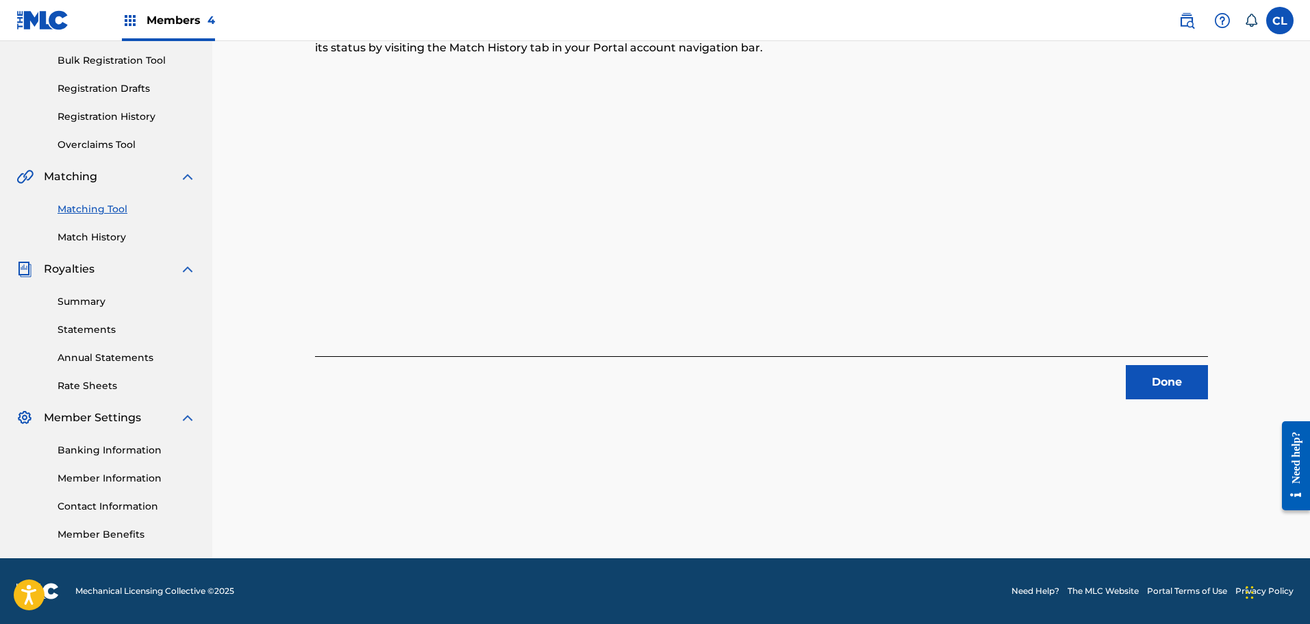
click at [1175, 376] on button "Done" at bounding box center [1167, 382] width 82 height 34
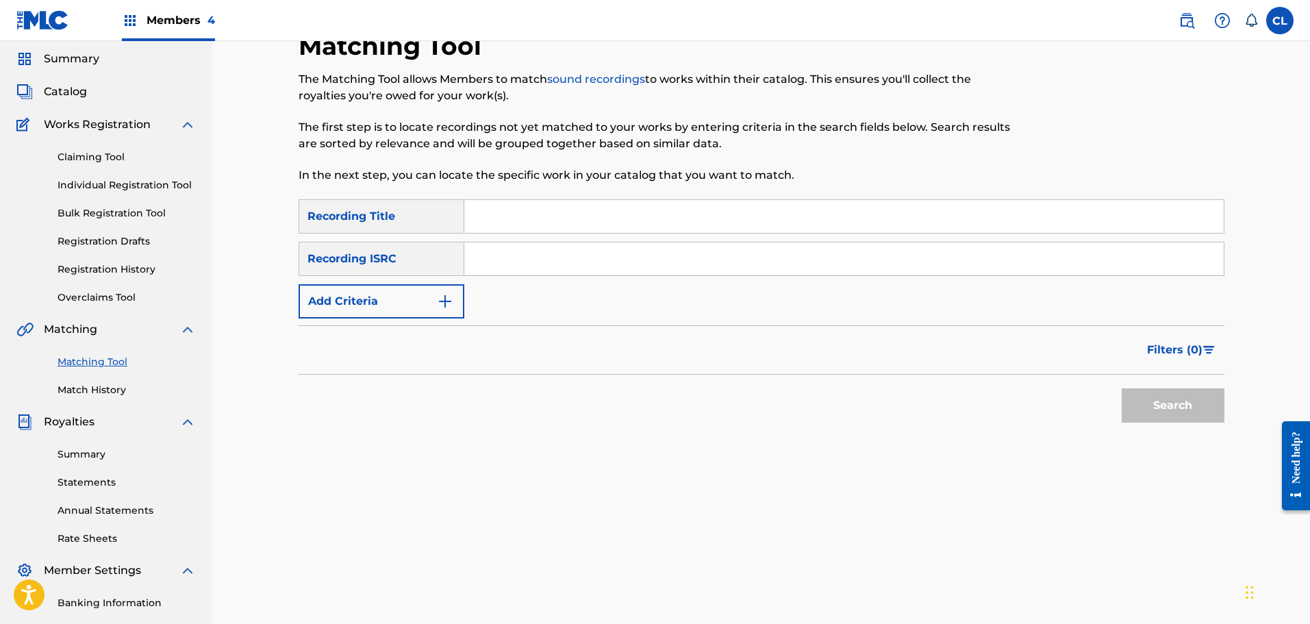
scroll to position [68, 0]
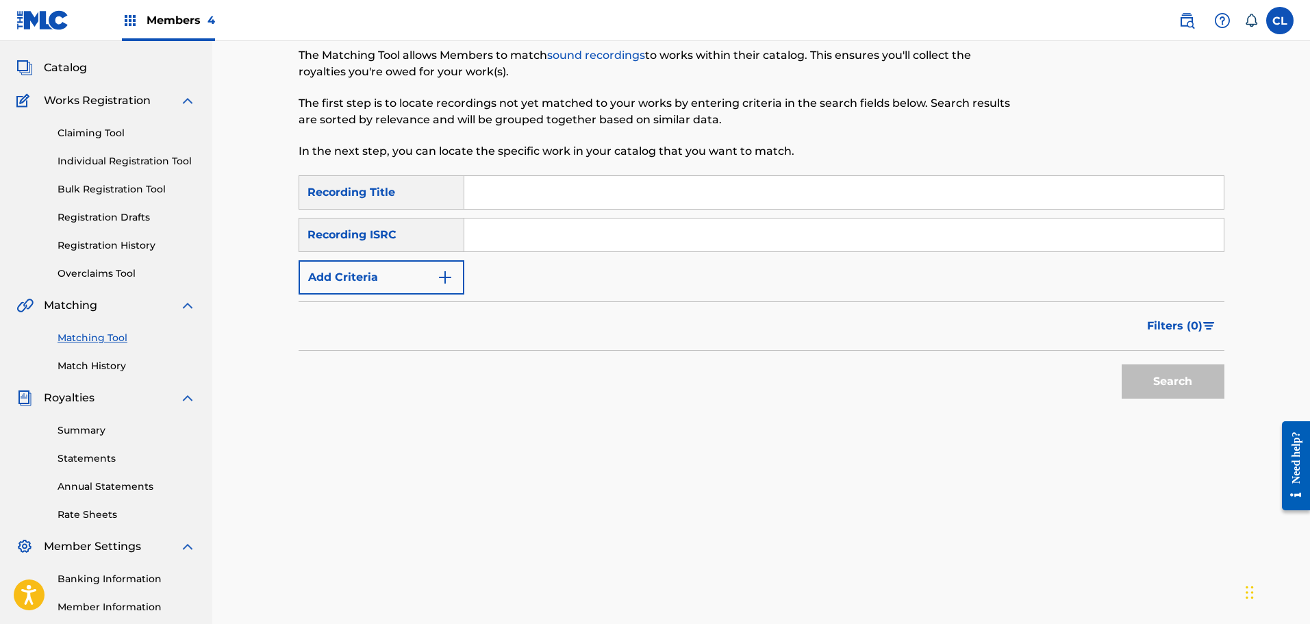
click at [563, 187] on input "Search Form" at bounding box center [844, 192] width 760 height 33
paste input "Empowerment"
type input "Empowerment"
click at [429, 265] on button "Add Criteria" at bounding box center [382, 277] width 166 height 34
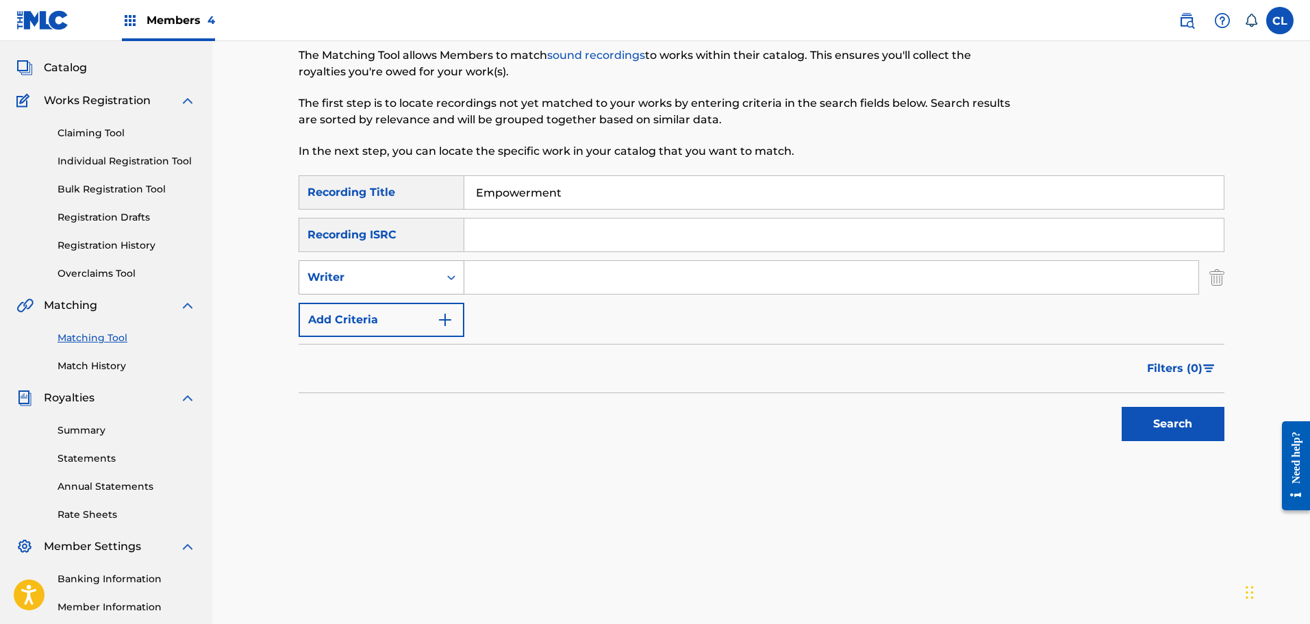
click at [418, 271] on div "Writer" at bounding box center [369, 277] width 123 height 16
click at [405, 321] on div "Recording Artist" at bounding box center [381, 312] width 164 height 34
click at [487, 278] on input "Search Form" at bounding box center [831, 277] width 734 height 33
type input "[PERSON_NAME]"
click at [1122, 407] on button "Search" at bounding box center [1173, 424] width 103 height 34
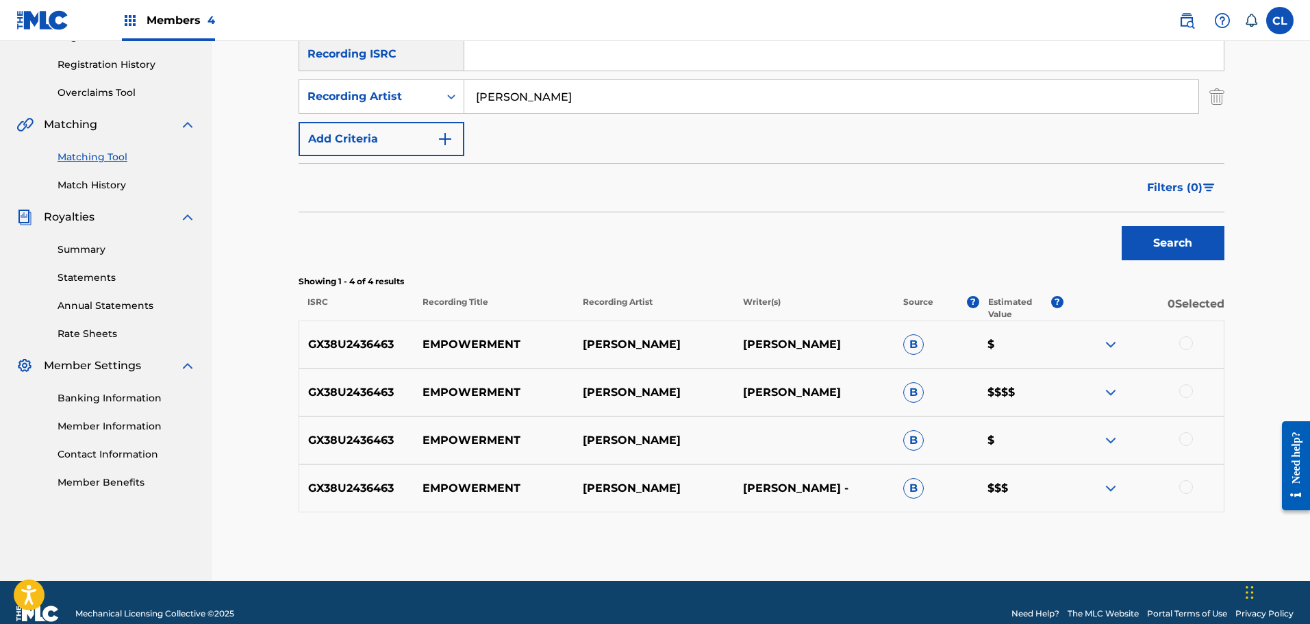
scroll to position [272, 0]
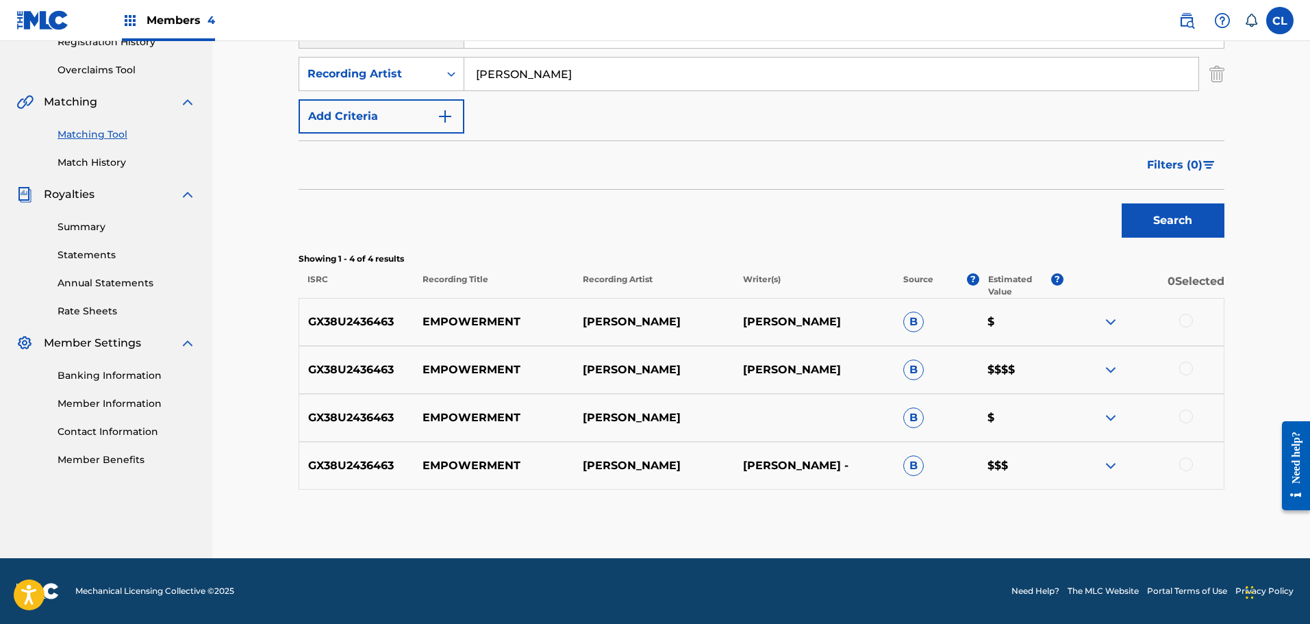
drag, startPoint x: 1189, startPoint y: 326, endPoint x: 1181, endPoint y: 349, distance: 24.7
click at [1189, 326] on div at bounding box center [1186, 321] width 14 height 14
click at [1183, 368] on div at bounding box center [1186, 369] width 14 height 14
click at [1185, 416] on div at bounding box center [1186, 417] width 14 height 14
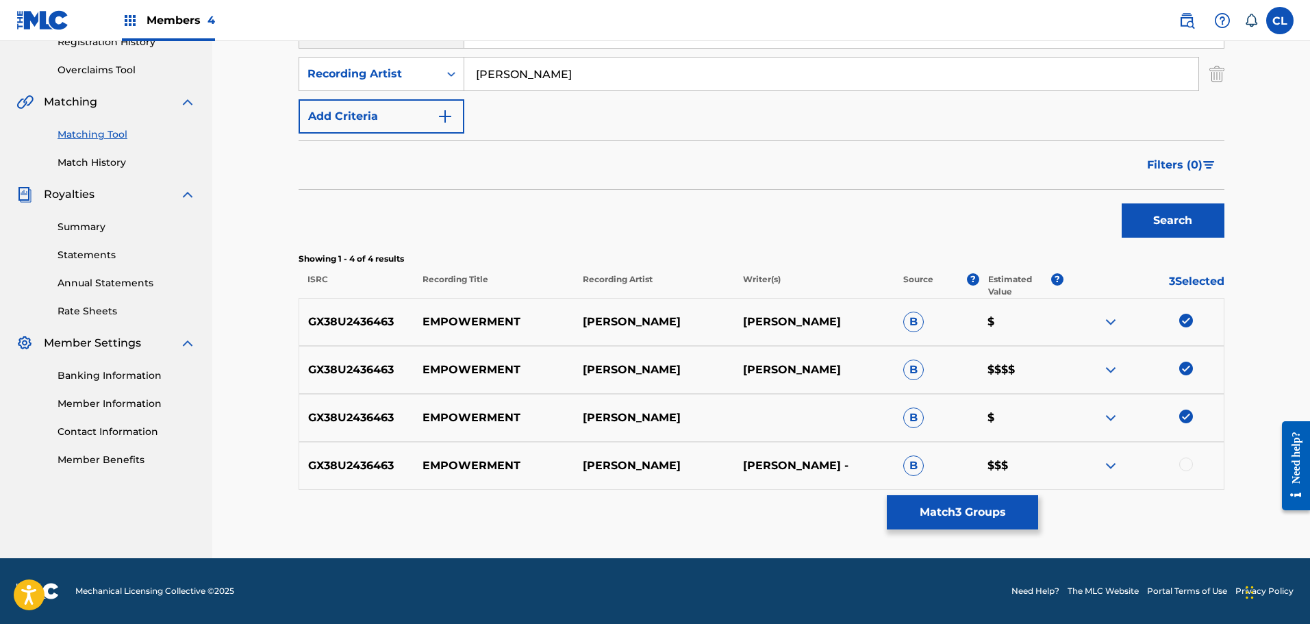
click at [1186, 460] on div at bounding box center [1186, 465] width 14 height 14
click at [1012, 514] on button "Match 4 Groups" at bounding box center [962, 512] width 151 height 34
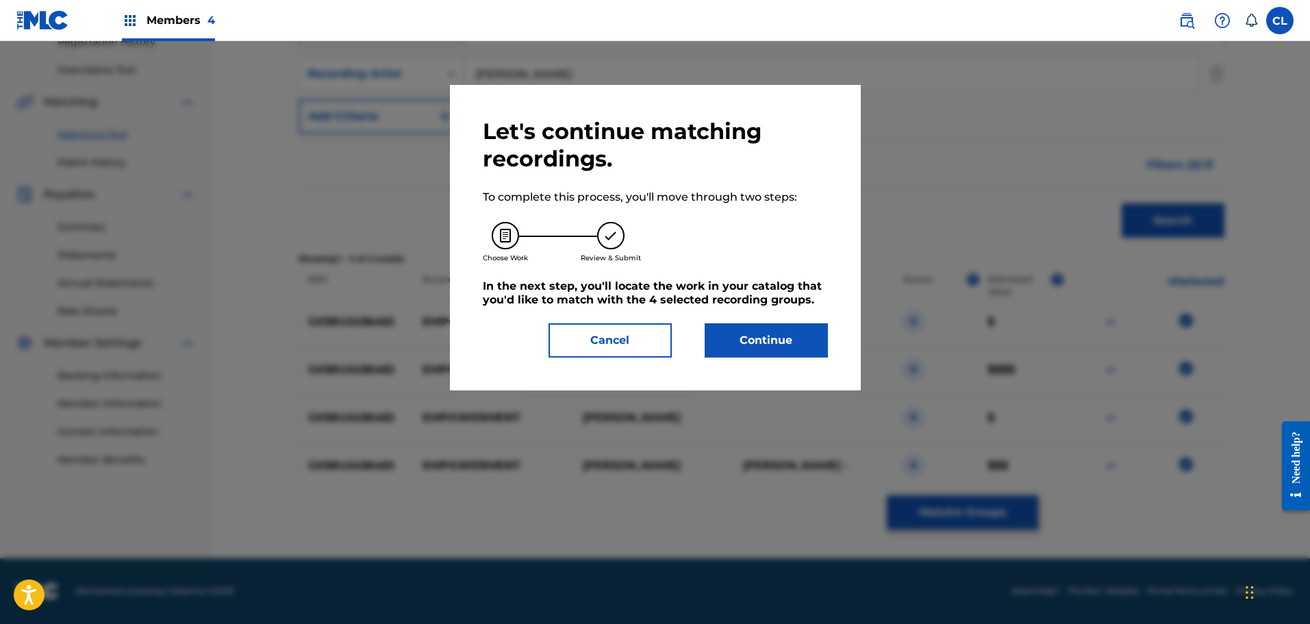
click at [780, 334] on button "Continue" at bounding box center [766, 340] width 123 height 34
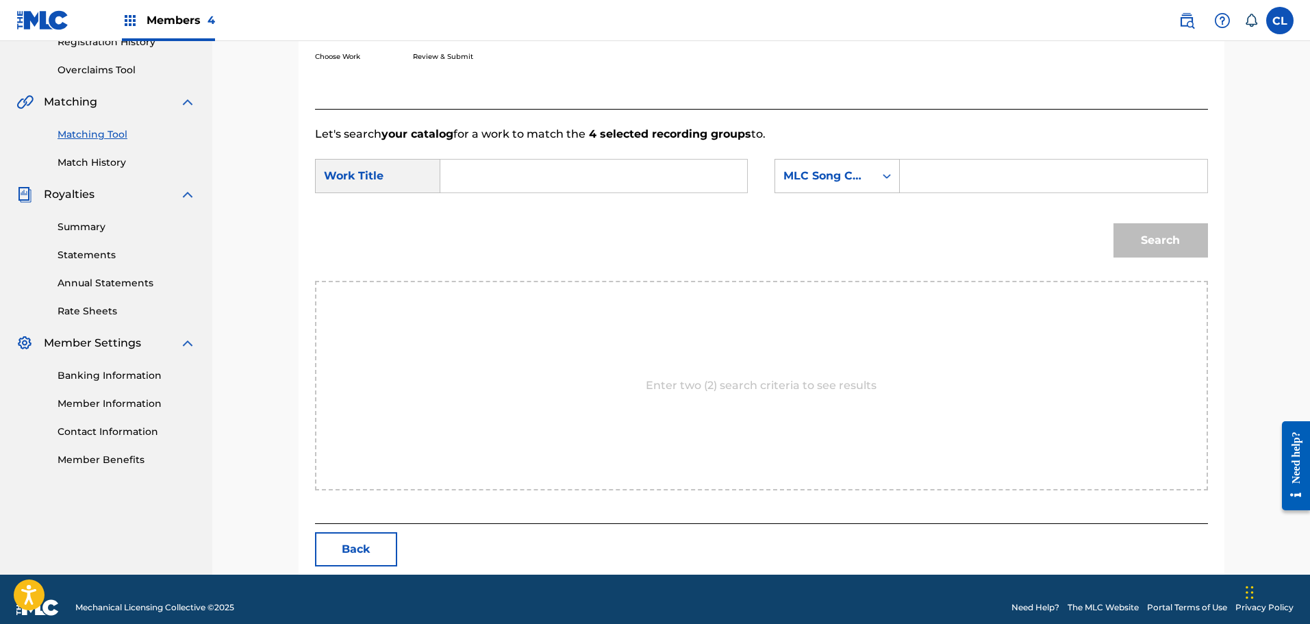
click at [943, 174] on input "Search Form" at bounding box center [1054, 176] width 284 height 33
paste input "ES3OAL"
type input "ES3OAL"
click at [602, 166] on input "Search Form" at bounding box center [594, 176] width 284 height 33
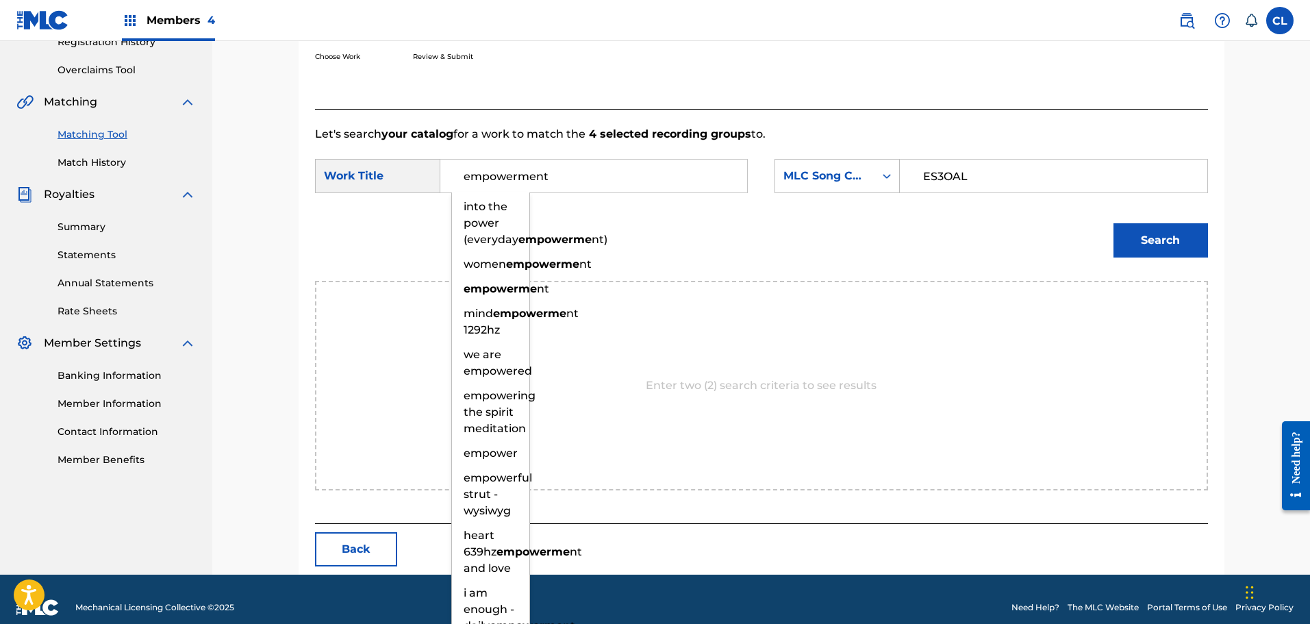
type input "empowerment"
click at [1114, 223] on button "Search" at bounding box center [1161, 240] width 95 height 34
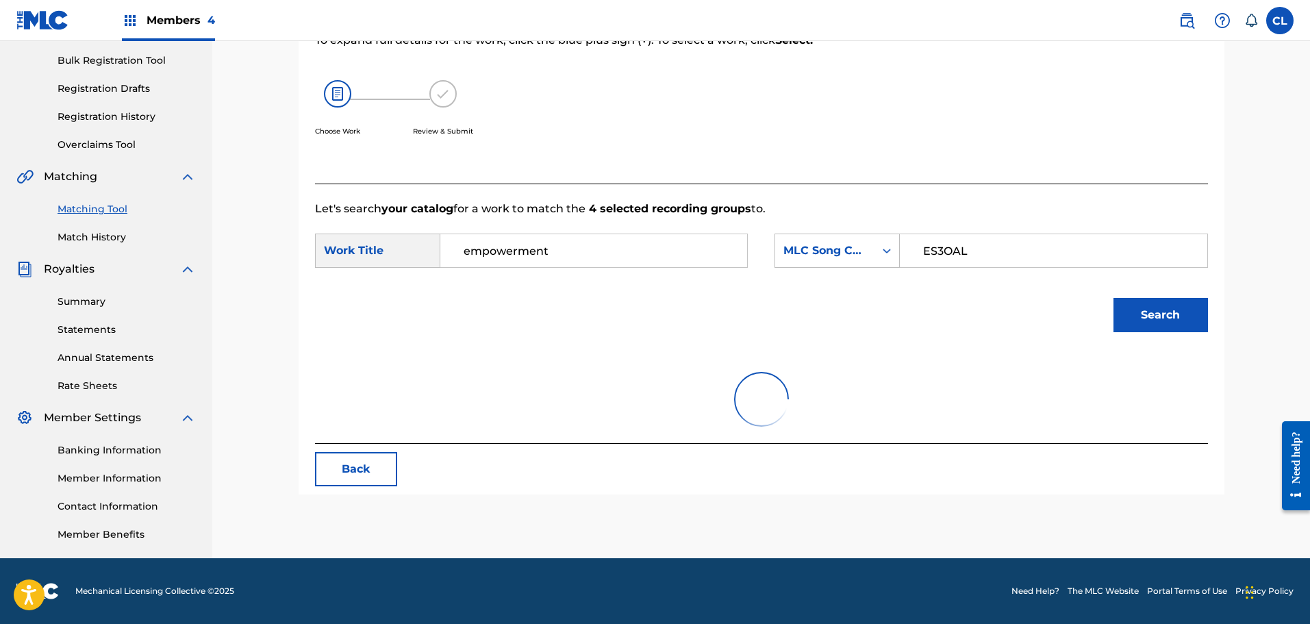
scroll to position [248, 0]
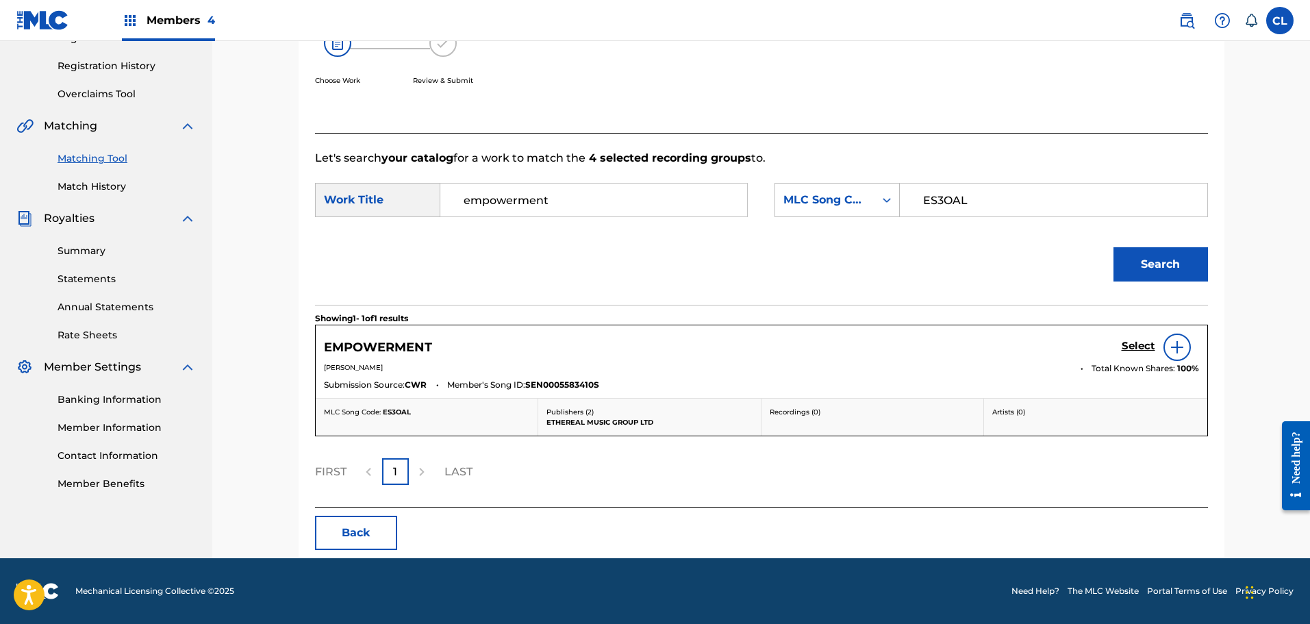
click at [1139, 351] on h5 "Select" at bounding box center [1139, 346] width 34 height 13
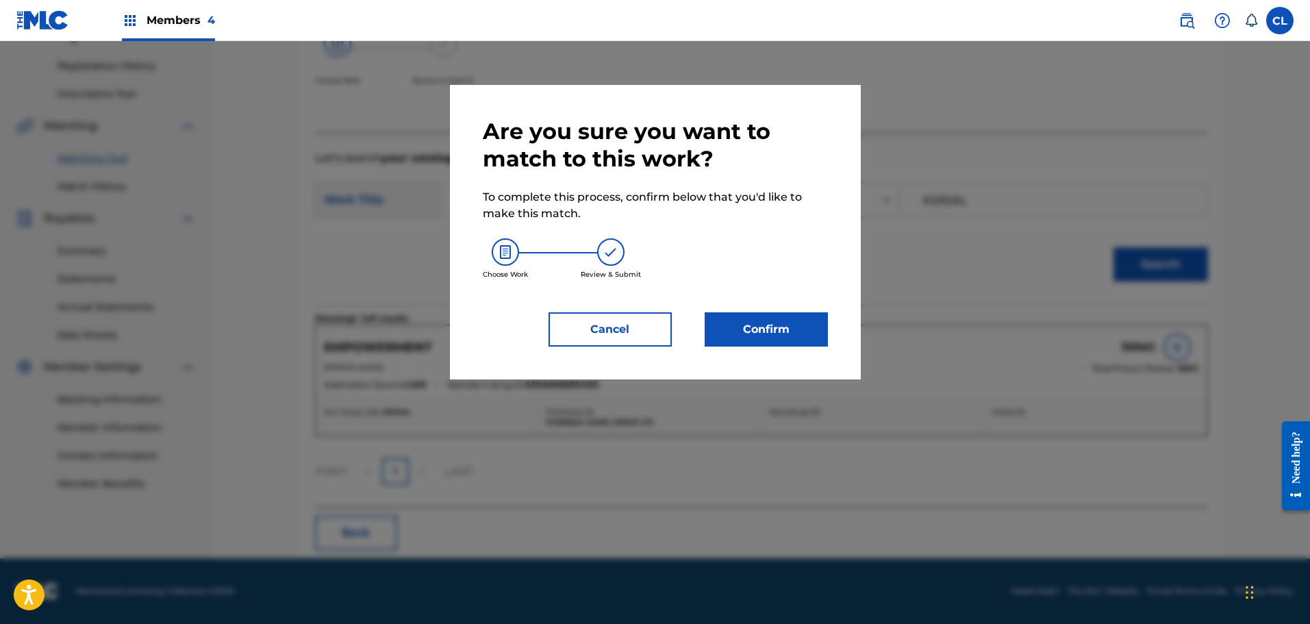
click at [799, 337] on button "Confirm" at bounding box center [766, 329] width 123 height 34
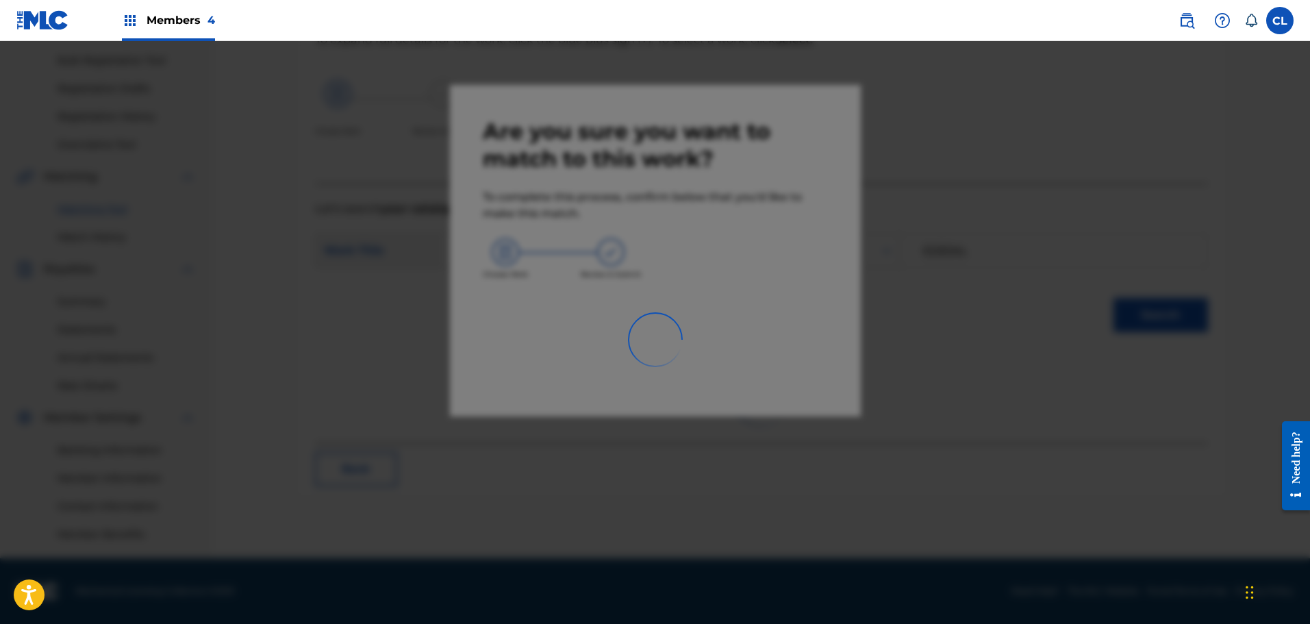
scroll to position [197, 0]
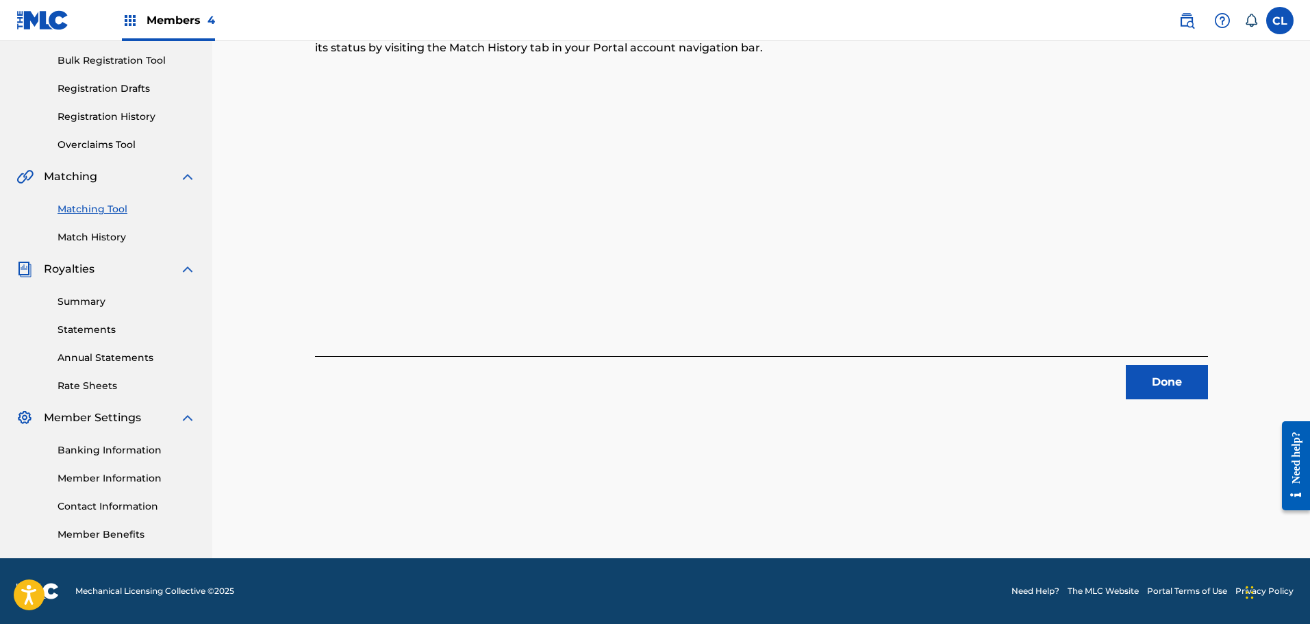
click at [1194, 371] on button "Done" at bounding box center [1167, 382] width 82 height 34
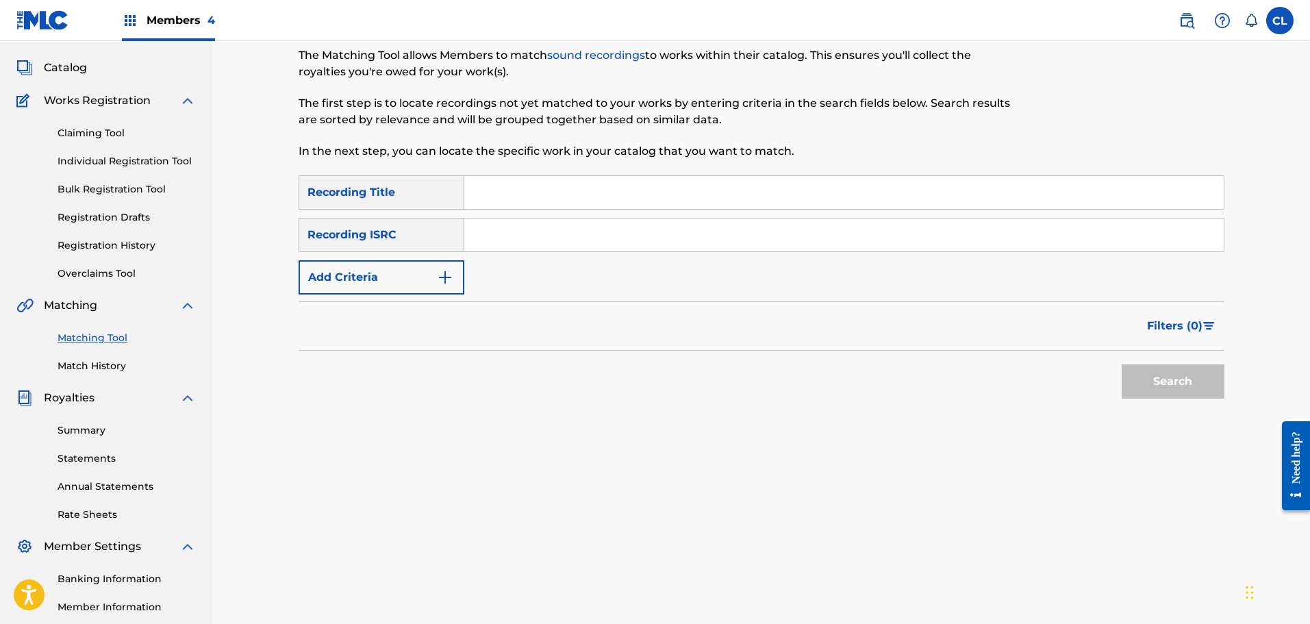
scroll to position [60, 0]
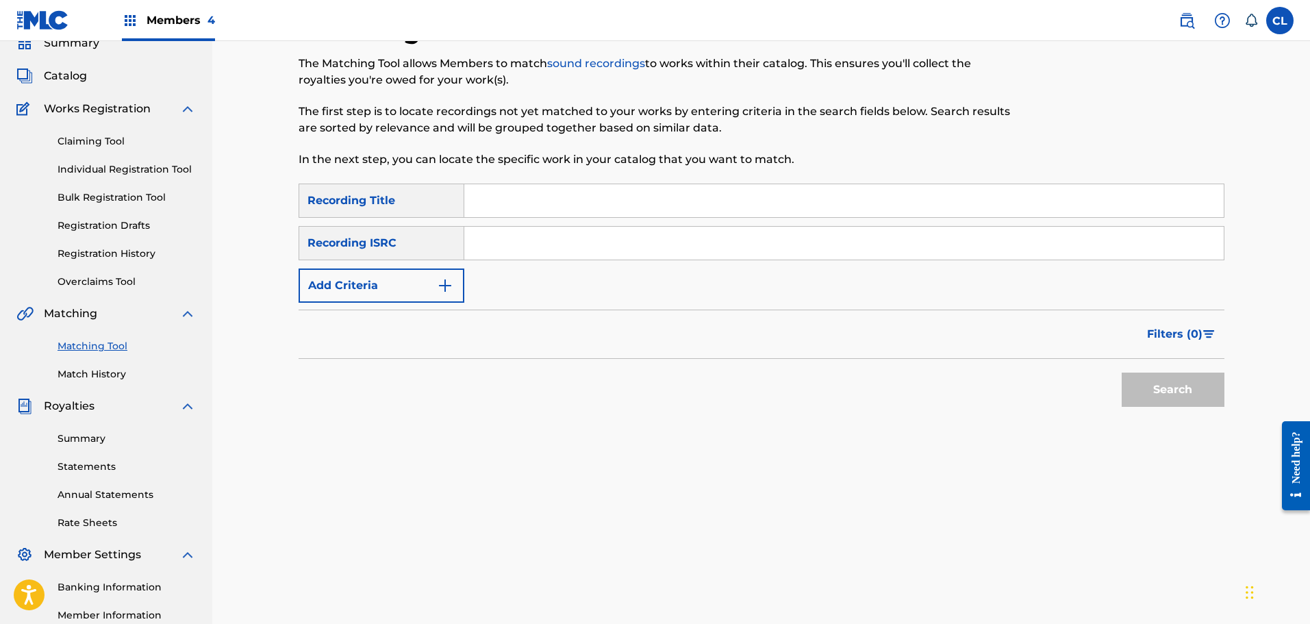
click at [523, 199] on input "Search Form" at bounding box center [844, 200] width 760 height 33
paste input "Enchantment"
type input "Enchantment"
click at [428, 286] on button "Add Criteria" at bounding box center [382, 285] width 166 height 34
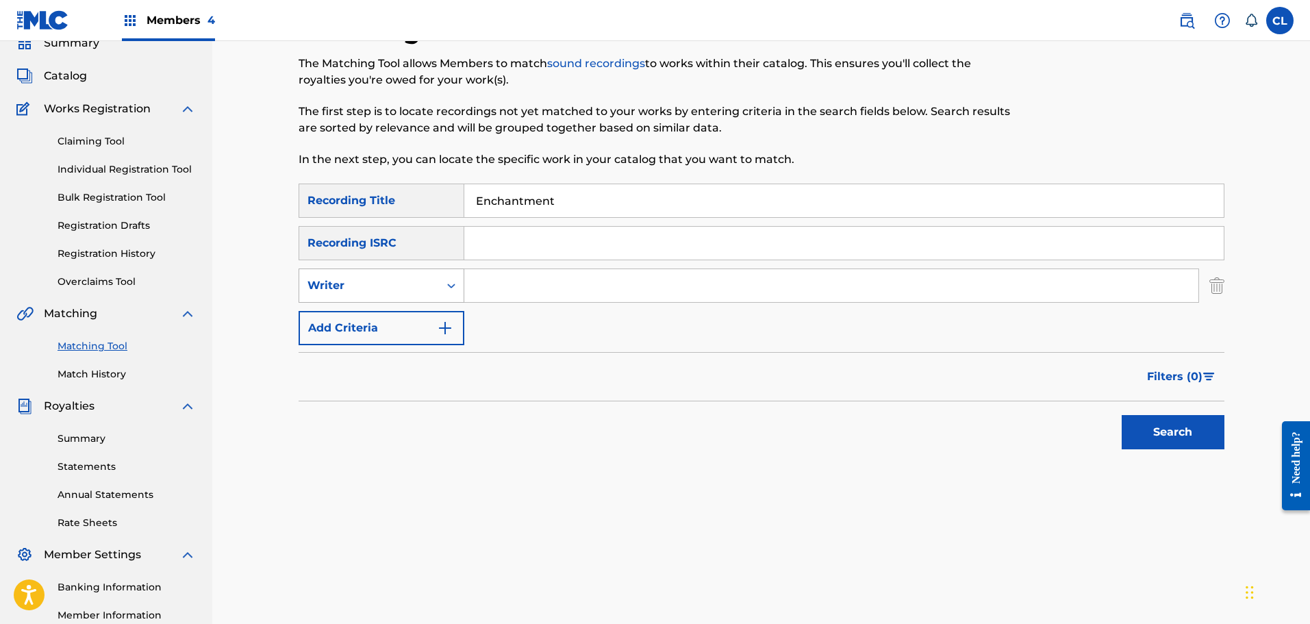
click at [414, 282] on div "Writer" at bounding box center [369, 285] width 123 height 16
drag, startPoint x: 404, startPoint y: 319, endPoint x: 449, endPoint y: 305, distance: 46.8
click at [407, 318] on div "Recording Artist" at bounding box center [381, 320] width 164 height 34
click at [495, 286] on input "Search Form" at bounding box center [831, 285] width 734 height 33
type input "serenity"
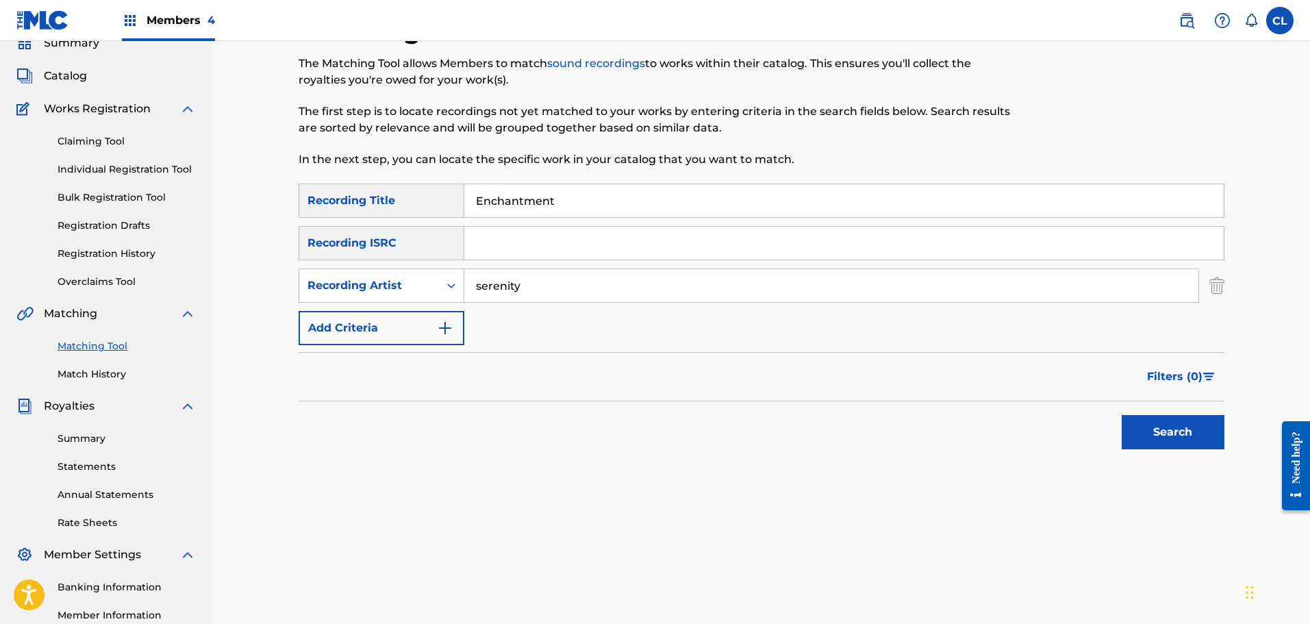
click at [1122, 415] on button "Search" at bounding box center [1173, 432] width 103 height 34
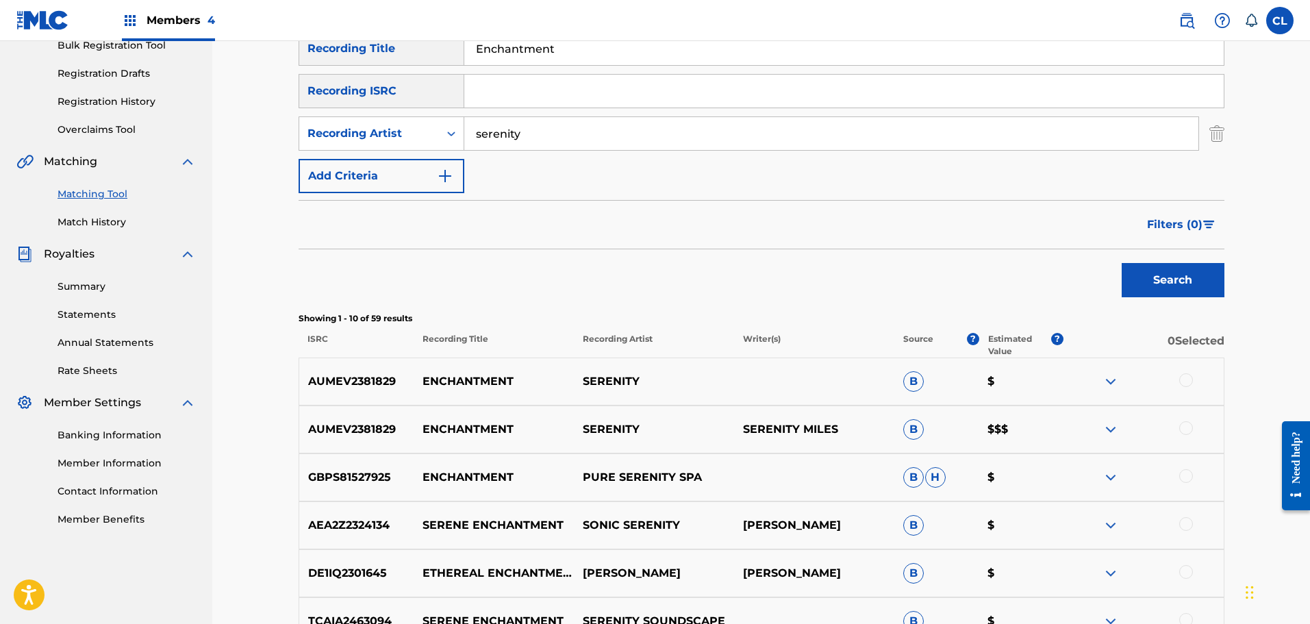
scroll to position [197, 0]
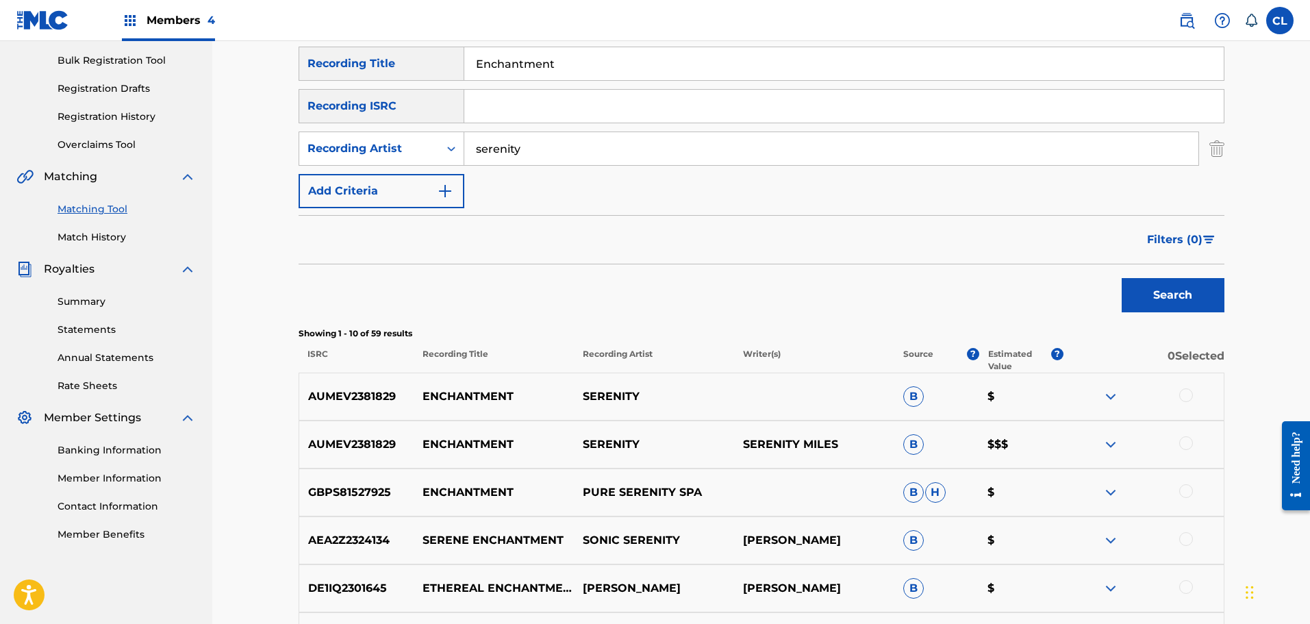
click at [1194, 441] on div at bounding box center [1144, 444] width 160 height 16
click at [1192, 388] on div at bounding box center [1144, 396] width 160 height 16
click at [1188, 440] on div at bounding box center [1186, 443] width 14 height 14
click at [1186, 389] on div at bounding box center [1186, 395] width 14 height 14
click at [995, 505] on button "Match 2 Groups" at bounding box center [962, 512] width 151 height 34
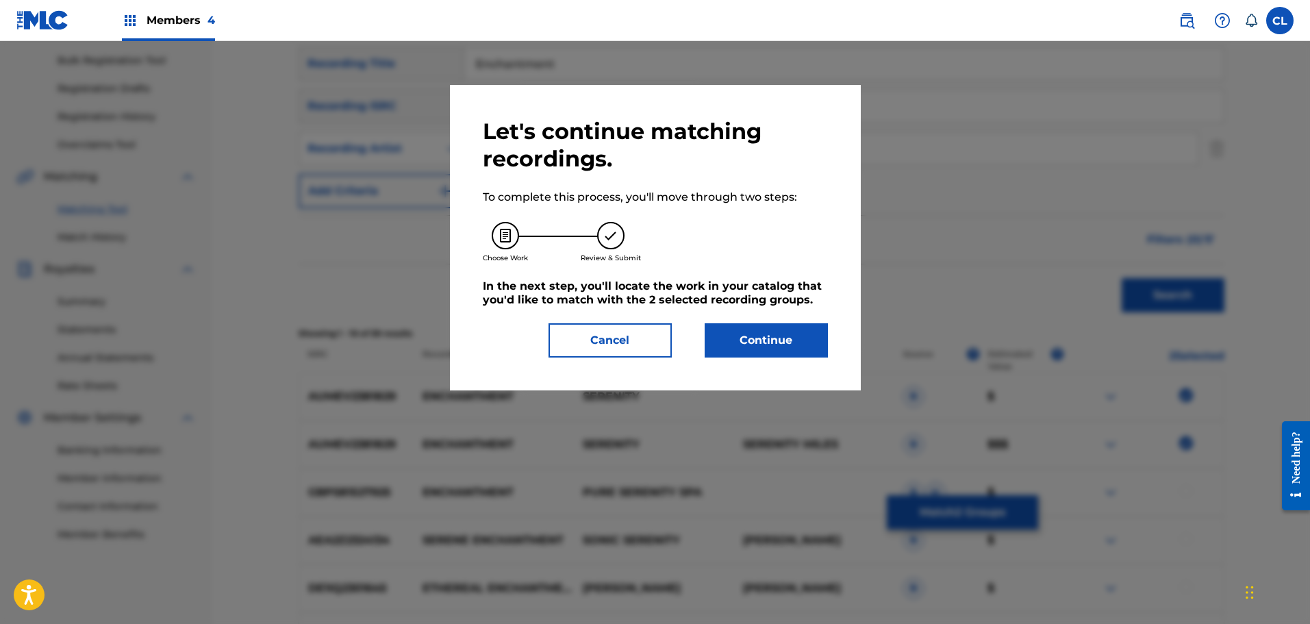
click at [786, 333] on button "Continue" at bounding box center [766, 340] width 123 height 34
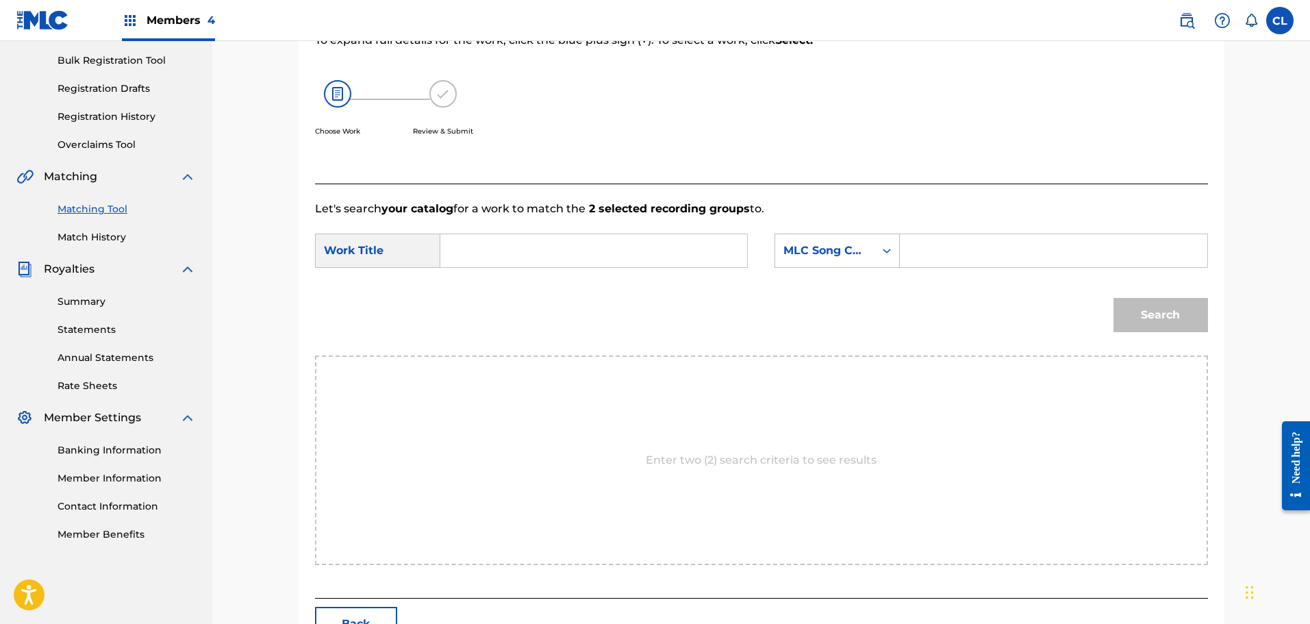
click at [978, 247] on input "Search Form" at bounding box center [1054, 250] width 284 height 33
paste input "ES28XP"
type input "ES28XP"
click at [645, 254] on input "Search Form" at bounding box center [594, 250] width 284 height 33
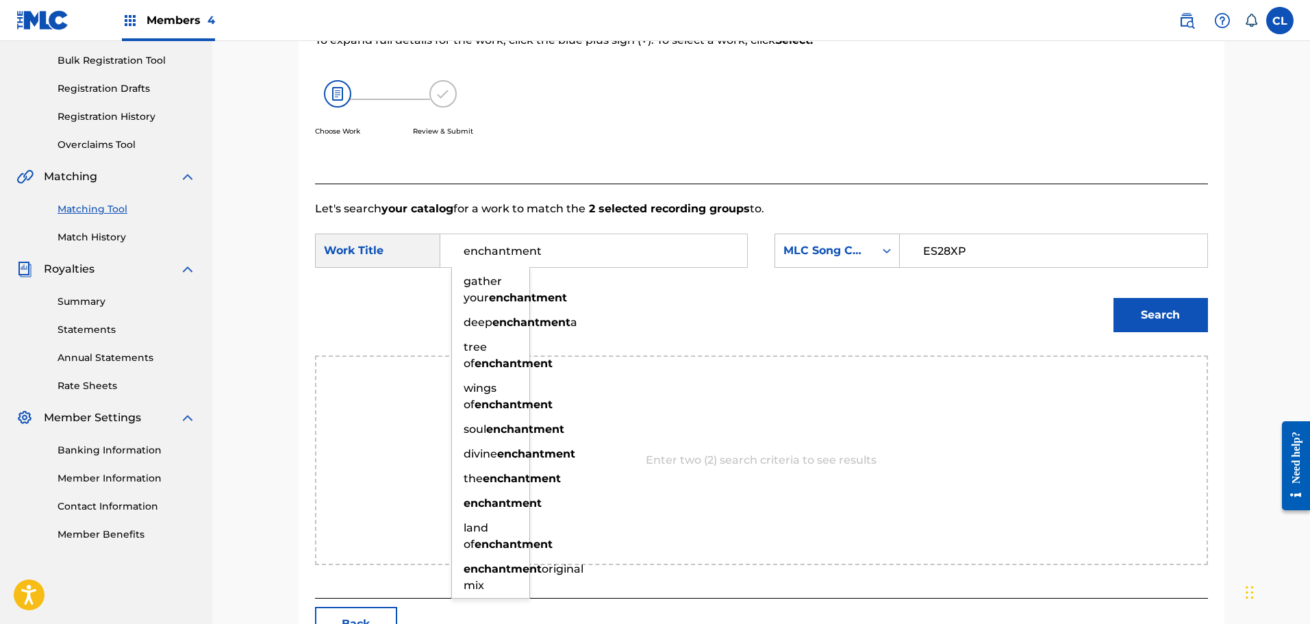
type input "enchantment"
click at [1114, 298] on button "Search" at bounding box center [1161, 315] width 95 height 34
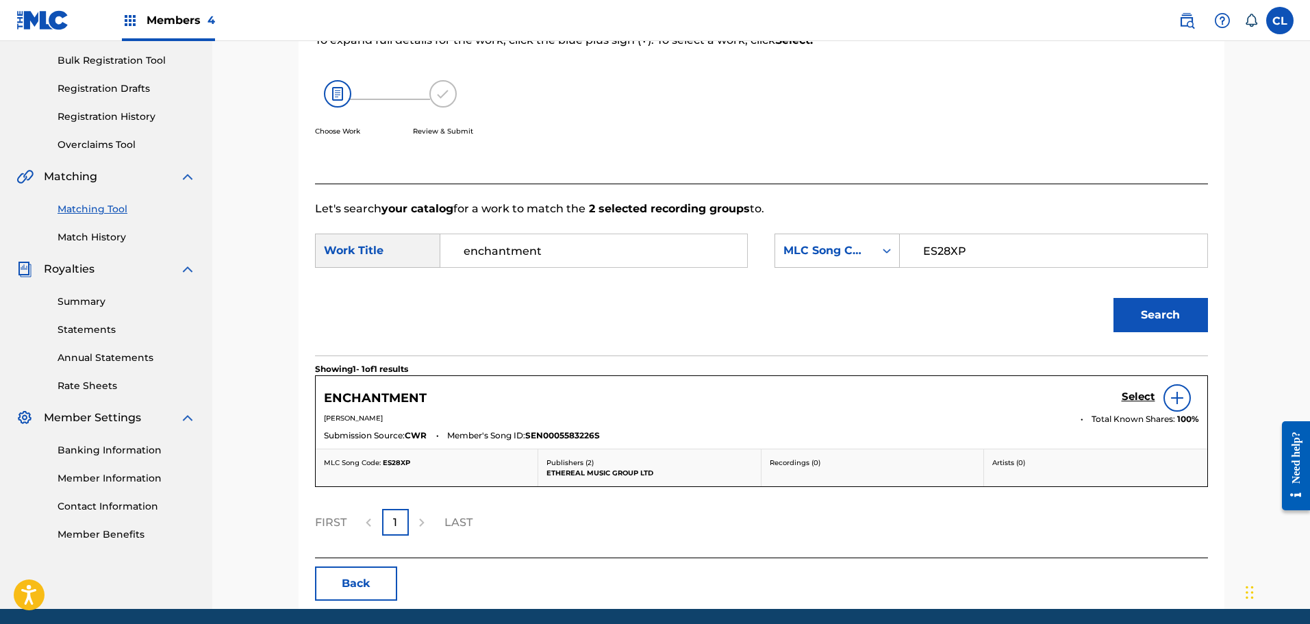
click at [1134, 398] on h5 "Select" at bounding box center [1139, 396] width 34 height 13
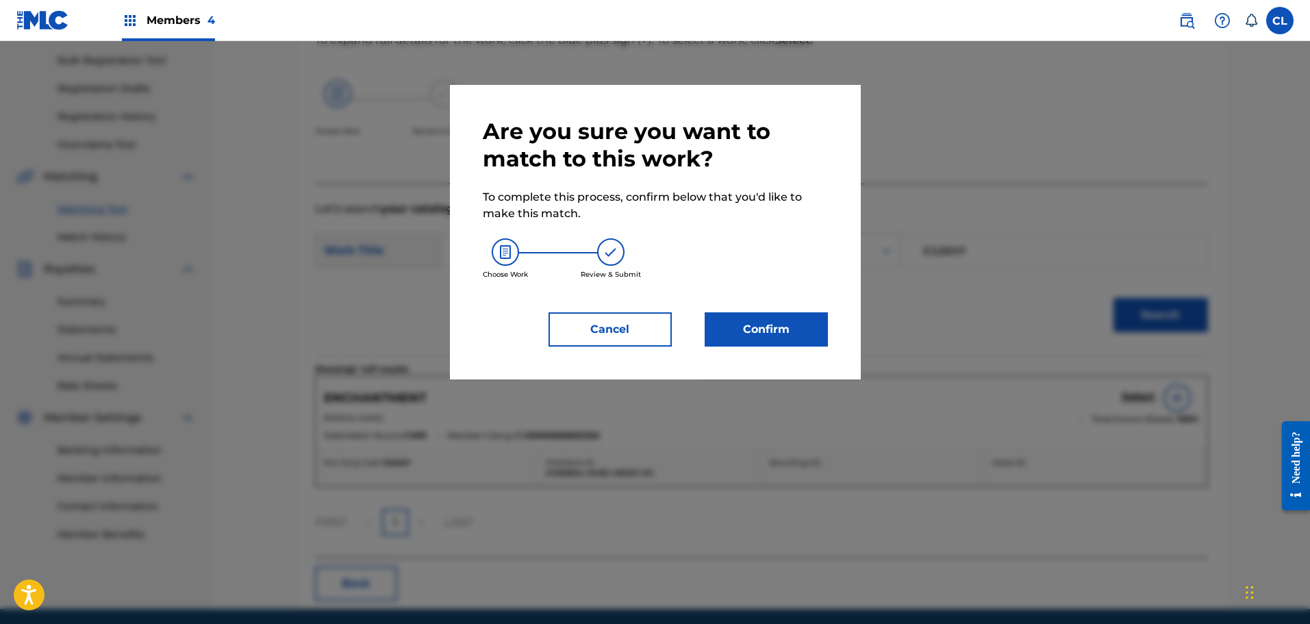
click at [763, 329] on button "Confirm" at bounding box center [766, 329] width 123 height 34
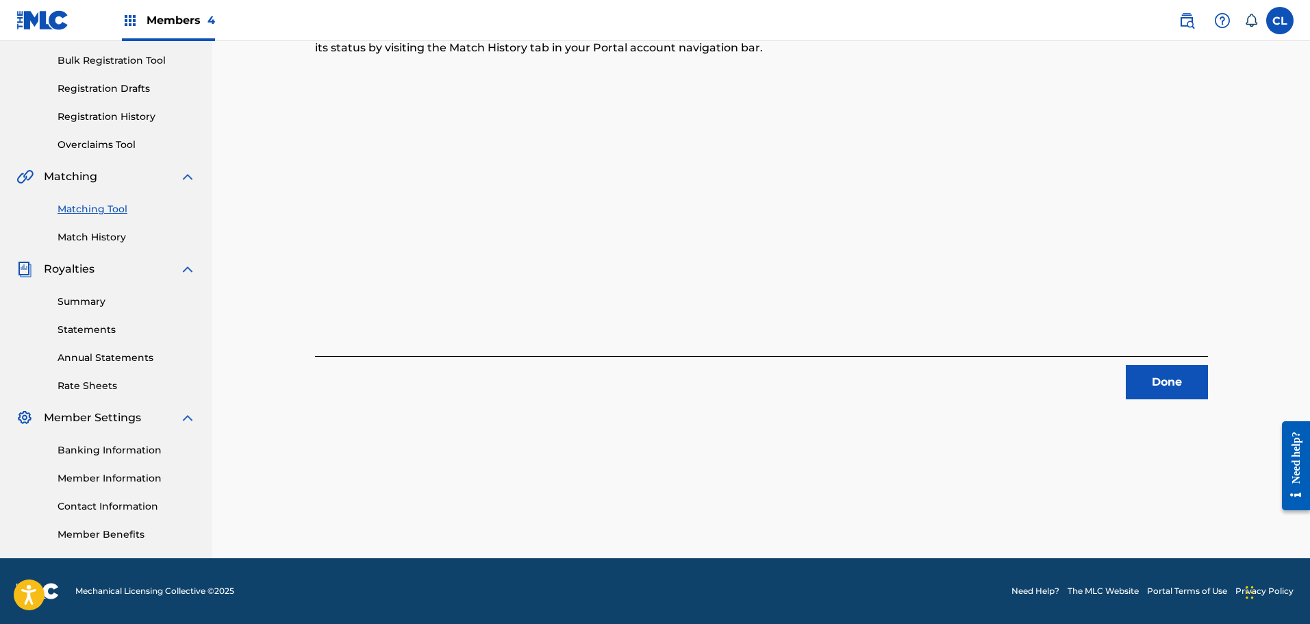
click at [1186, 371] on button "Done" at bounding box center [1167, 382] width 82 height 34
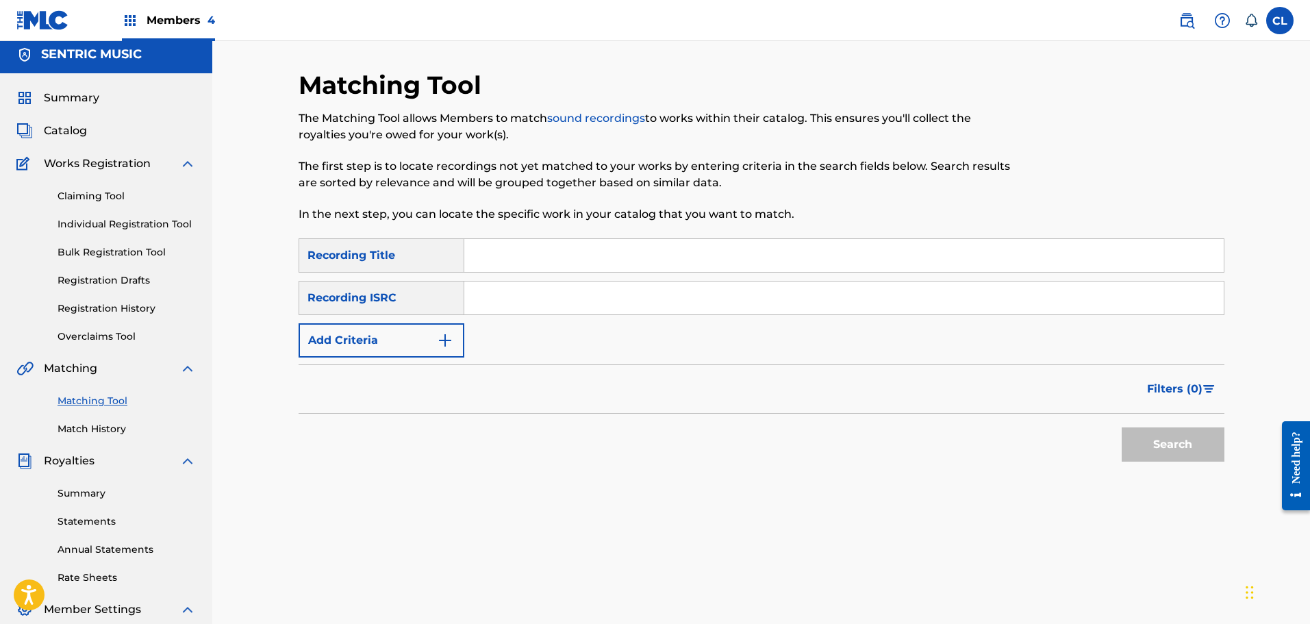
scroll to position [0, 0]
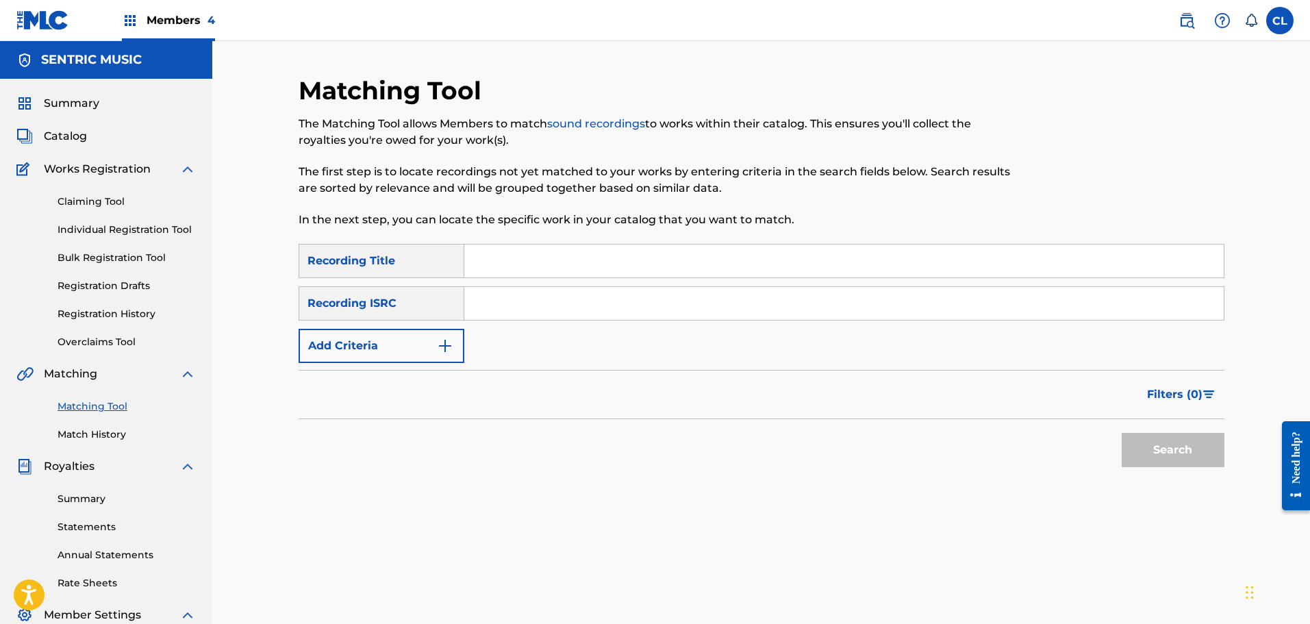
click at [529, 266] on input "Search Form" at bounding box center [844, 261] width 760 height 33
paste input "e"
click at [484, 261] on input "ehance sleep" at bounding box center [844, 261] width 760 height 33
type input "enhance sleep"
click at [427, 349] on button "Add Criteria" at bounding box center [382, 346] width 166 height 34
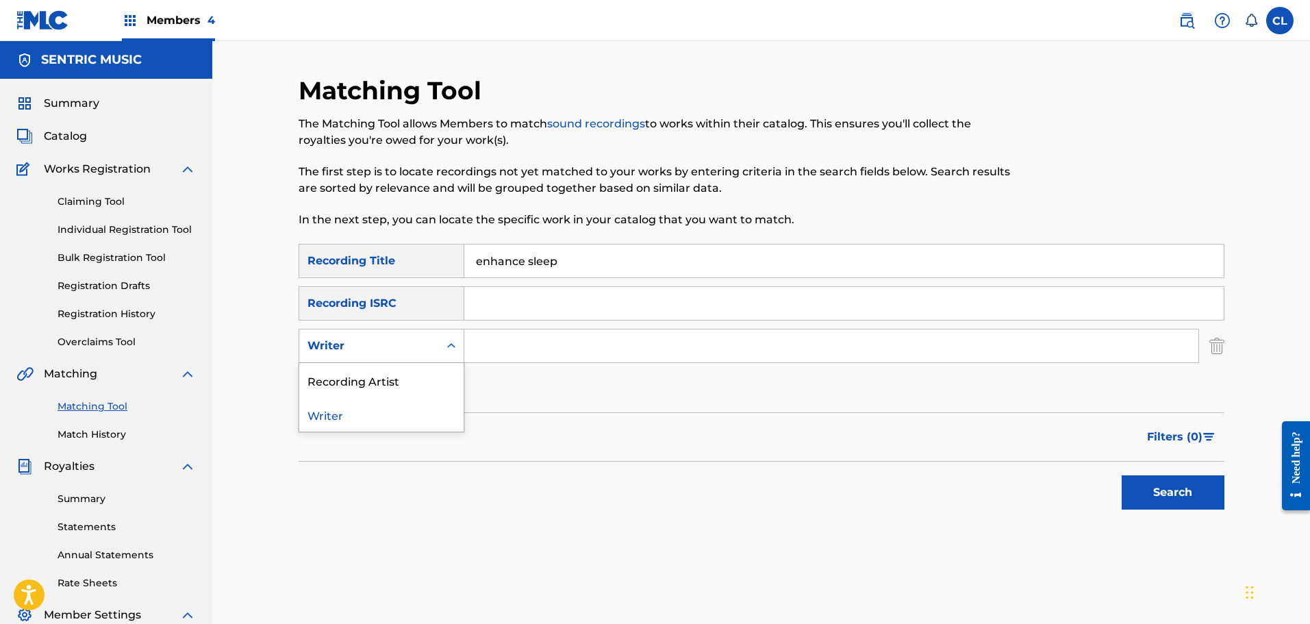
click at [425, 350] on div "Writer" at bounding box center [369, 346] width 123 height 16
click at [420, 375] on div "Recording Artist" at bounding box center [381, 380] width 164 height 34
click at [606, 344] on input "Search Form" at bounding box center [831, 345] width 734 height 33
type input "[PERSON_NAME]"
click at [1122, 475] on button "Search" at bounding box center [1173, 492] width 103 height 34
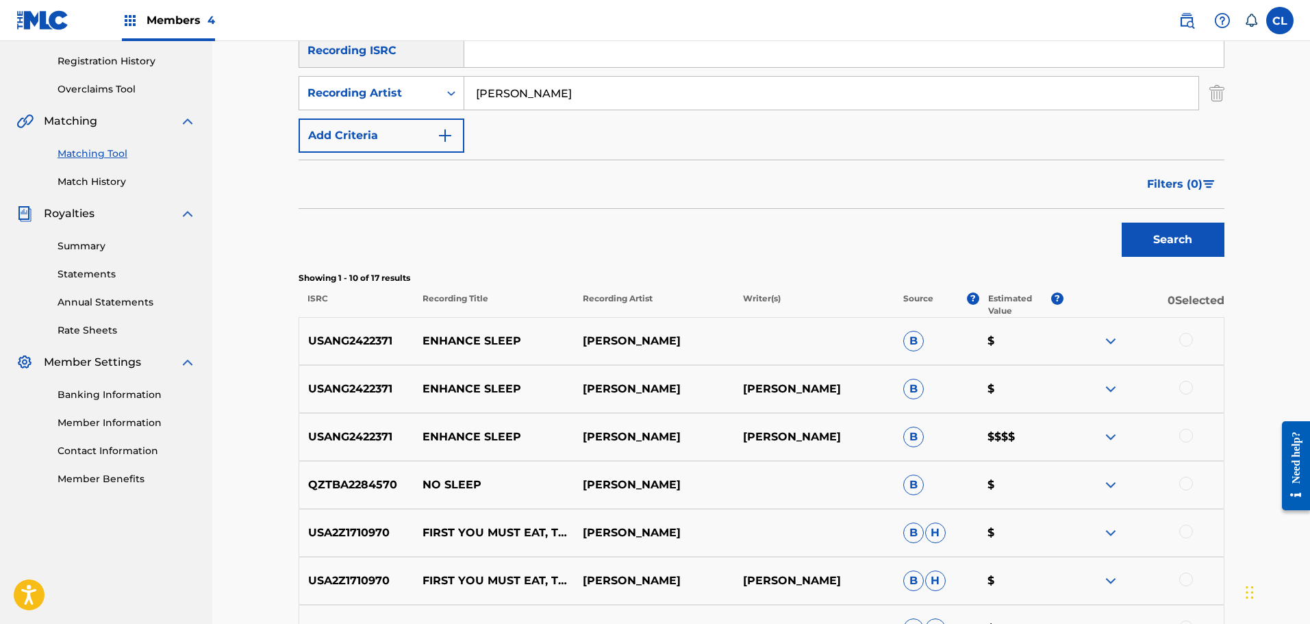
scroll to position [274, 0]
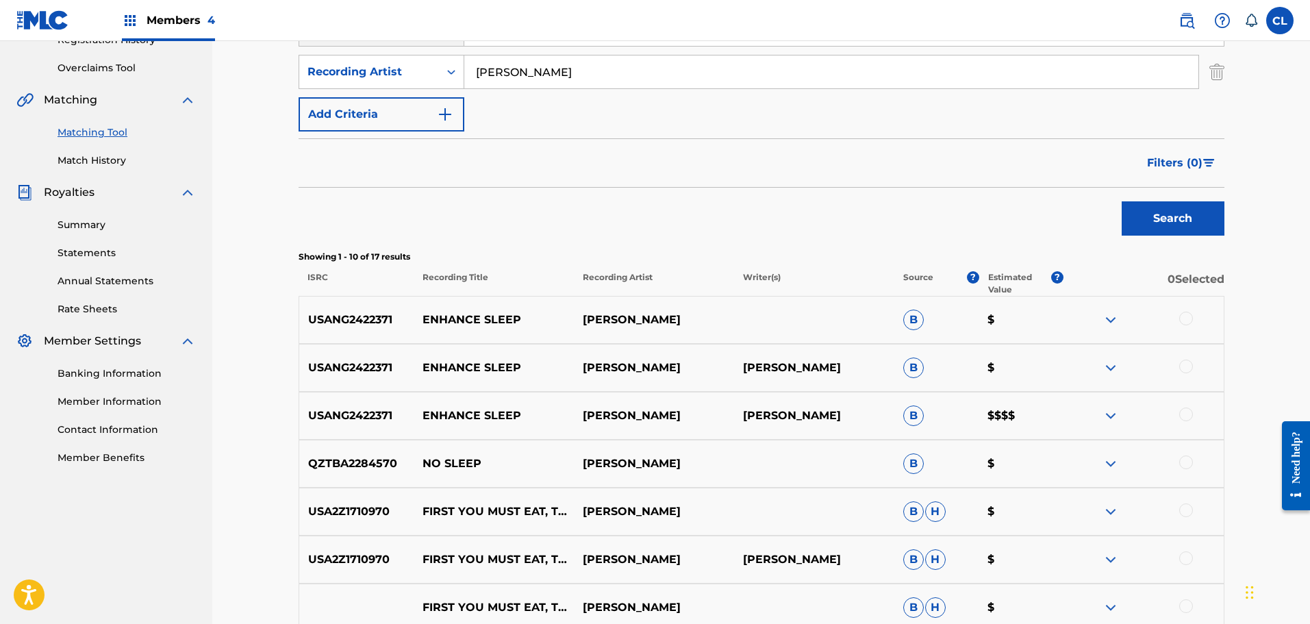
click at [1189, 410] on div at bounding box center [1186, 415] width 14 height 14
click at [1190, 364] on div at bounding box center [1186, 367] width 14 height 14
click at [1191, 314] on div at bounding box center [1186, 319] width 14 height 14
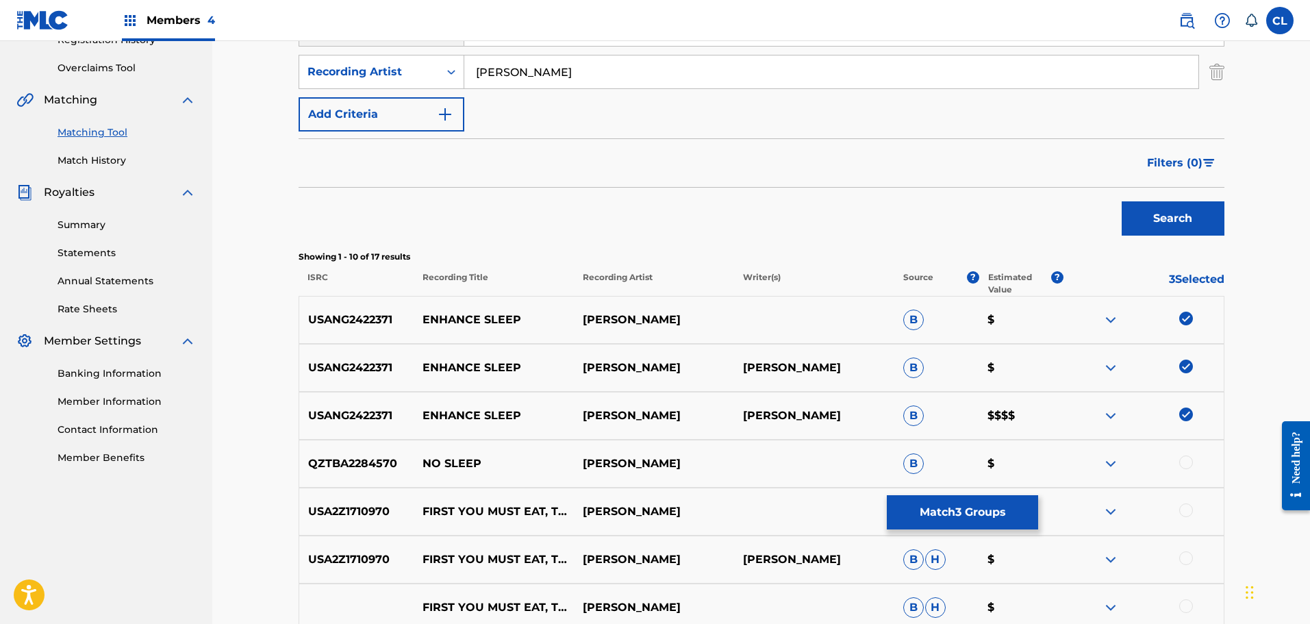
click at [990, 506] on button "Match 3 Groups" at bounding box center [962, 512] width 151 height 34
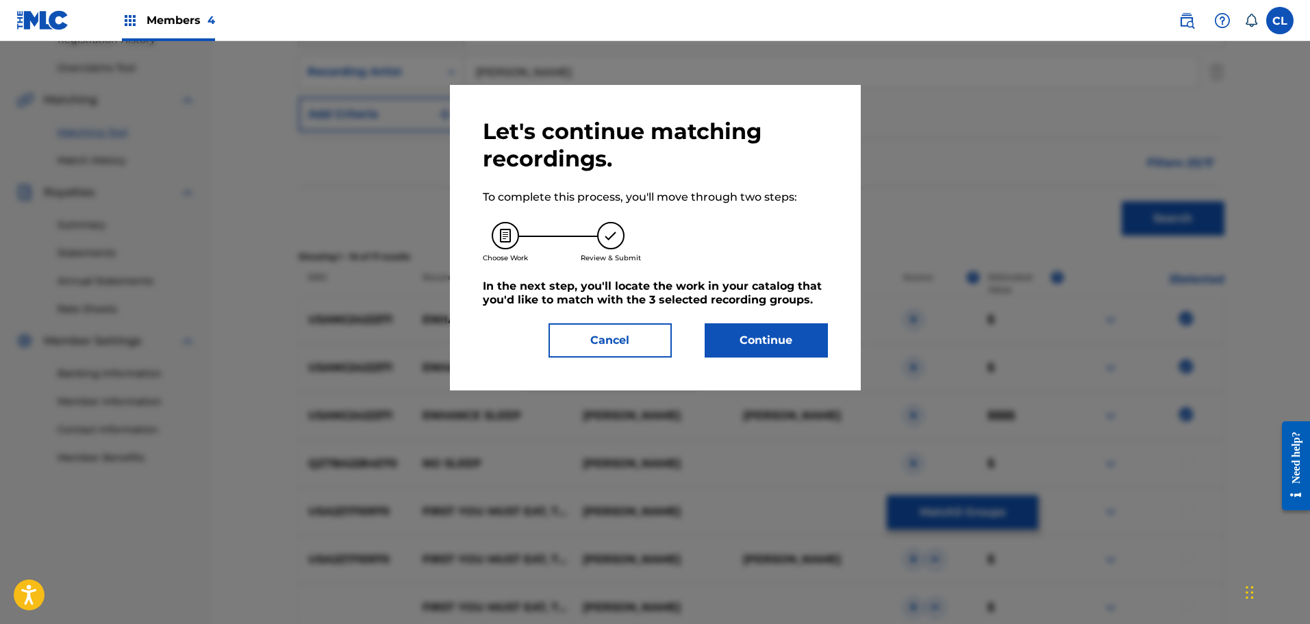
click at [808, 348] on button "Continue" at bounding box center [766, 340] width 123 height 34
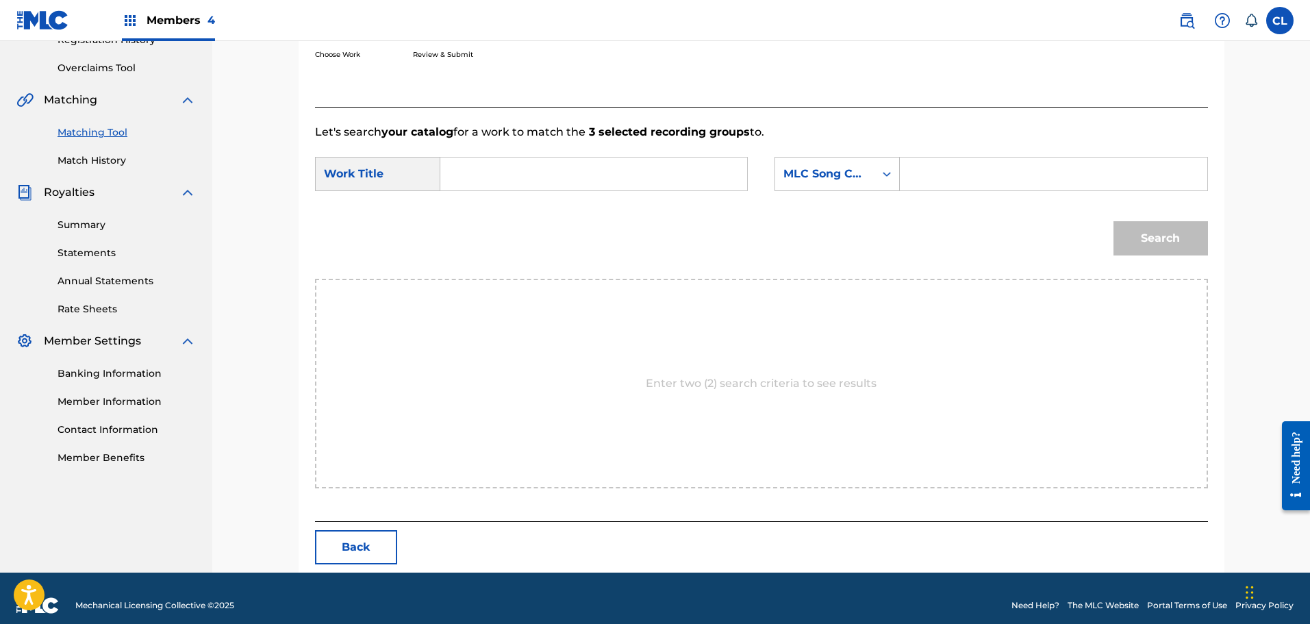
click at [1033, 166] on input "Search Form" at bounding box center [1054, 174] width 284 height 33
paste input "ES3MYJ"
type input "ES3MYJ"
click at [497, 182] on input "Search Form" at bounding box center [594, 174] width 284 height 33
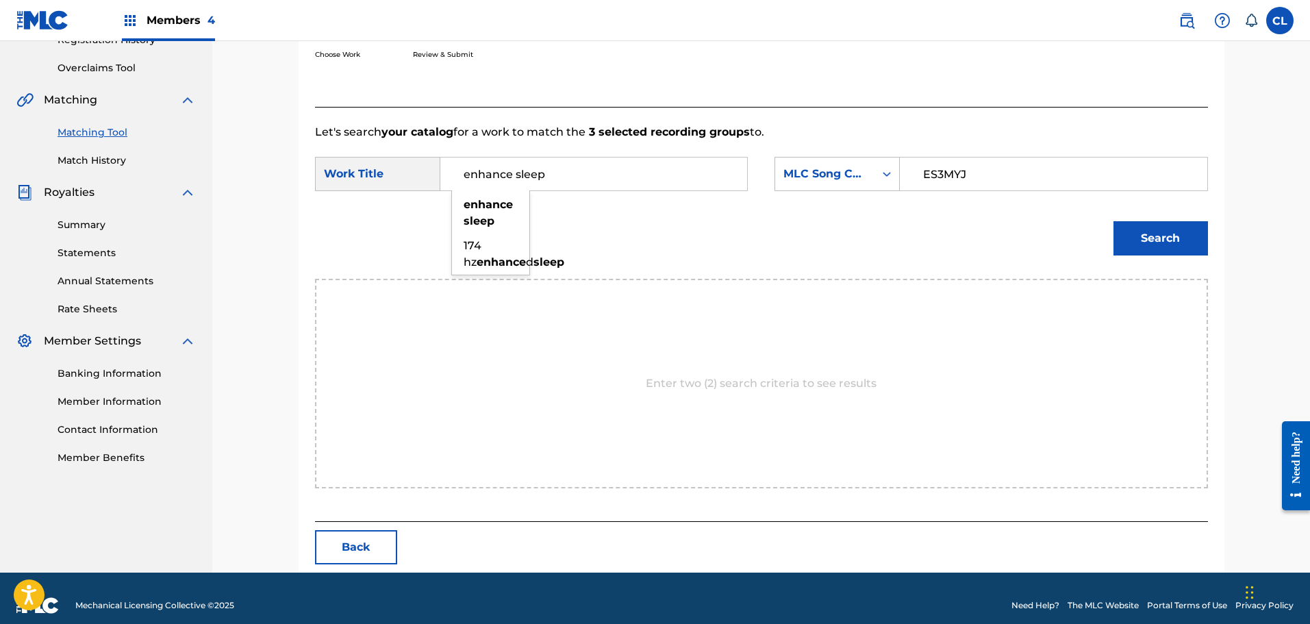
type input "enhance sleep"
click at [1114, 221] on button "Search" at bounding box center [1161, 238] width 95 height 34
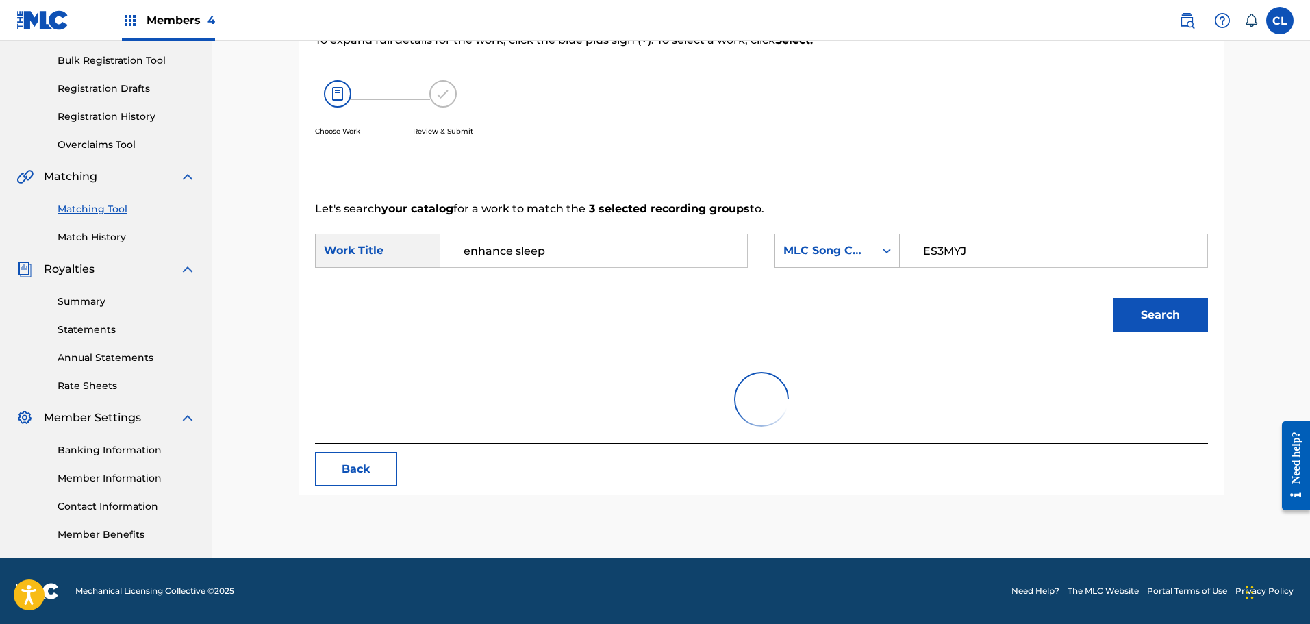
scroll to position [248, 0]
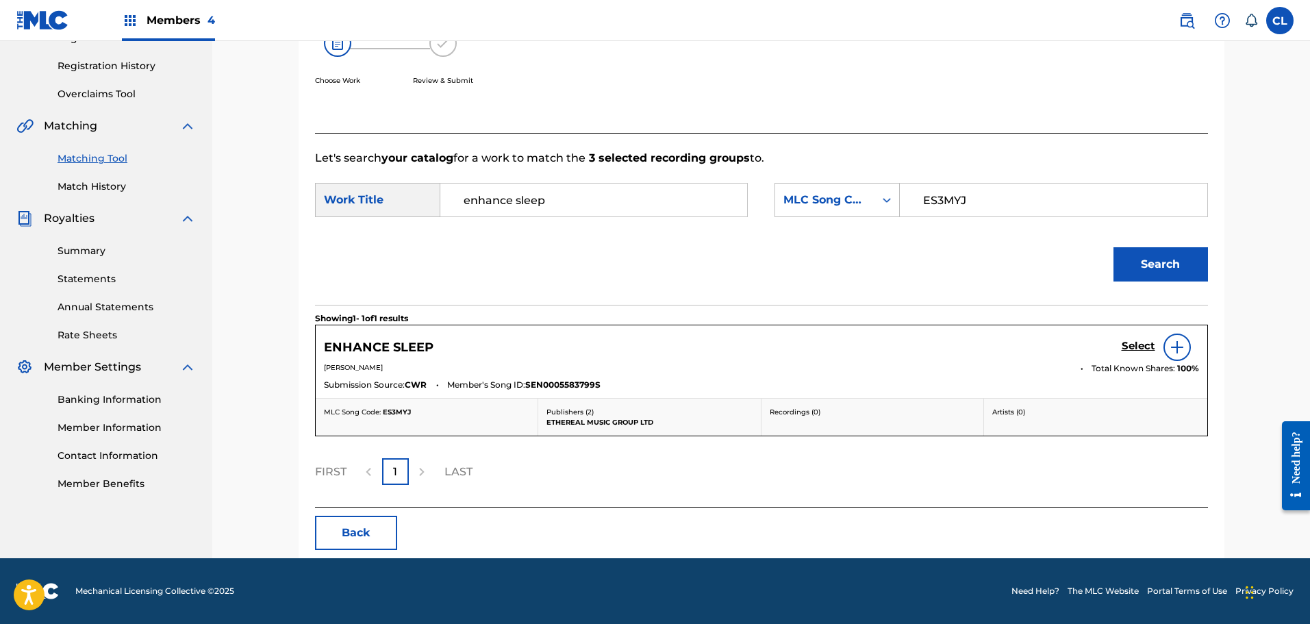
click at [1138, 346] on h5 "Select" at bounding box center [1139, 346] width 34 height 13
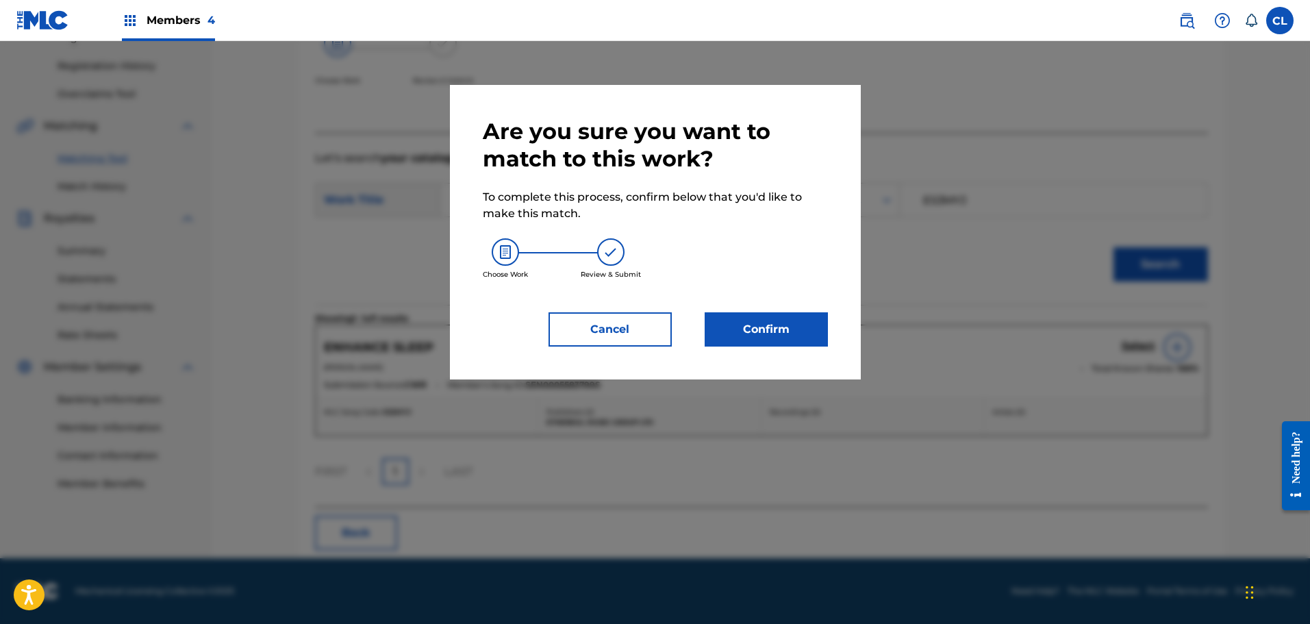
click at [782, 326] on button "Confirm" at bounding box center [766, 329] width 123 height 34
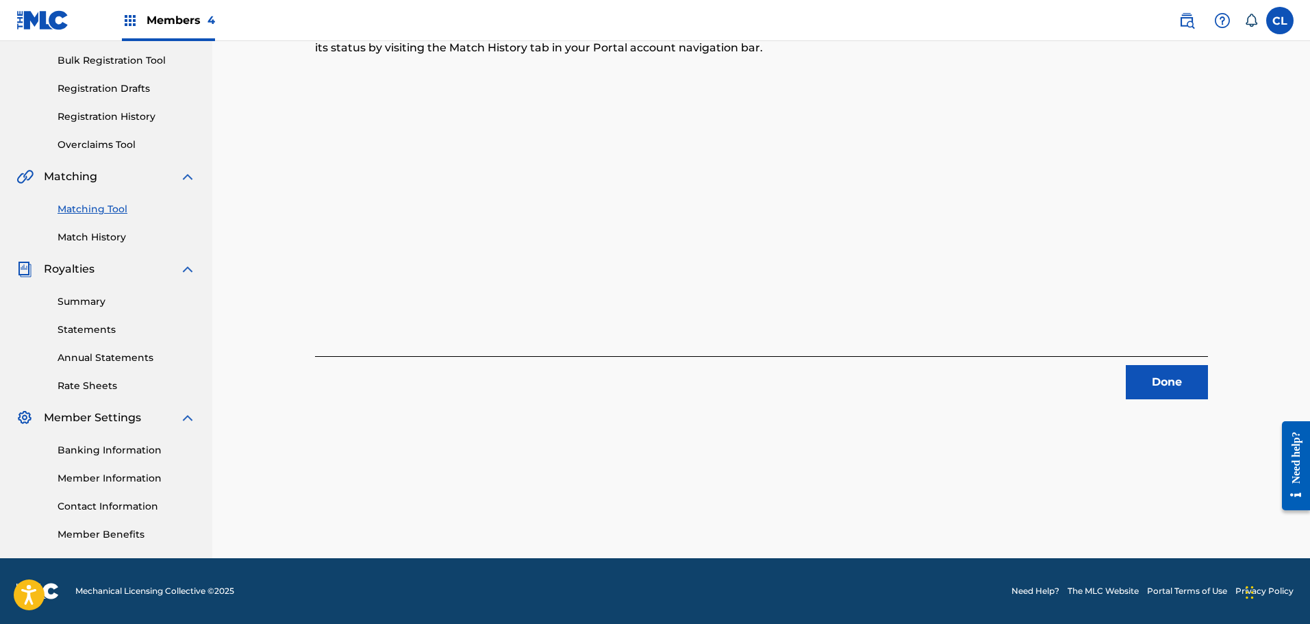
click at [1179, 377] on button "Done" at bounding box center [1167, 382] width 82 height 34
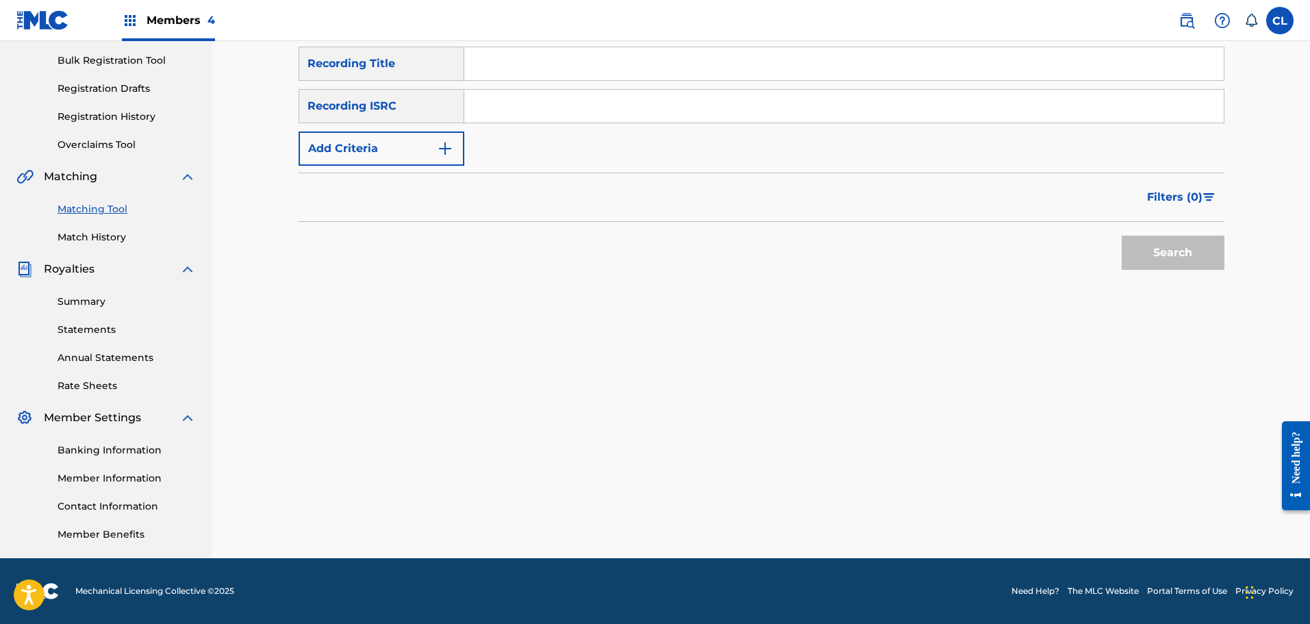
click at [562, 61] on input "Search Form" at bounding box center [844, 63] width 760 height 33
paste input "Enigma"
type input "Enigma"
click at [411, 153] on button "Add Criteria" at bounding box center [382, 149] width 166 height 34
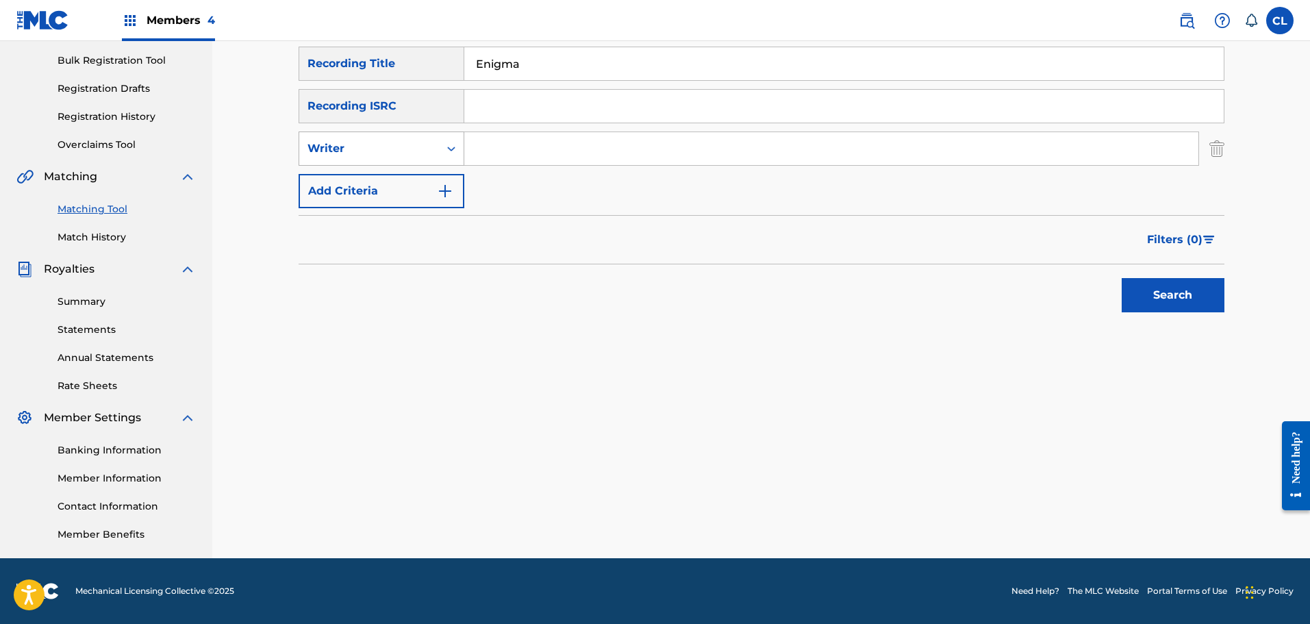
click at [409, 140] on div "Writer" at bounding box center [369, 149] width 140 height 26
click at [417, 187] on div "Recording Artist" at bounding box center [381, 183] width 164 height 34
click at [511, 153] on input "Search Form" at bounding box center [831, 148] width 734 height 33
type input "[PERSON_NAME]"
click at [1122, 278] on button "Search" at bounding box center [1173, 295] width 103 height 34
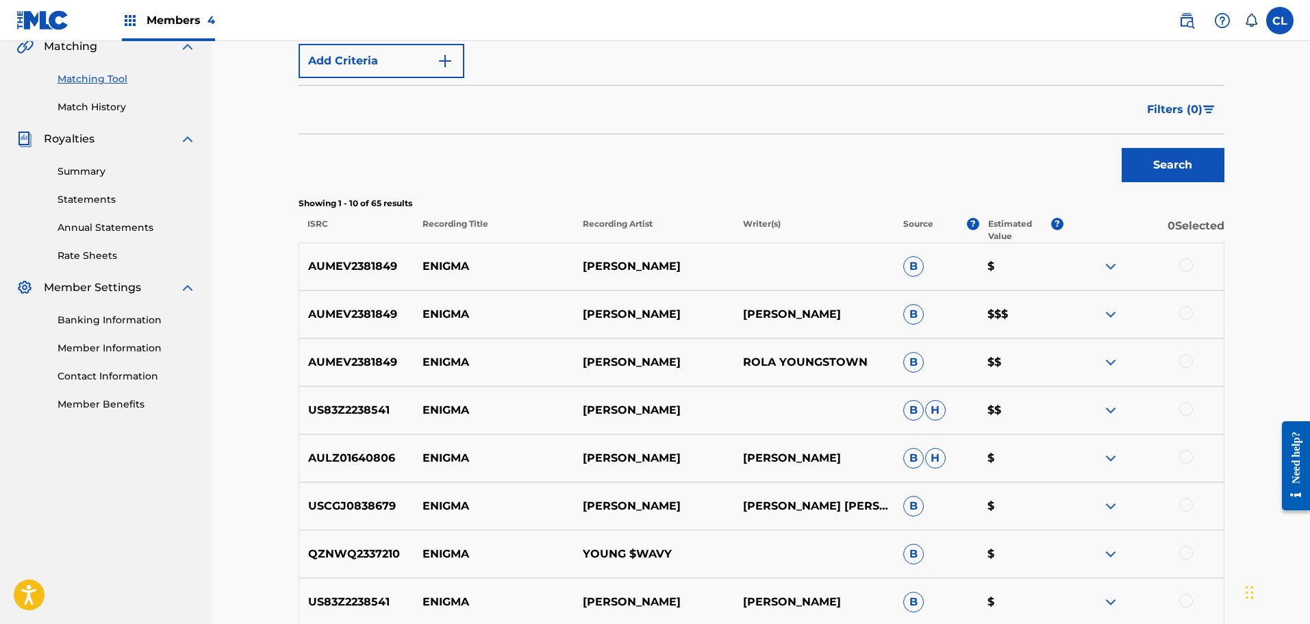
scroll to position [334, 0]
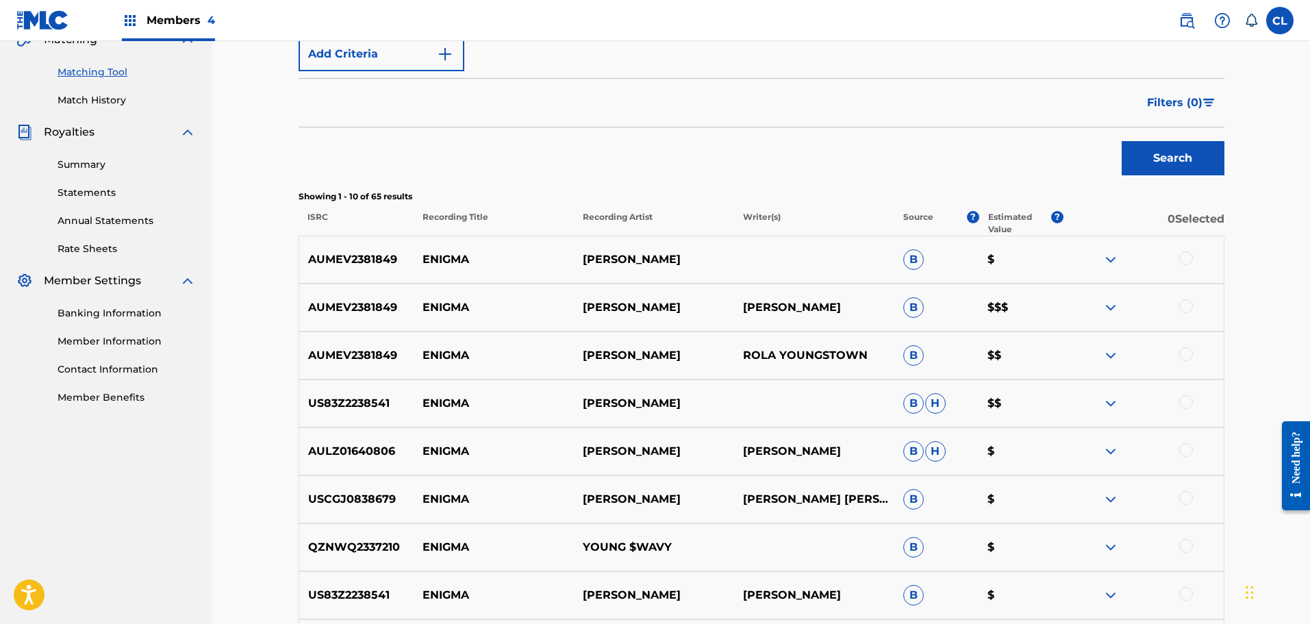
click at [1186, 351] on div at bounding box center [1186, 354] width 14 height 14
click at [1190, 307] on div at bounding box center [1186, 306] width 14 height 14
click at [1190, 249] on div "AUMEV2381849 ENIGMA [PERSON_NAME] B $" at bounding box center [762, 260] width 926 height 48
click at [1181, 260] on div at bounding box center [1186, 258] width 14 height 14
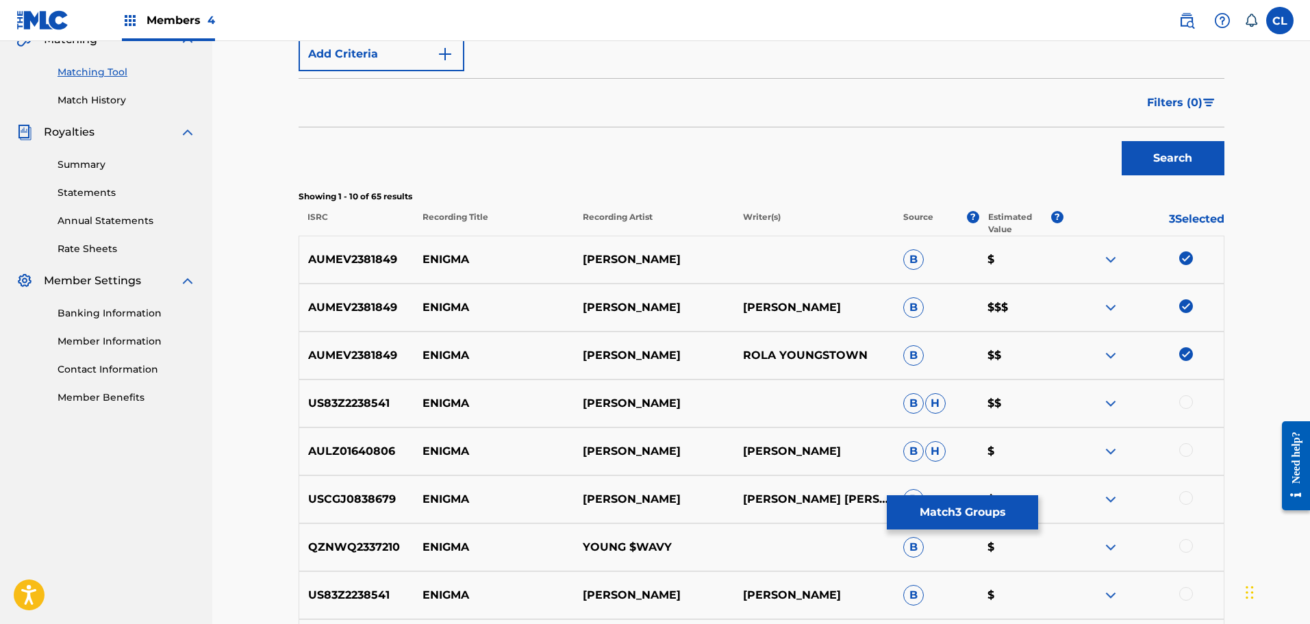
click at [1001, 504] on button "Match 3 Groups" at bounding box center [962, 512] width 151 height 34
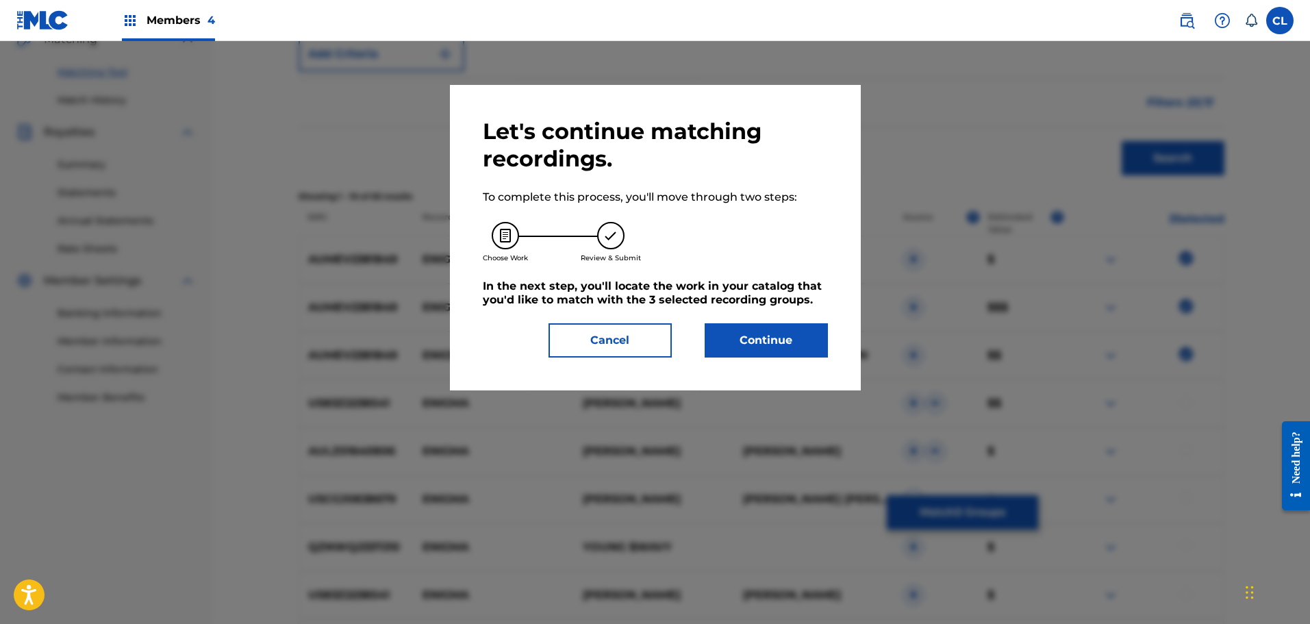
click at [782, 347] on button "Continue" at bounding box center [766, 340] width 123 height 34
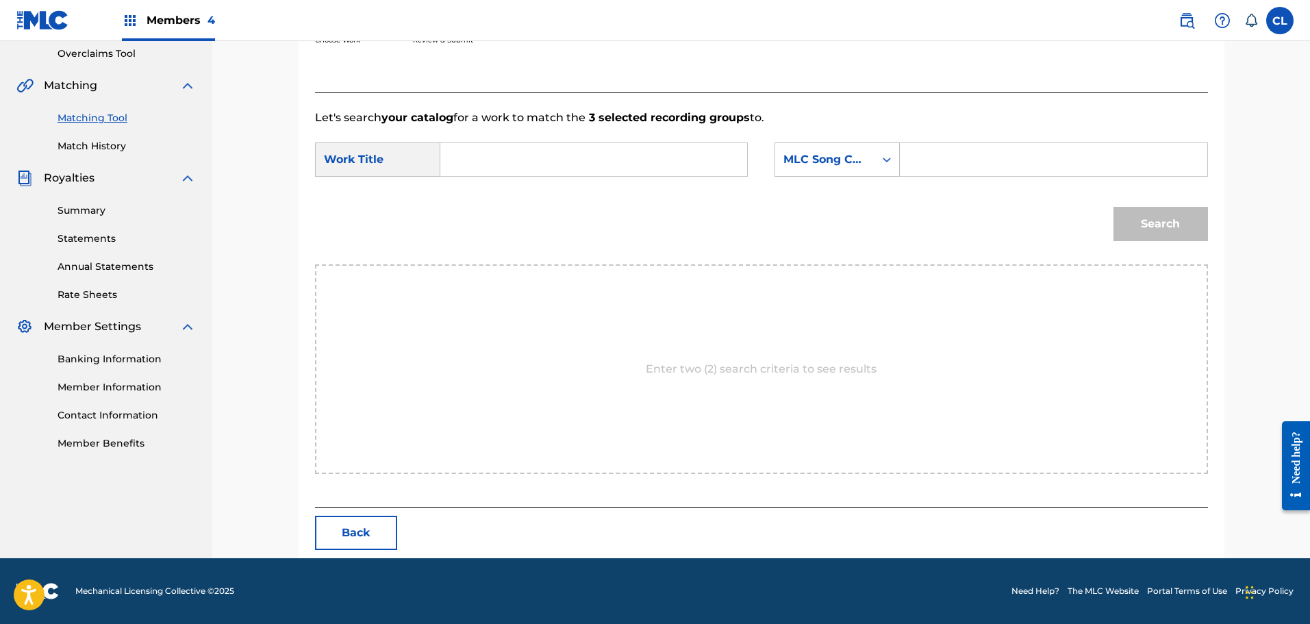
scroll to position [288, 0]
click at [365, 525] on button "Back" at bounding box center [356, 533] width 82 height 34
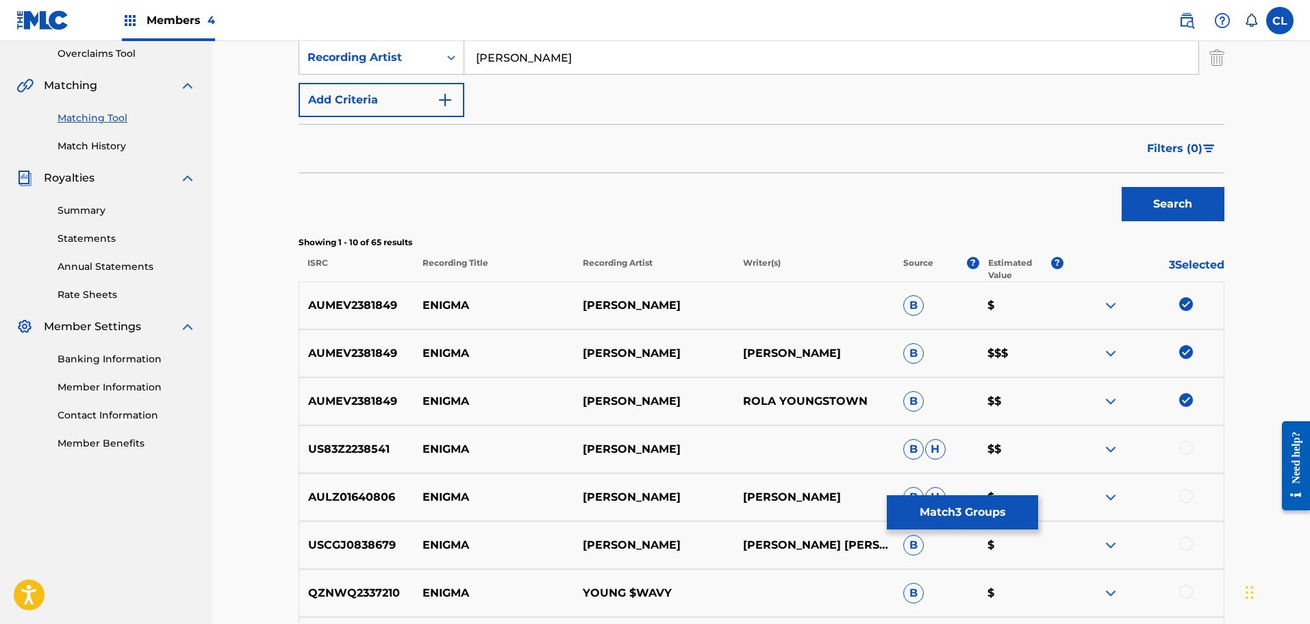
click at [1004, 510] on button "Match 3 Groups" at bounding box center [962, 512] width 151 height 34
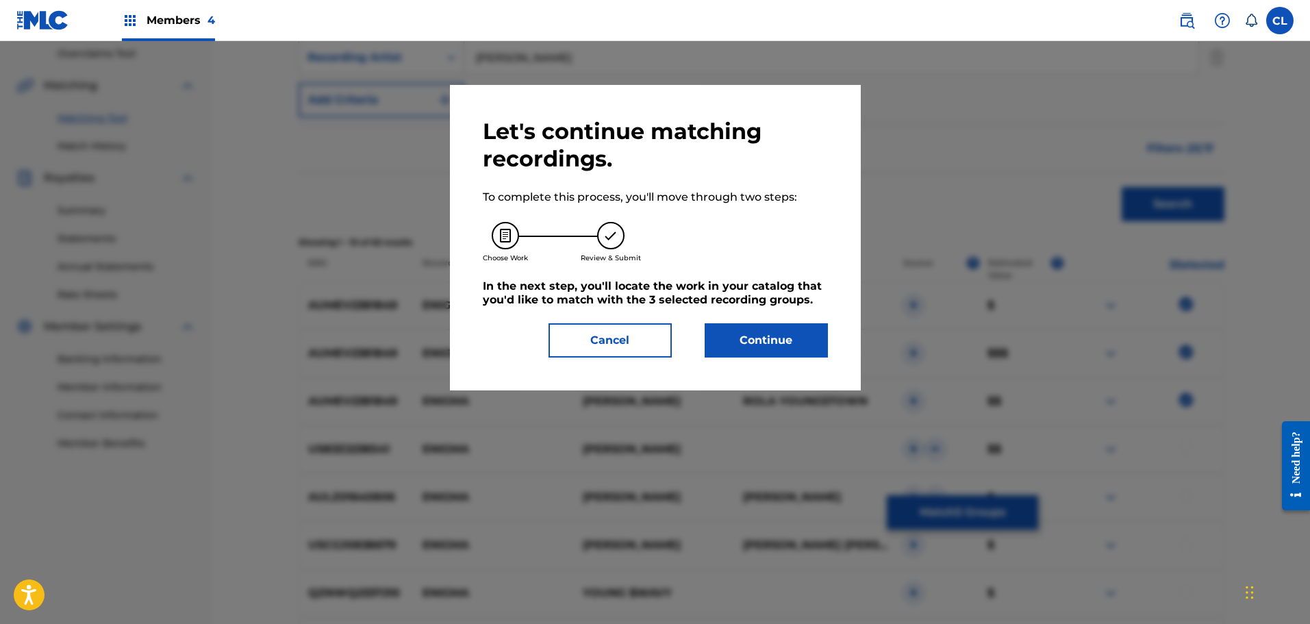
click at [786, 323] on button "Continue" at bounding box center [766, 340] width 123 height 34
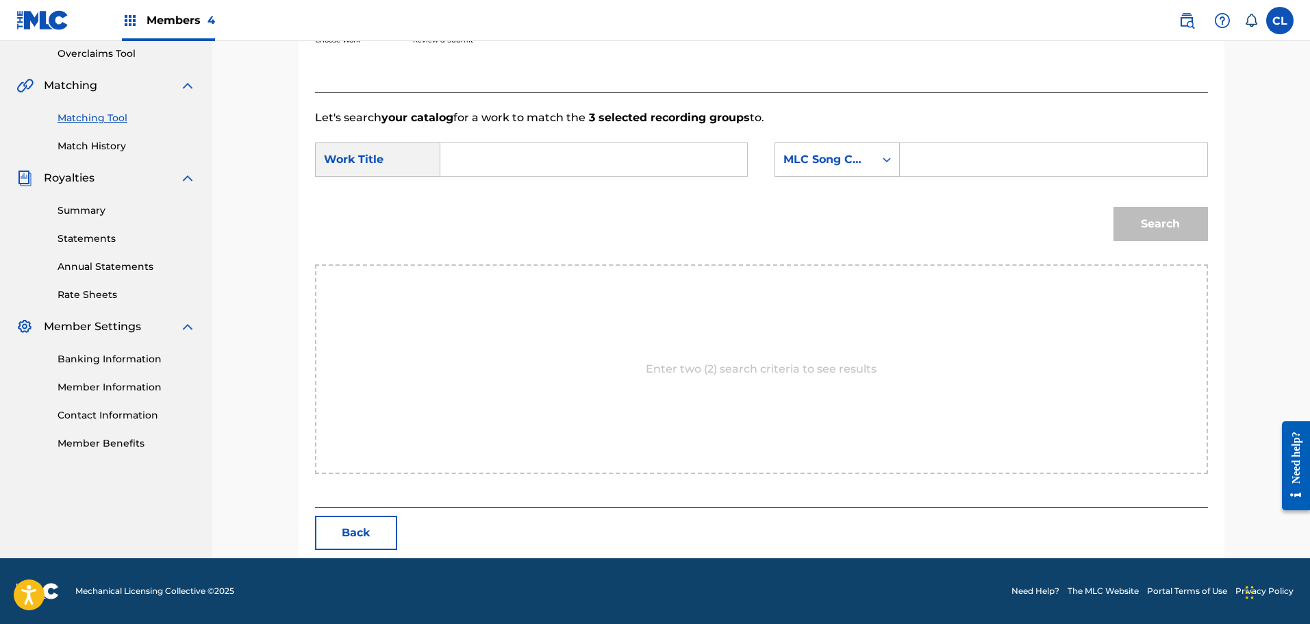
scroll to position [272, 0]
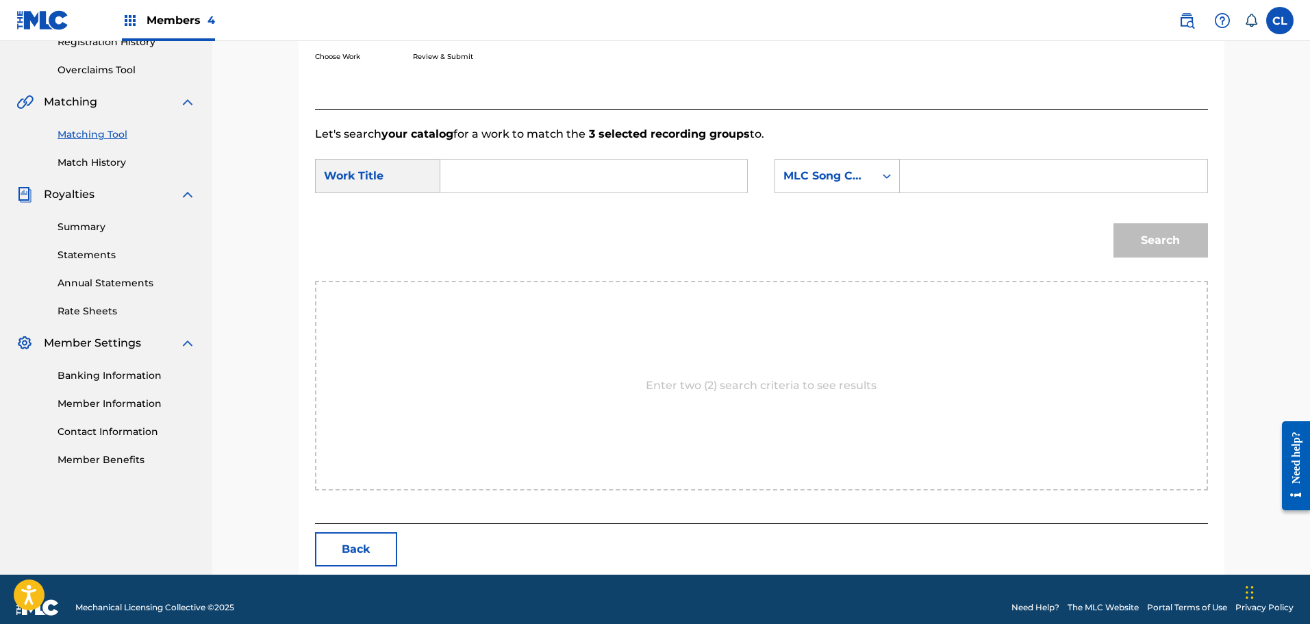
click at [955, 160] on input "Search Form" at bounding box center [1054, 176] width 284 height 33
paste input "Retrieving data. Wait a few seconds and try to cut or copy again."
type input "Retrieving data. Wait a few seconds and try to cut or copy again."
drag, startPoint x: 1191, startPoint y: 160, endPoint x: 603, endPoint y: 194, distance: 588.6
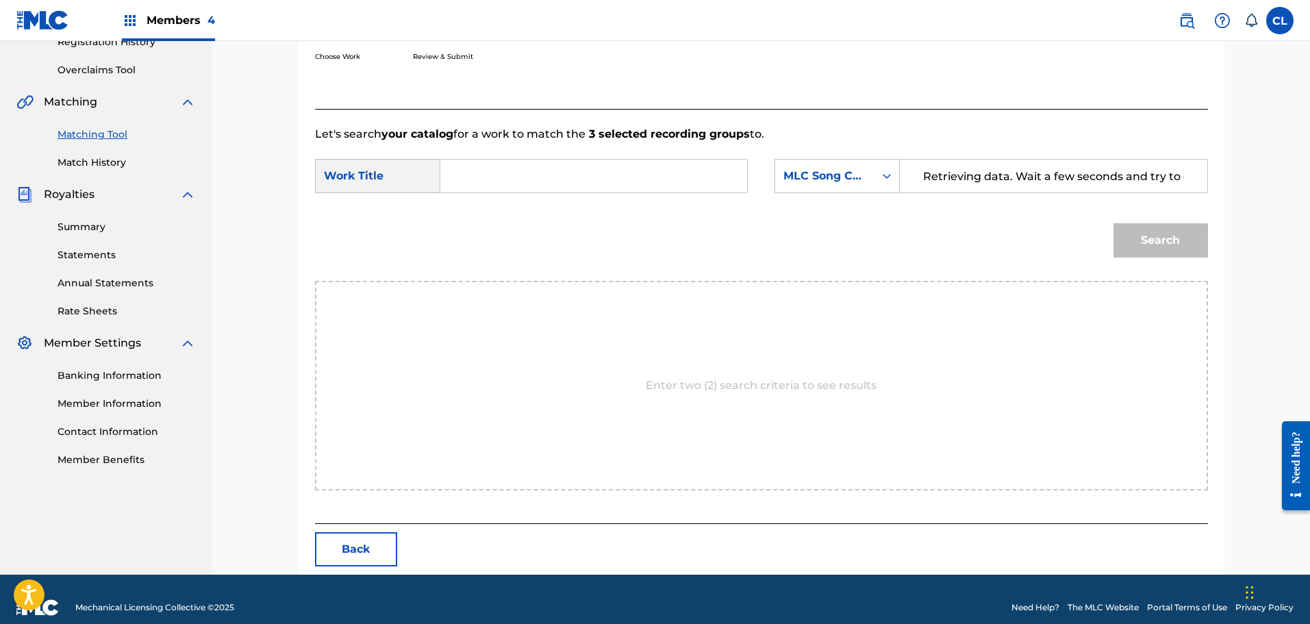
click at [603, 194] on form "SearchWithCriteria4f1ef4f0-5ae3-4c24-b401-f31c8662dc66 Work Title SearchWithCri…" at bounding box center [761, 211] width 893 height 138
paste input "Retrieving data. Wait a few seconds and try to cut or copy again."
drag, startPoint x: 1199, startPoint y: 162, endPoint x: 781, endPoint y: 205, distance: 420.8
click at [781, 205] on form "SearchWithCriteria4f1ef4f0-5ae3-4c24-b401-f31c8662dc66 Work Title SearchWithCri…" at bounding box center [761, 211] width 893 height 138
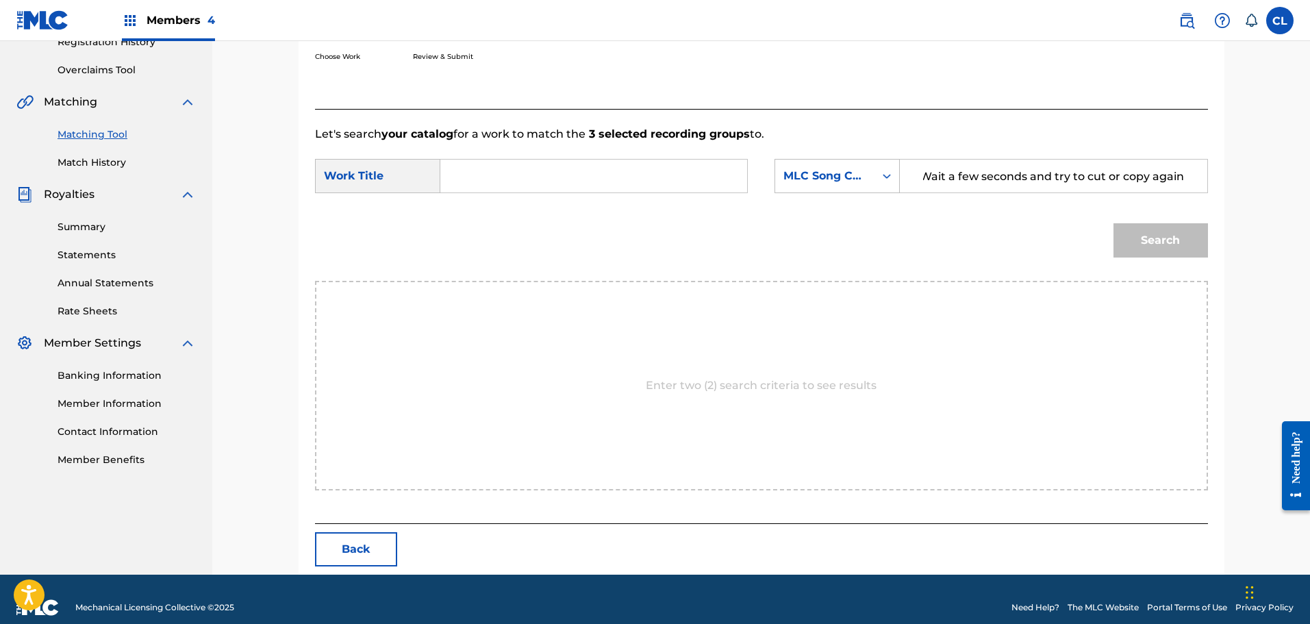
drag, startPoint x: 928, startPoint y: 179, endPoint x: 1314, endPoint y: 184, distance: 386.3
click at [1310, 184] on html "Accessibility Screen-Reader Guide, Feedback, and Issue Reporting | New window C…" at bounding box center [655, 40] width 1310 height 624
type input "R"
click at [953, 255] on div "Search" at bounding box center [761, 245] width 893 height 71
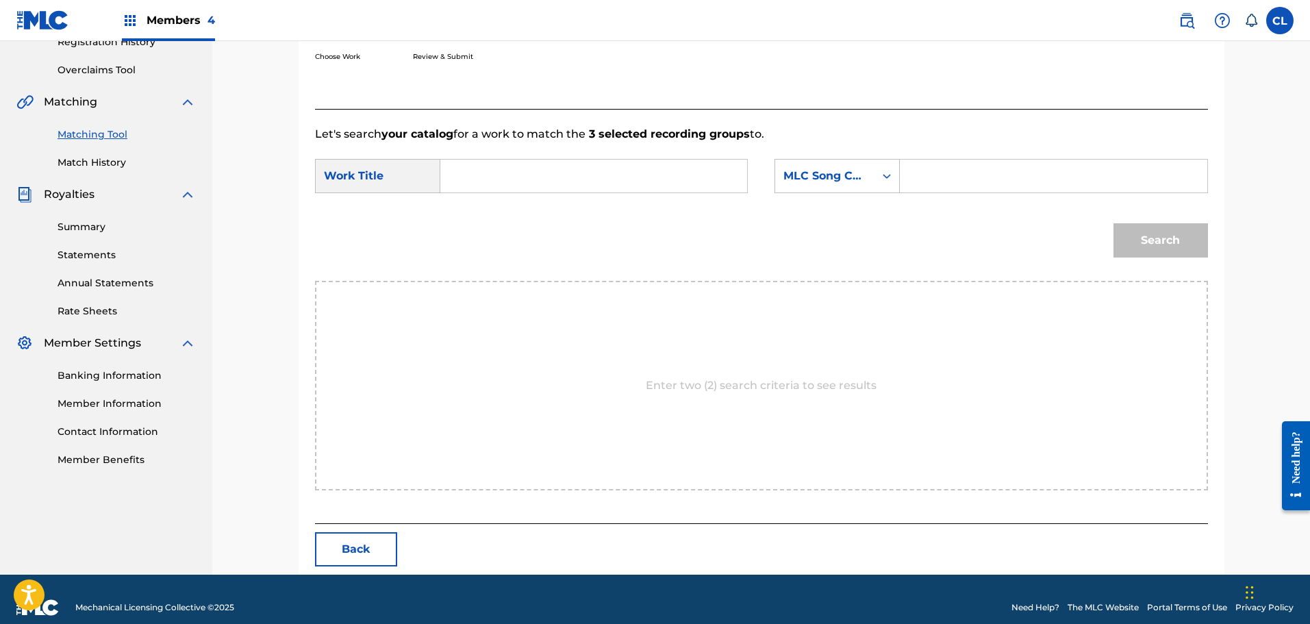
click at [921, 380] on div "Enter two (2) search criteria to see results" at bounding box center [761, 386] width 893 height 210
click at [993, 184] on input "Search Form" at bounding box center [1054, 176] width 284 height 33
paste input "Retrieving data. Wait a few seconds and try to cut or copy again."
type input "Retrieving data. Wait a few seconds and try to cut or copy again."
click at [930, 177] on input "Search Form" at bounding box center [1054, 176] width 284 height 33
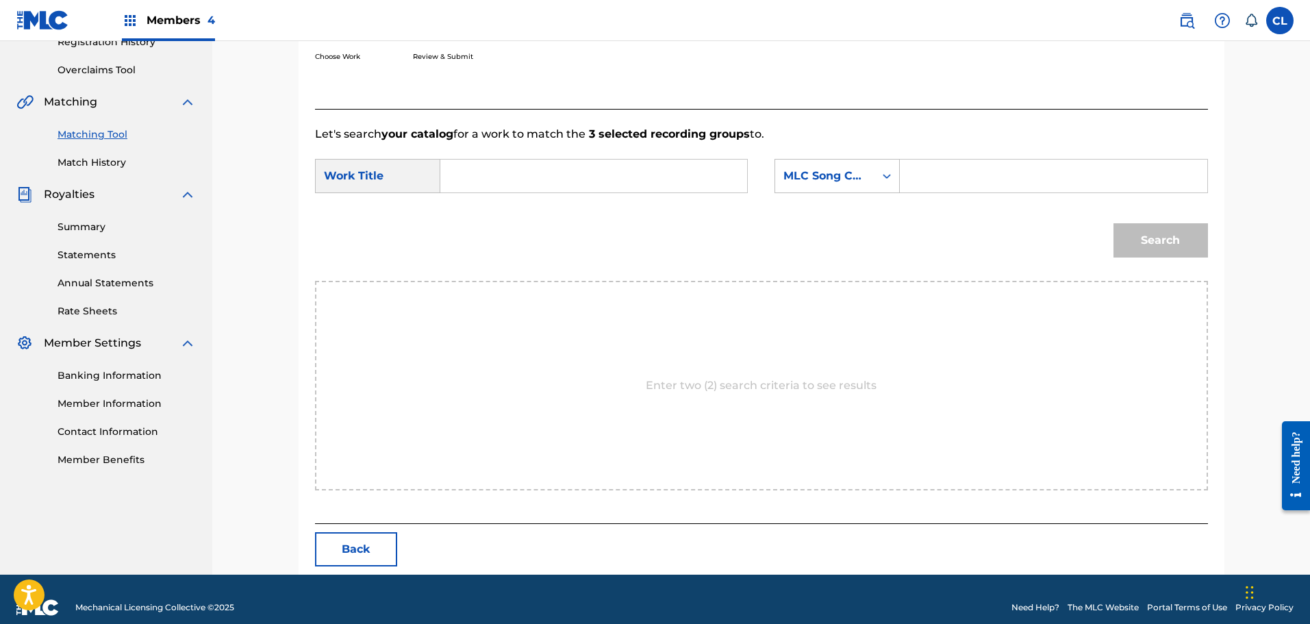
paste input "Retrieving data. Wait a few seconds and try to cut or copy again."
type input "Retrieving data. Wait a few seconds and try to cut or copy again."
drag, startPoint x: 1193, startPoint y: 172, endPoint x: 449, endPoint y: 183, distance: 744.6
click at [449, 183] on div "SearchWithCriteria4f1ef4f0-5ae3-4c24-b401-f31c8662dc66 Work Title SearchWithCri…" at bounding box center [761, 180] width 893 height 42
type input "ES3GH8"
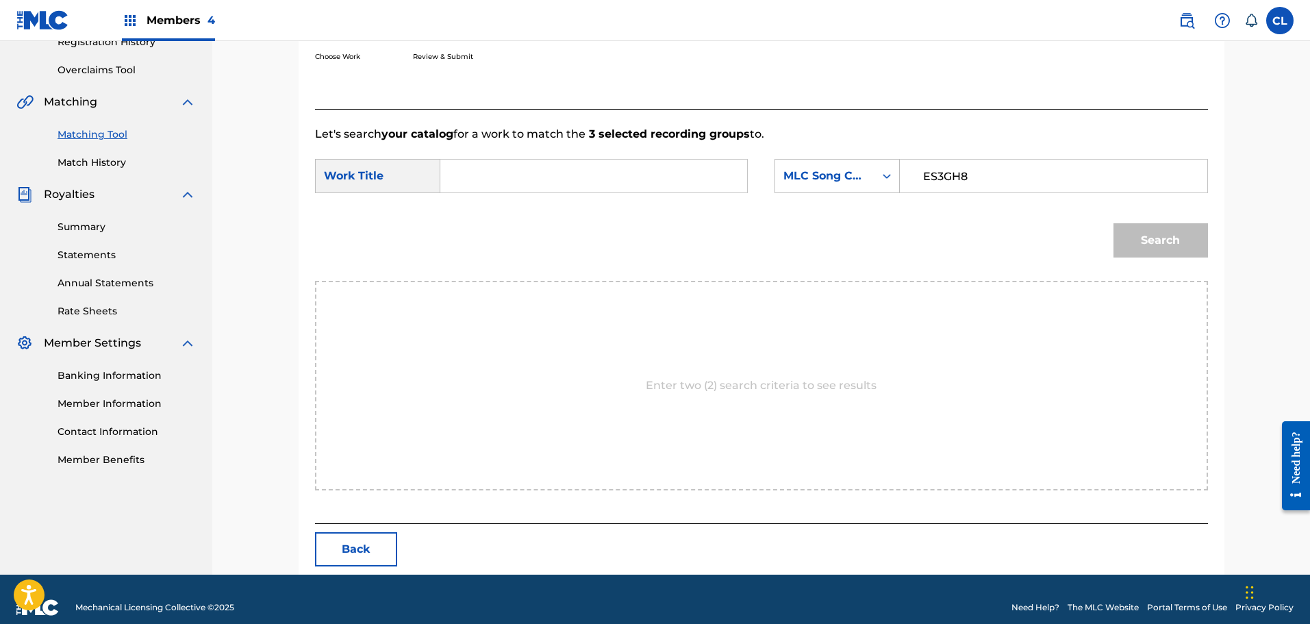
click at [584, 178] on input "Search Form" at bounding box center [594, 176] width 284 height 33
type input "enigma"
click at [1114, 223] on button "Search" at bounding box center [1161, 240] width 95 height 34
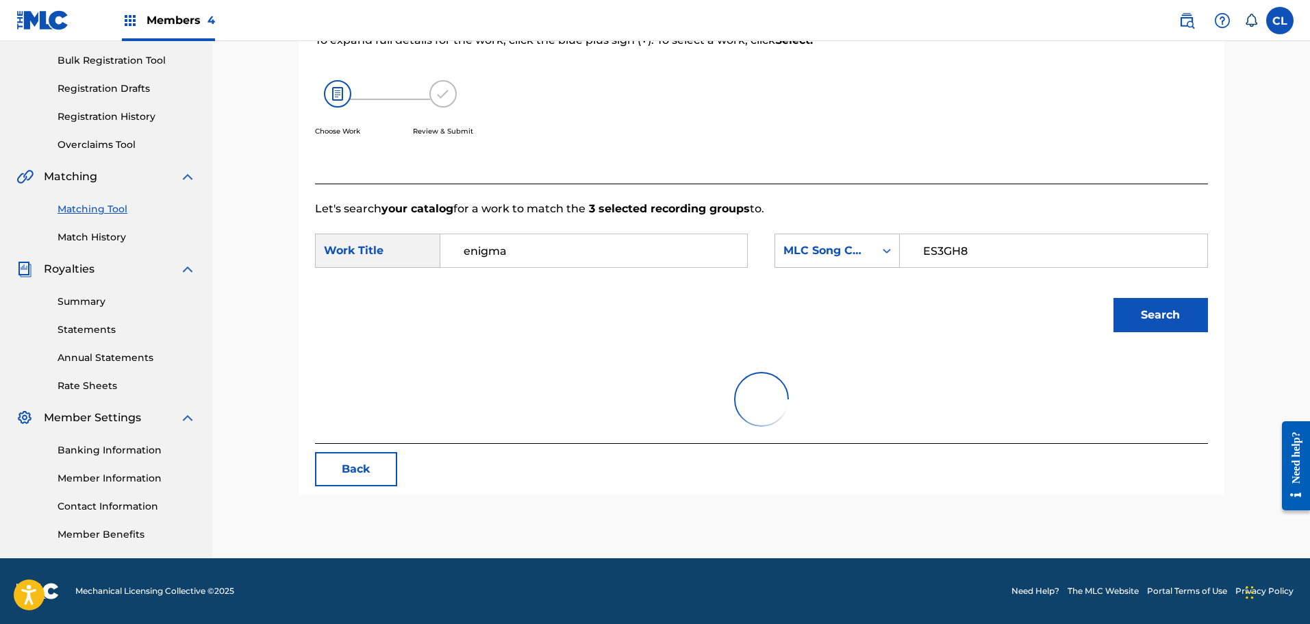
scroll to position [248, 0]
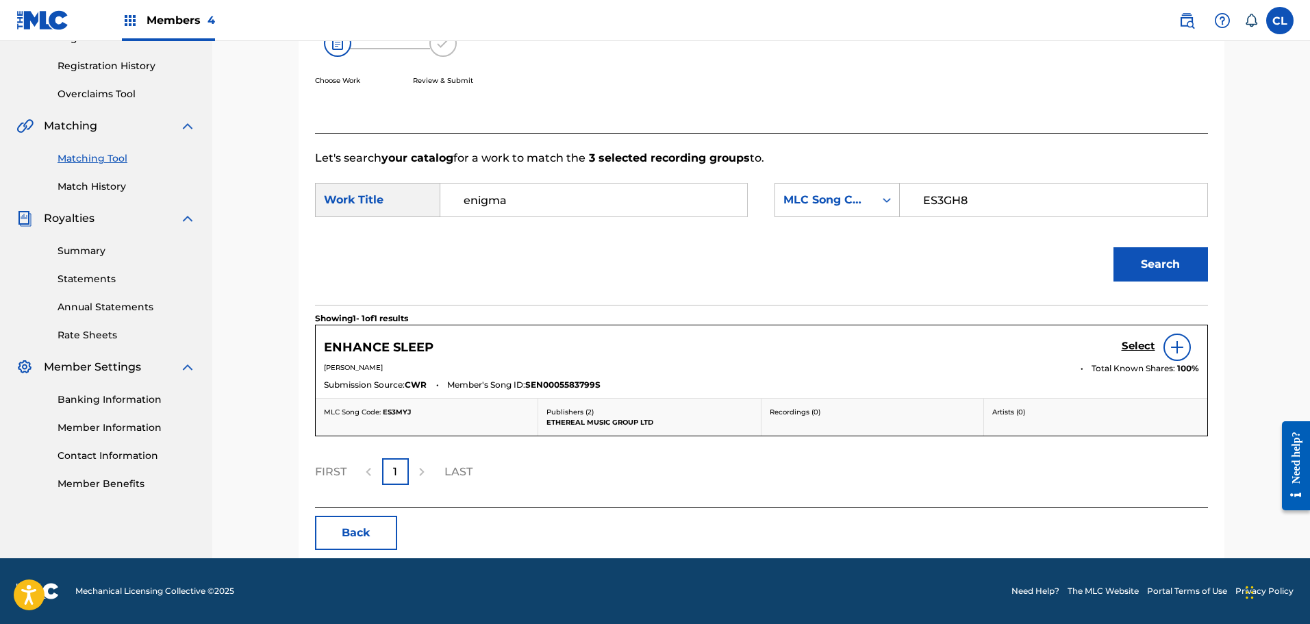
click at [1150, 343] on h5 "Select" at bounding box center [1139, 346] width 34 height 13
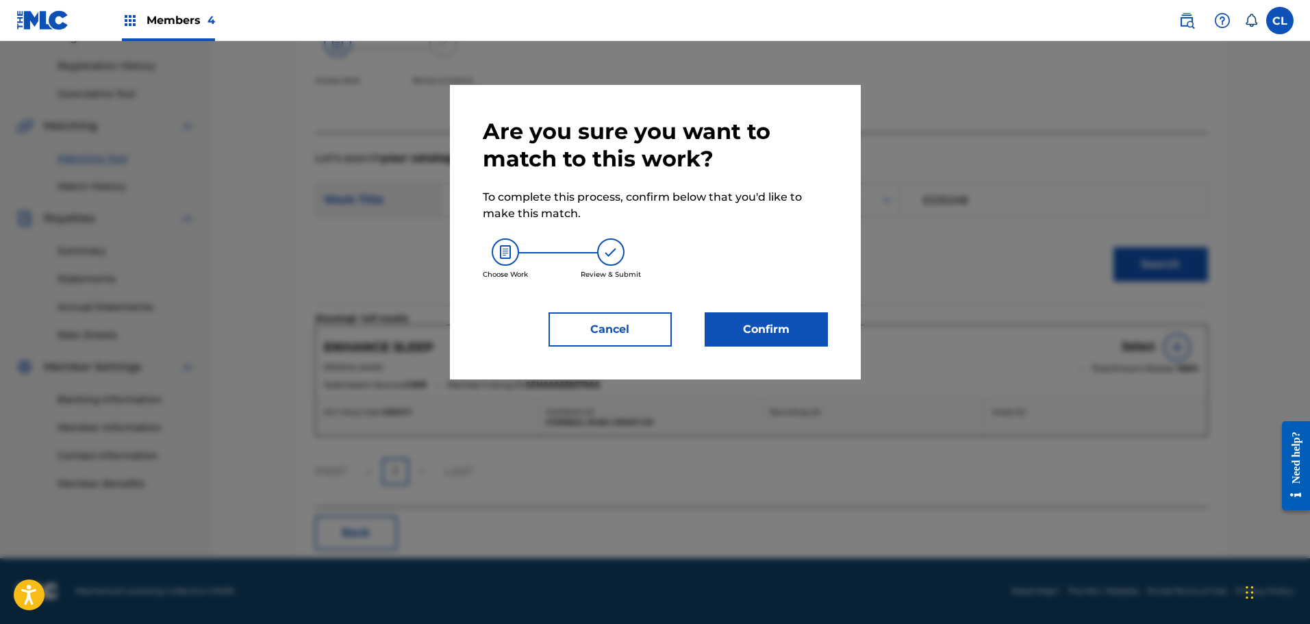
click at [787, 327] on button "Confirm" at bounding box center [766, 329] width 123 height 34
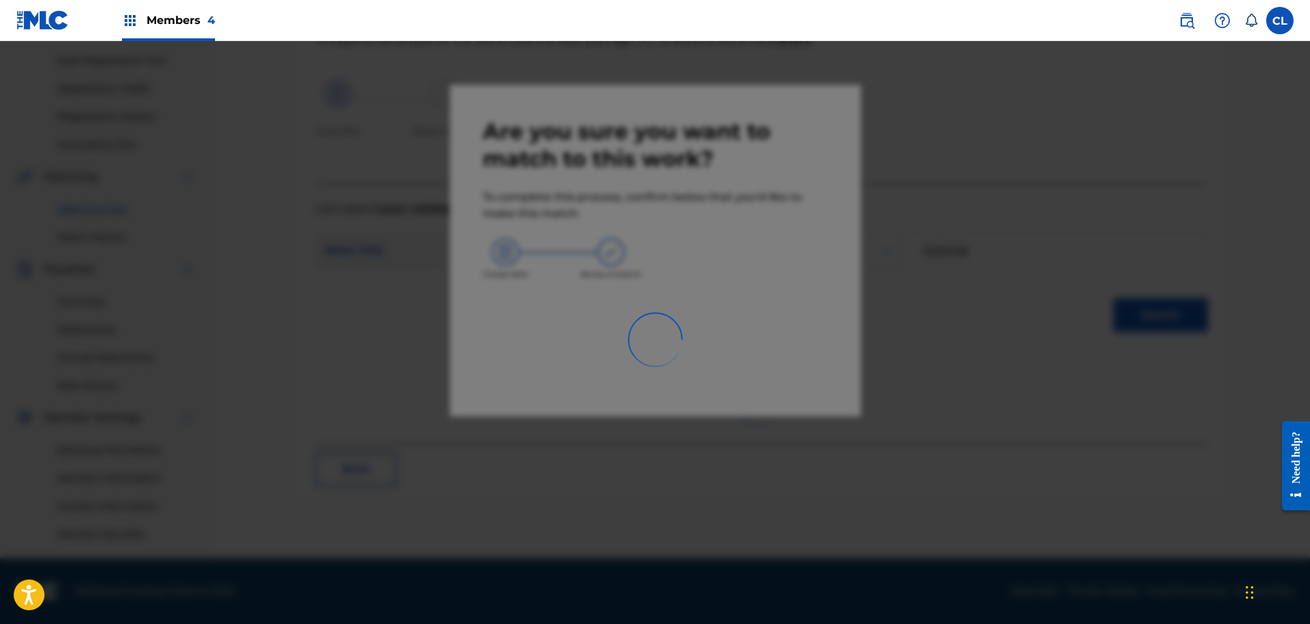
scroll to position [197, 0]
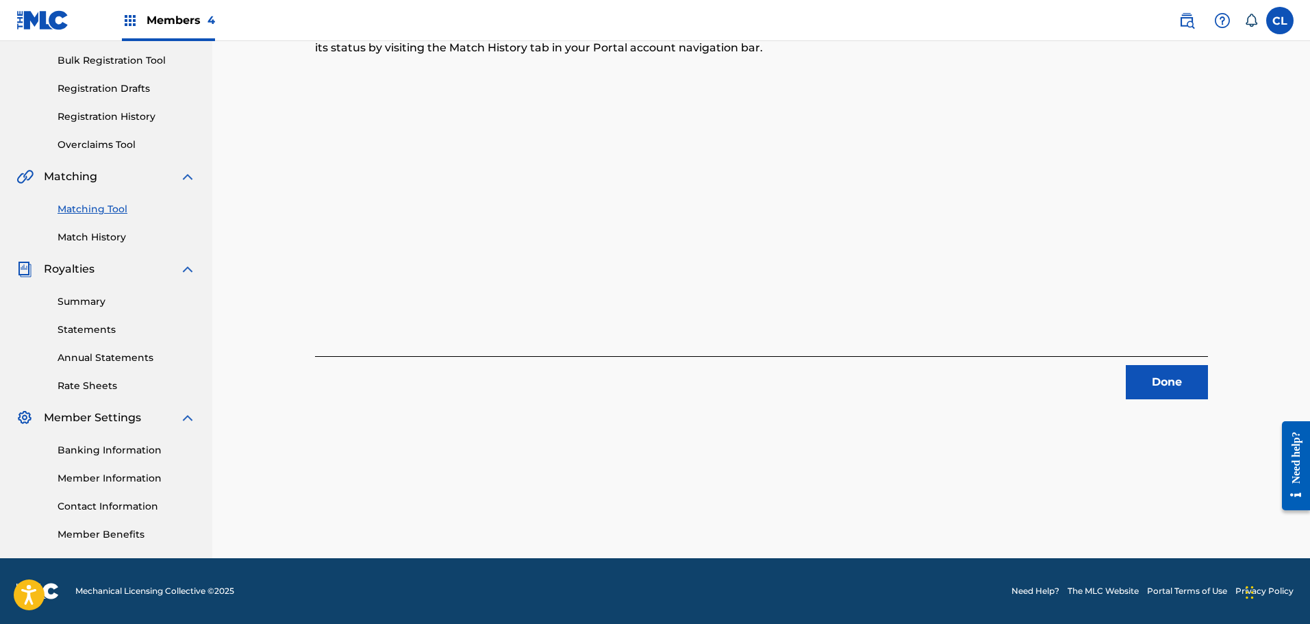
click at [1185, 384] on button "Done" at bounding box center [1167, 382] width 82 height 34
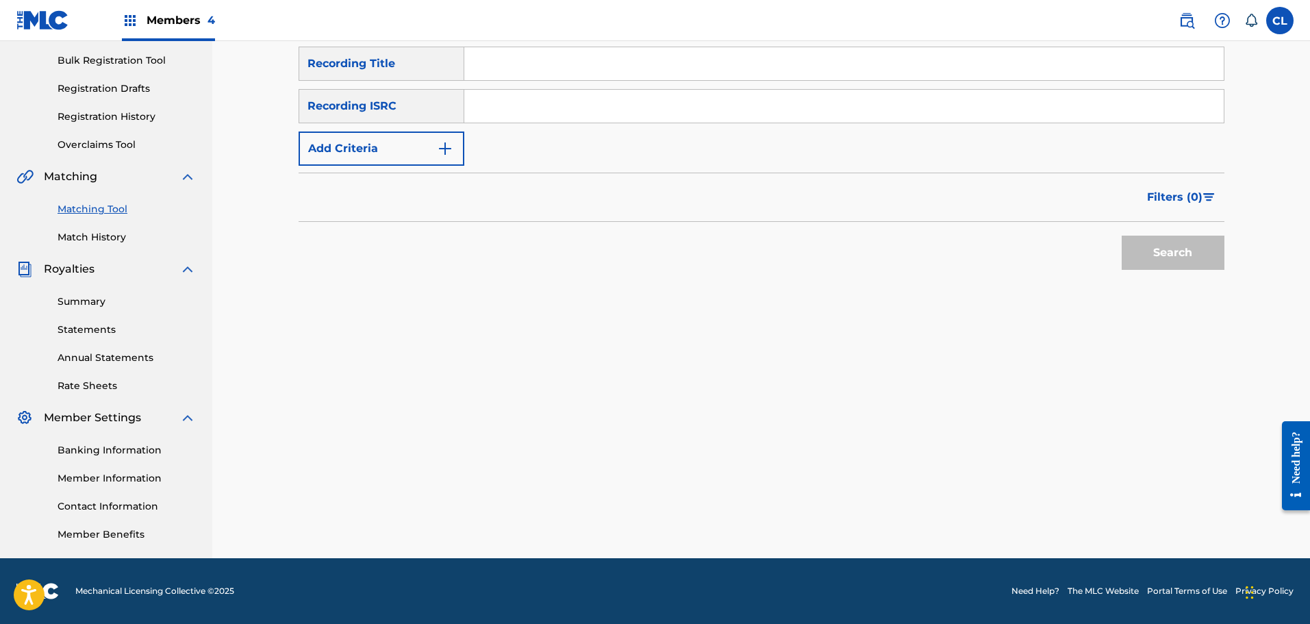
click at [548, 77] on input "Search Form" at bounding box center [844, 63] width 760 height 33
paste input "Entropy"
type input "Entropy"
click at [429, 146] on button "Add Criteria" at bounding box center [382, 149] width 166 height 34
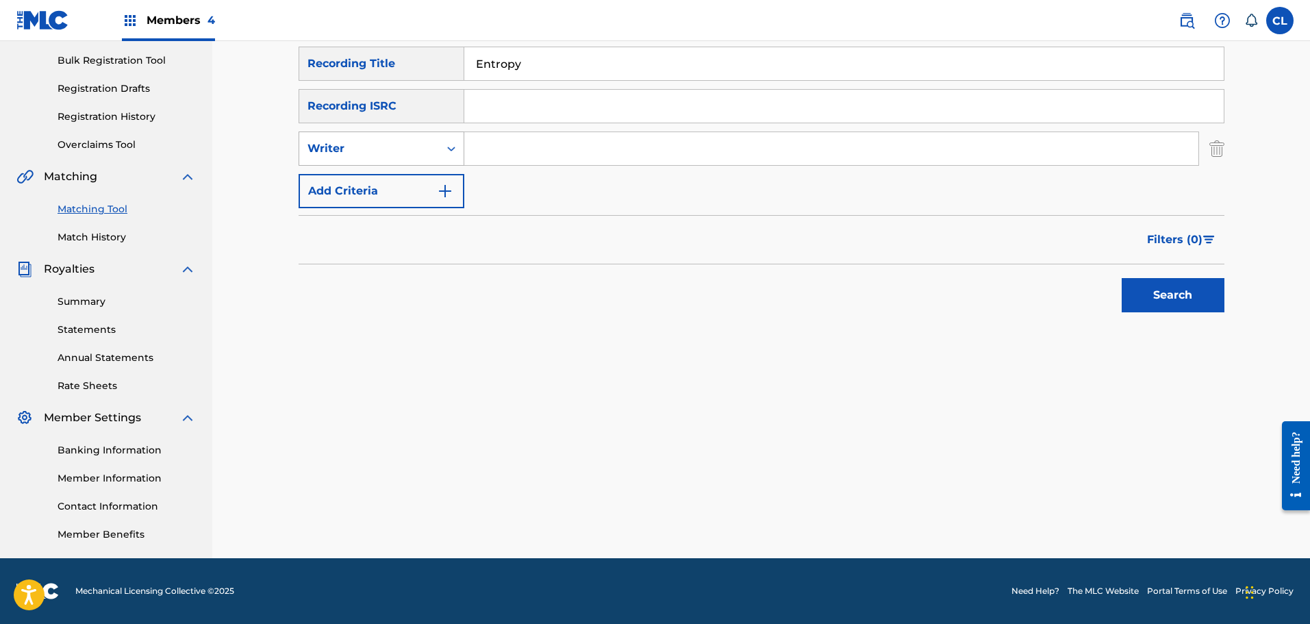
click at [412, 140] on div "Writer" at bounding box center [369, 148] width 123 height 16
click at [403, 188] on div "Recording Artist" at bounding box center [381, 183] width 164 height 34
click at [483, 153] on input "Search Form" at bounding box center [831, 148] width 734 height 33
type input "[PERSON_NAME]"
click at [1122, 278] on button "Search" at bounding box center [1173, 295] width 103 height 34
